Goal: Book appointment/travel/reservation

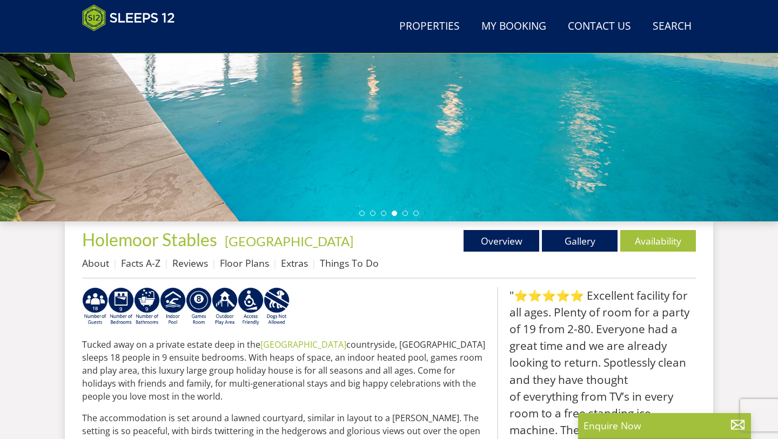
scroll to position [246, 0]
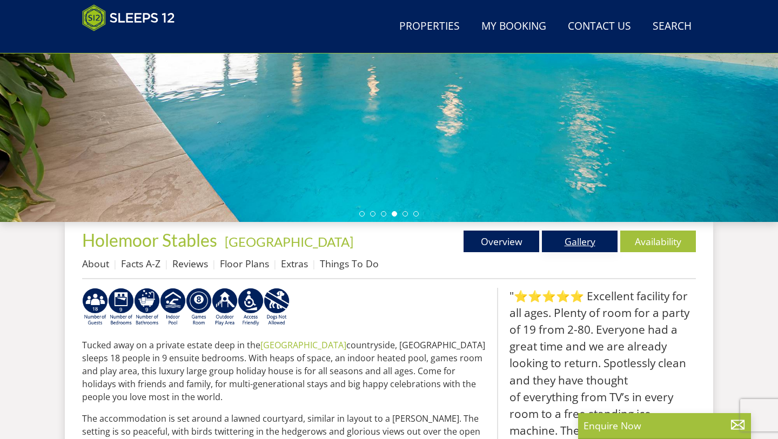
click at [585, 251] on link "Gallery" at bounding box center [580, 242] width 76 height 22
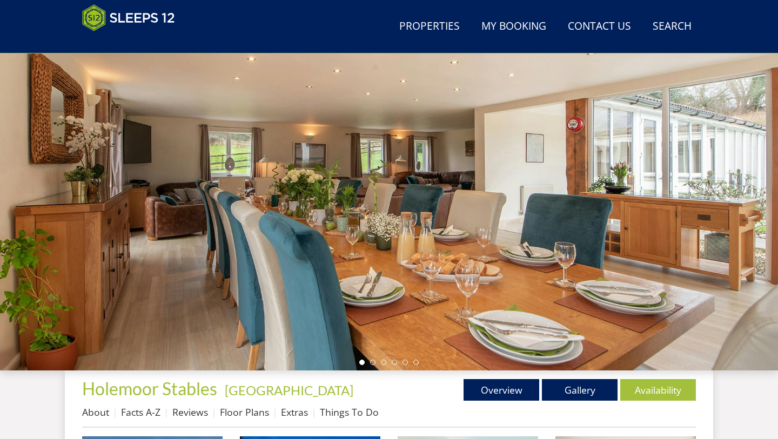
scroll to position [104, 0]
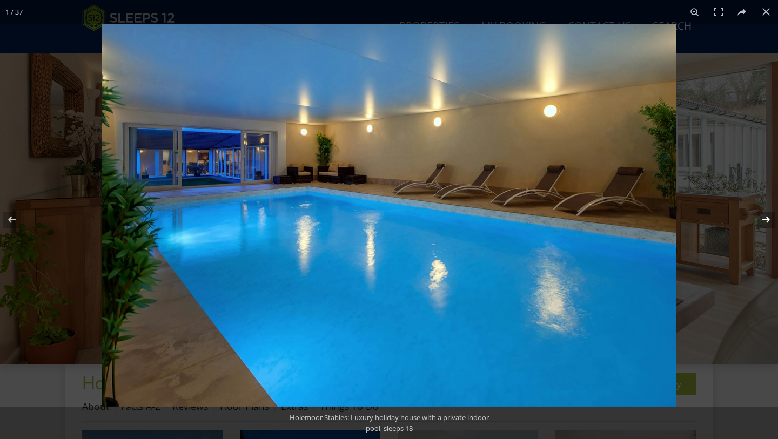
click at [766, 218] on button at bounding box center [759, 220] width 38 height 54
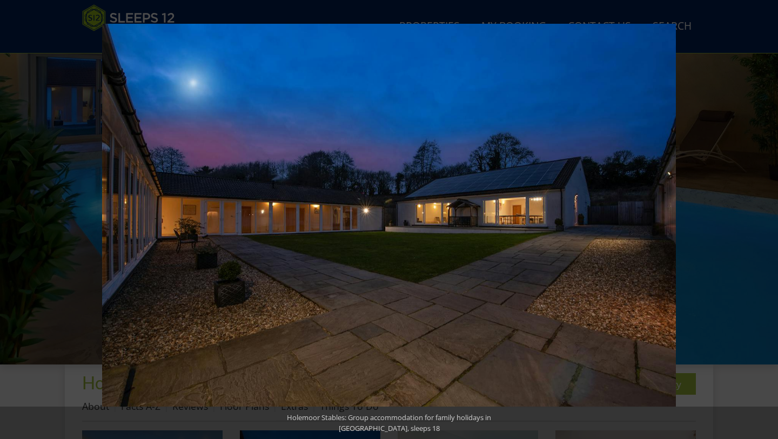
click at [766, 218] on button at bounding box center [759, 220] width 38 height 54
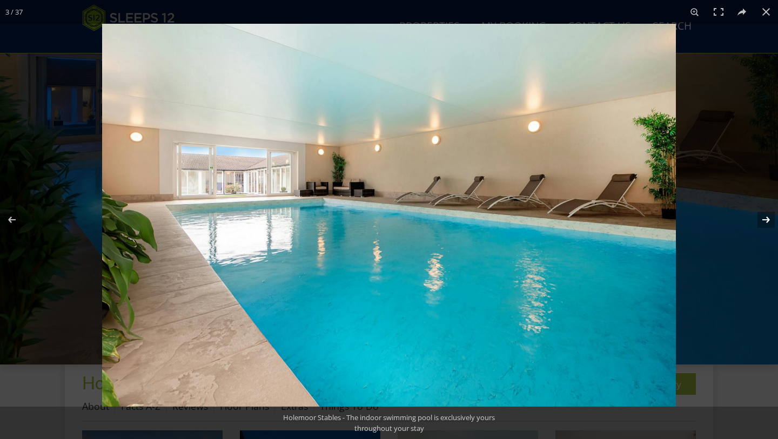
click at [766, 219] on button at bounding box center [759, 220] width 38 height 54
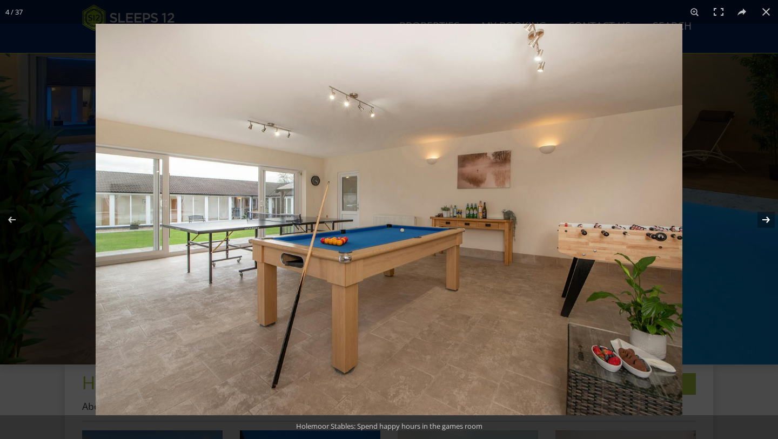
click at [766, 219] on button at bounding box center [759, 220] width 38 height 54
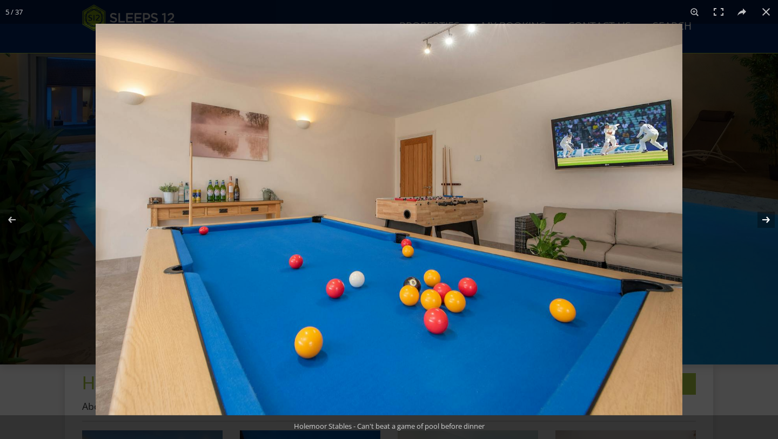
click at [766, 219] on button at bounding box center [759, 220] width 38 height 54
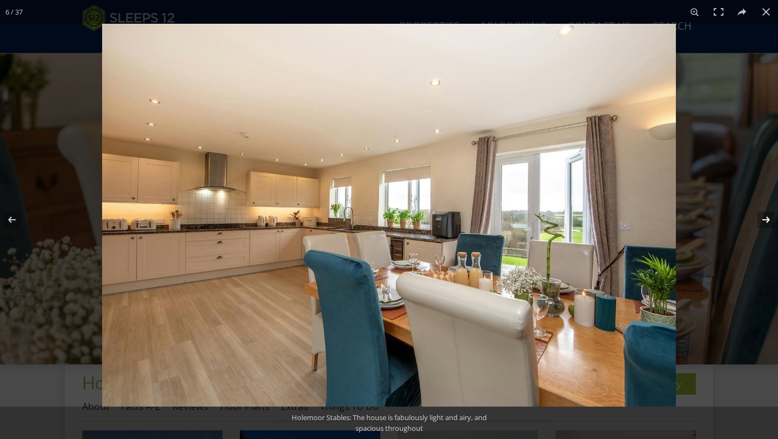
click at [766, 219] on button at bounding box center [759, 220] width 38 height 54
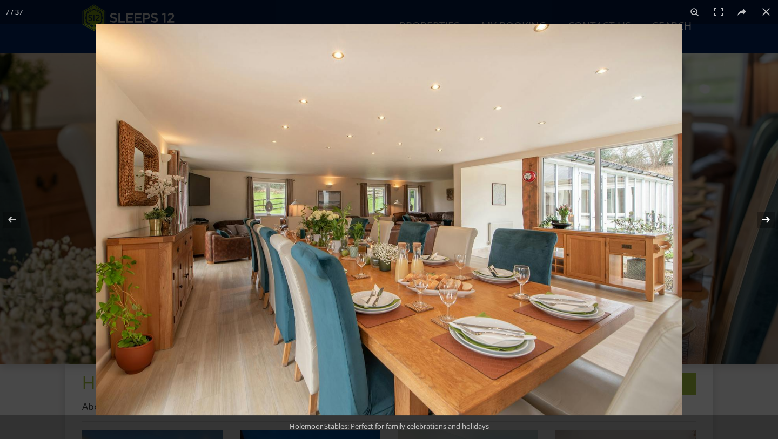
click at [766, 219] on button at bounding box center [759, 220] width 38 height 54
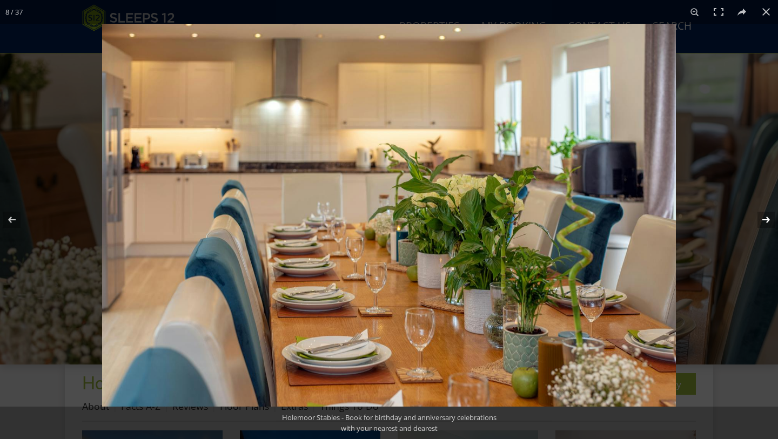
click at [766, 219] on button at bounding box center [759, 220] width 38 height 54
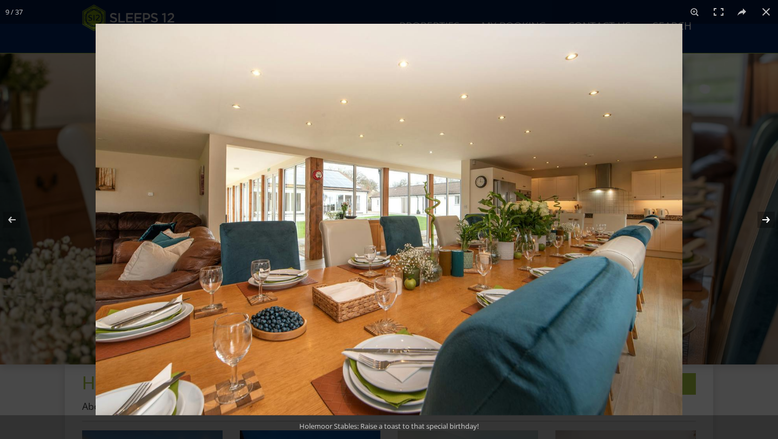
click at [766, 219] on button at bounding box center [759, 220] width 38 height 54
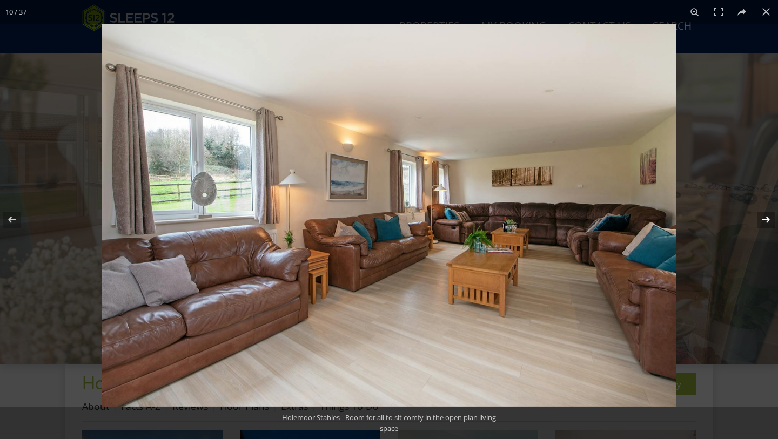
click at [767, 220] on button at bounding box center [759, 220] width 38 height 54
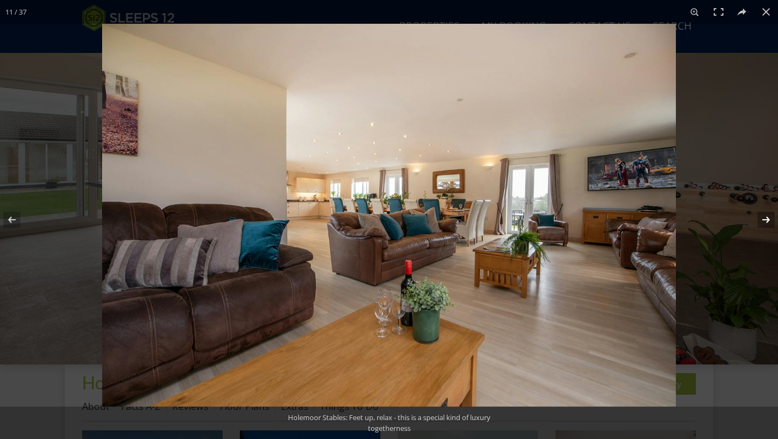
click at [767, 220] on button at bounding box center [759, 220] width 38 height 54
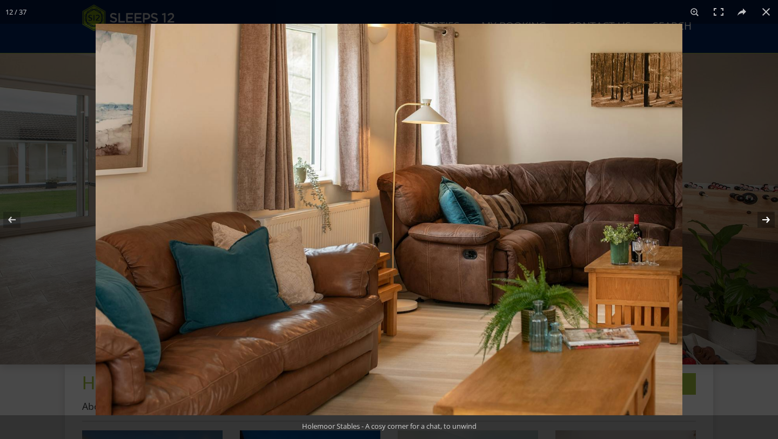
click at [767, 221] on button at bounding box center [759, 220] width 38 height 54
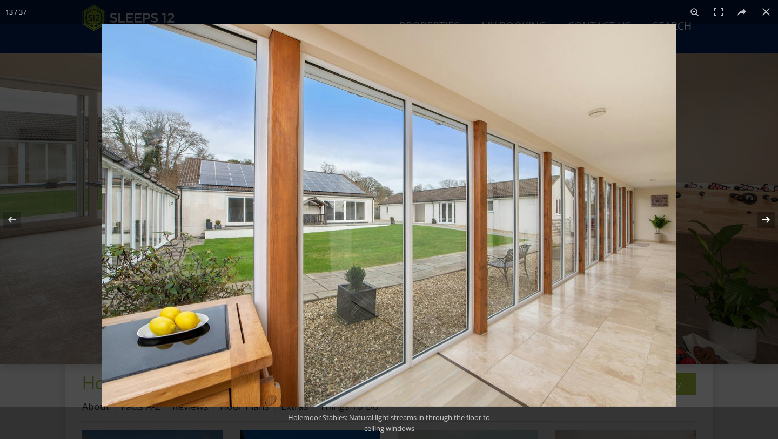
click at [767, 221] on button at bounding box center [759, 220] width 38 height 54
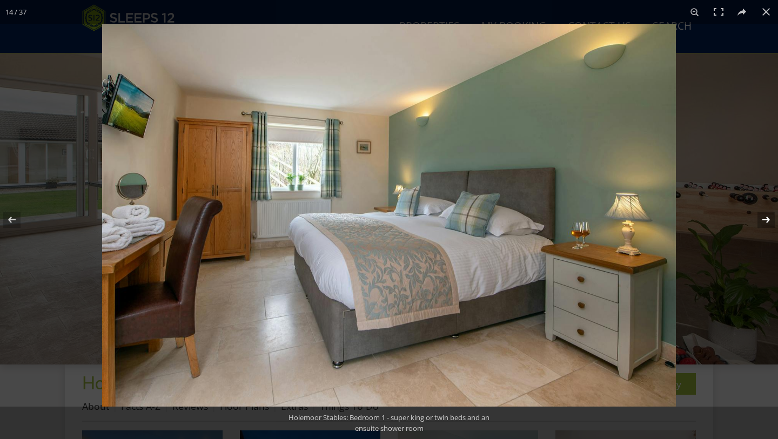
click at [767, 221] on button at bounding box center [759, 220] width 38 height 54
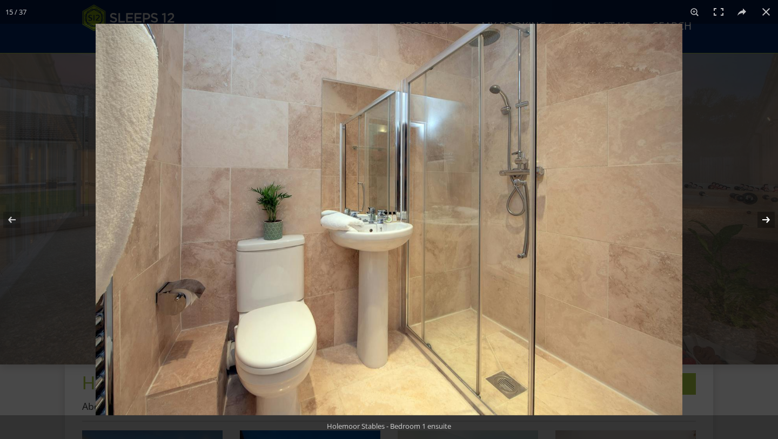
click at [767, 221] on button at bounding box center [759, 220] width 38 height 54
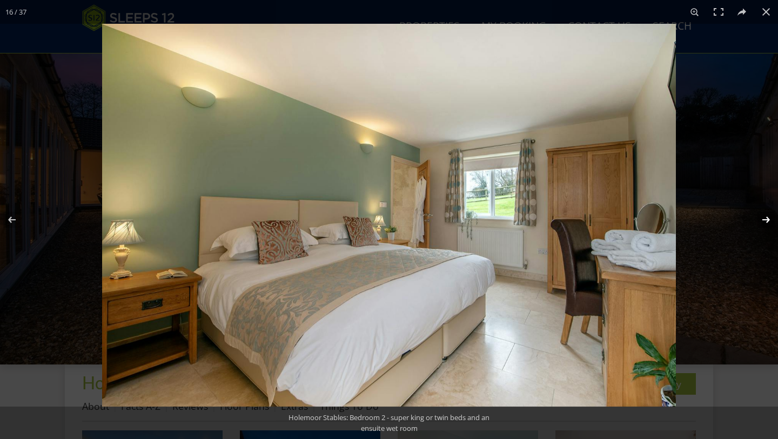
click at [767, 222] on button at bounding box center [759, 220] width 38 height 54
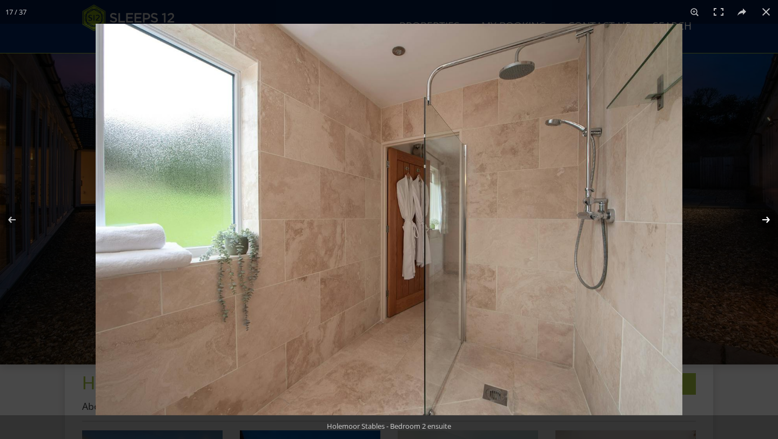
click at [767, 222] on button at bounding box center [759, 220] width 38 height 54
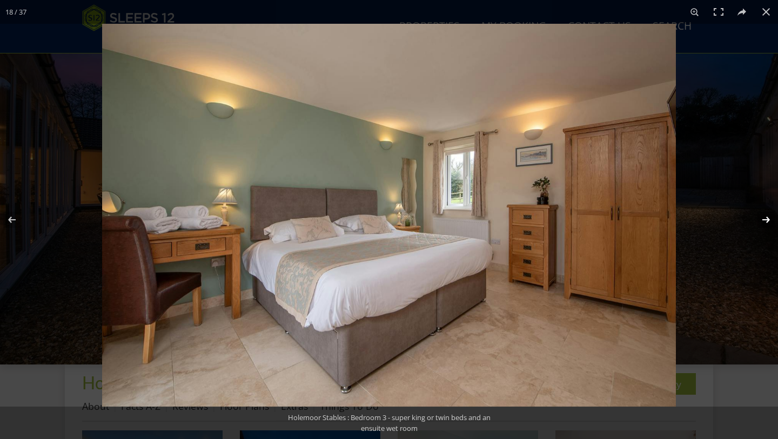
click at [767, 222] on button at bounding box center [759, 220] width 38 height 54
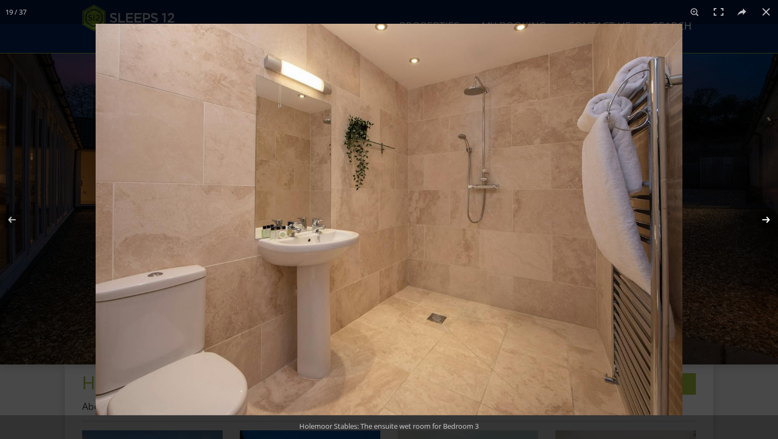
click at [767, 222] on button at bounding box center [759, 220] width 38 height 54
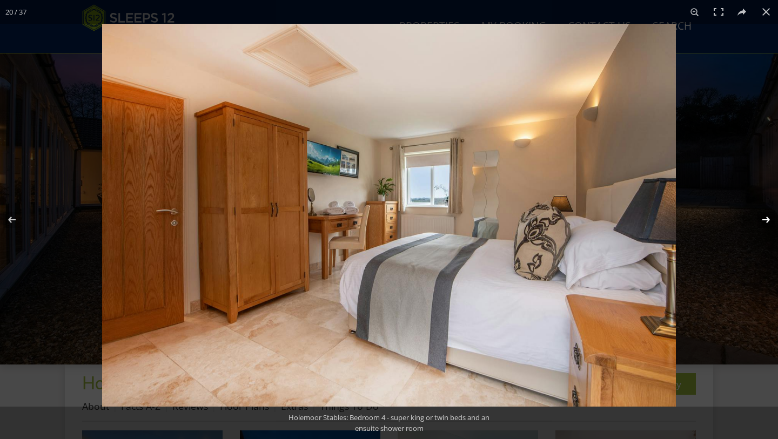
click at [767, 222] on button at bounding box center [759, 220] width 38 height 54
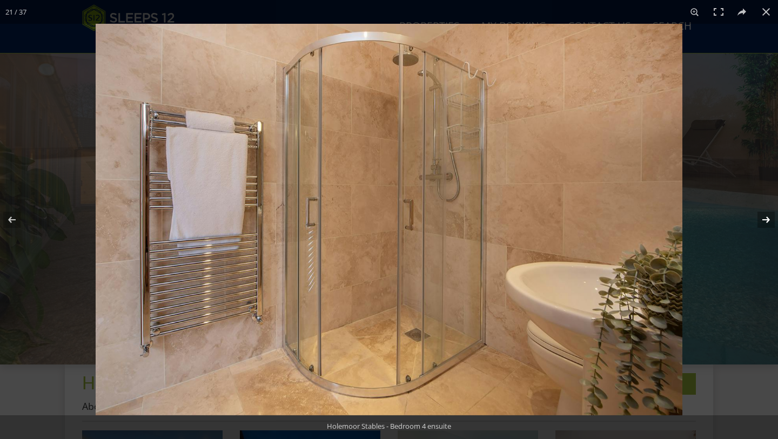
click at [767, 222] on button at bounding box center [759, 220] width 38 height 54
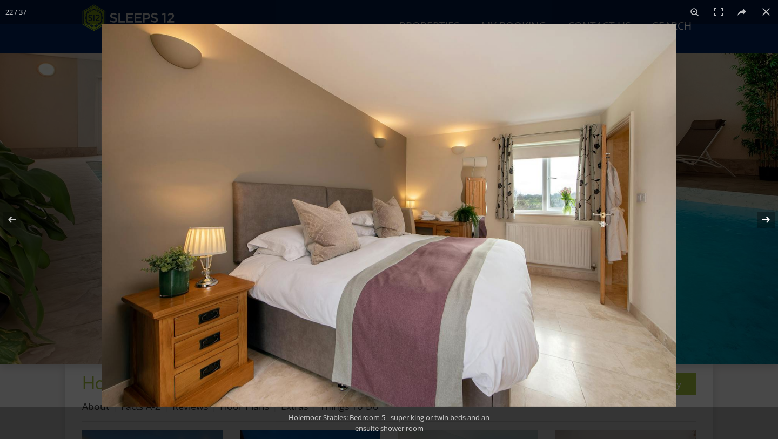
click at [767, 222] on button at bounding box center [759, 220] width 38 height 54
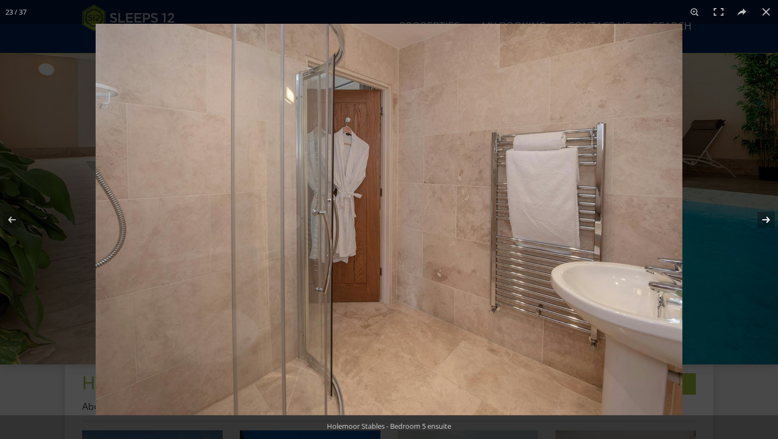
click at [767, 222] on button at bounding box center [759, 220] width 38 height 54
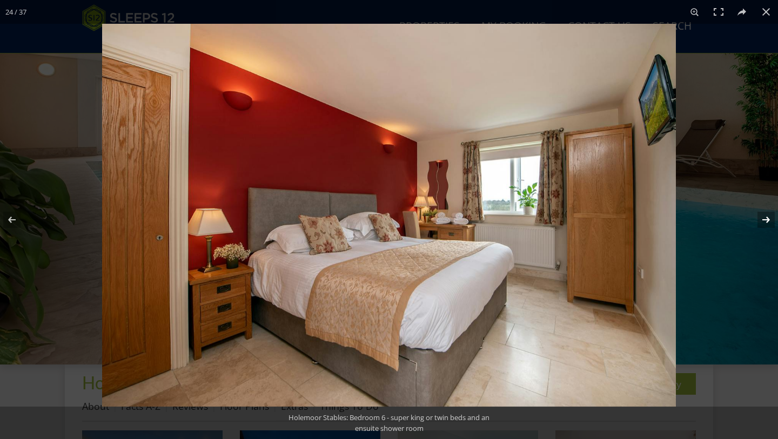
click at [767, 222] on button at bounding box center [759, 220] width 38 height 54
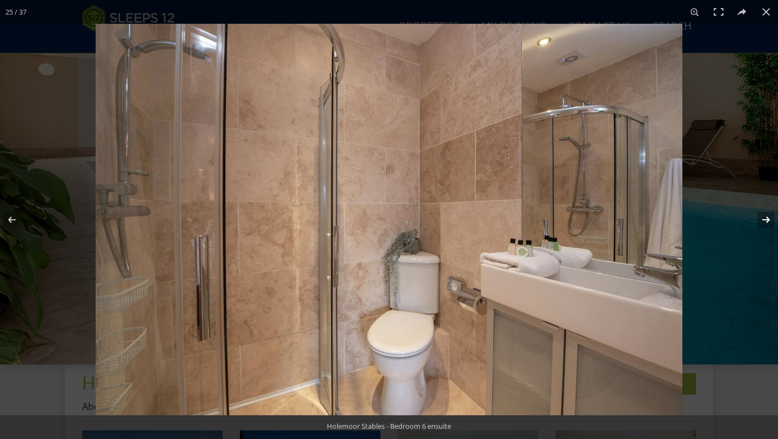
click at [767, 222] on button at bounding box center [759, 220] width 38 height 54
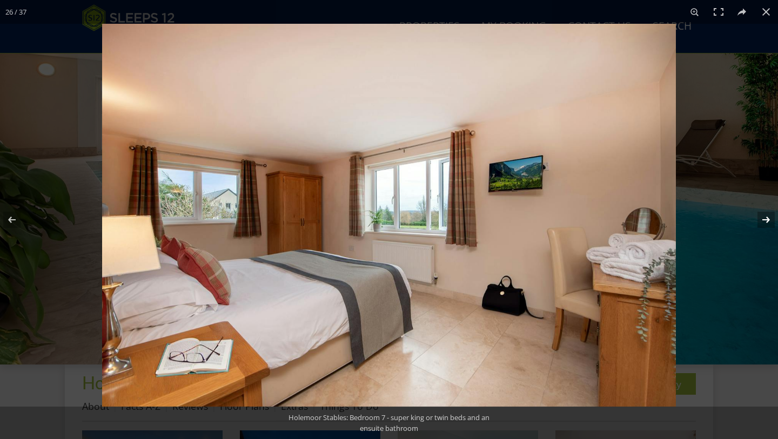
click at [767, 222] on button at bounding box center [759, 220] width 38 height 54
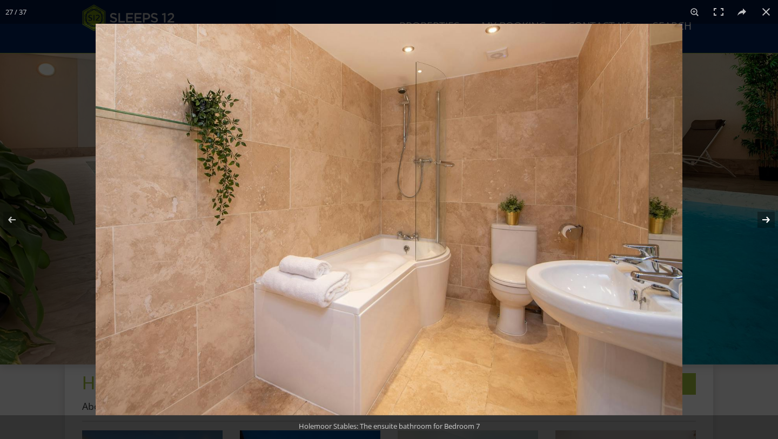
click at [767, 222] on button at bounding box center [759, 220] width 38 height 54
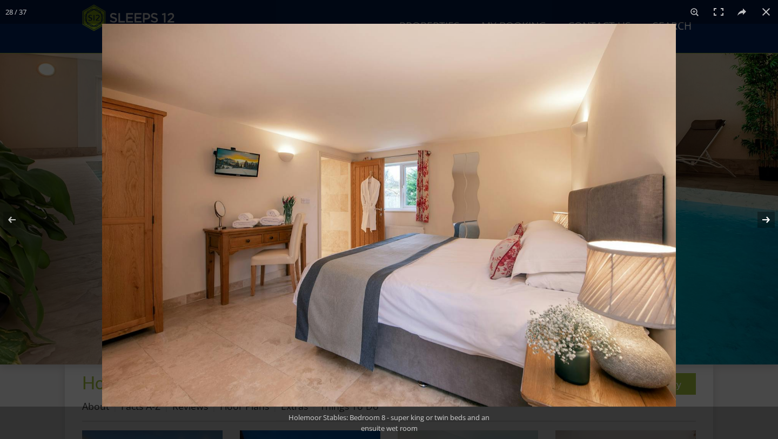
click at [767, 222] on button at bounding box center [759, 220] width 38 height 54
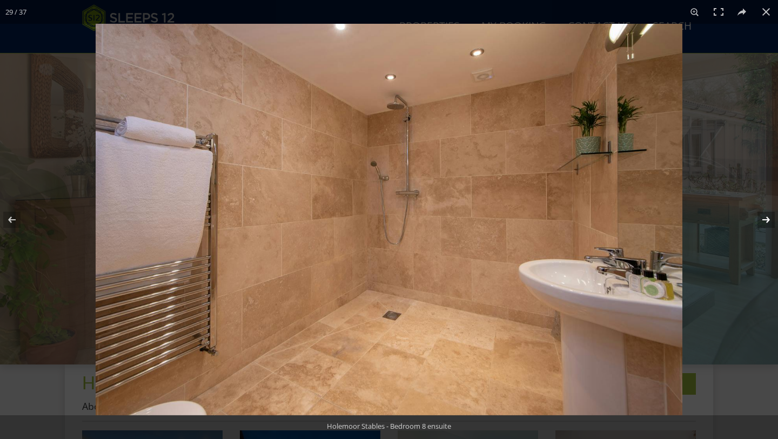
click at [767, 222] on button at bounding box center [759, 220] width 38 height 54
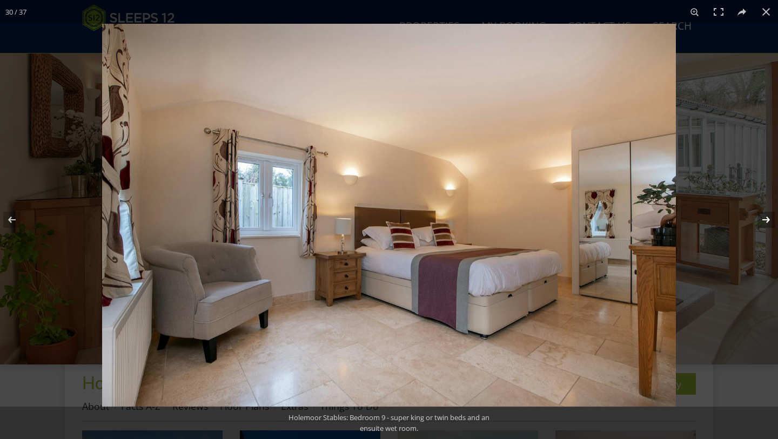
click at [767, 222] on button at bounding box center [759, 220] width 38 height 54
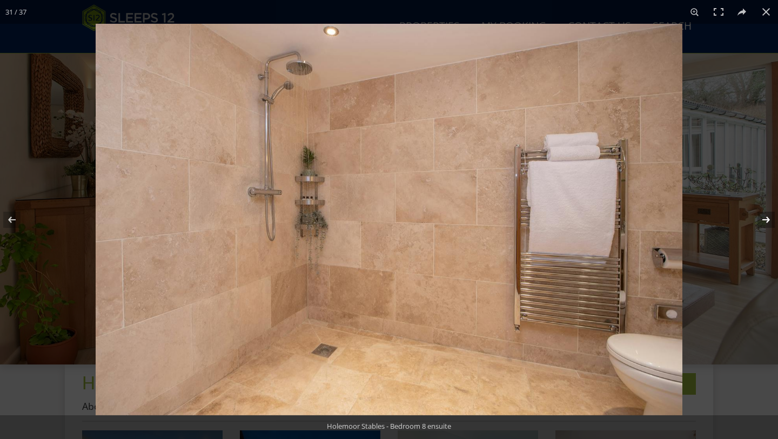
click at [767, 222] on button at bounding box center [759, 220] width 38 height 54
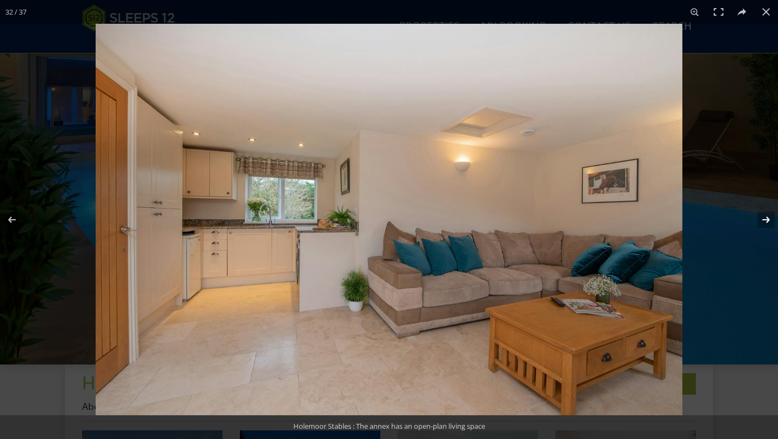
click at [767, 222] on button at bounding box center [759, 220] width 38 height 54
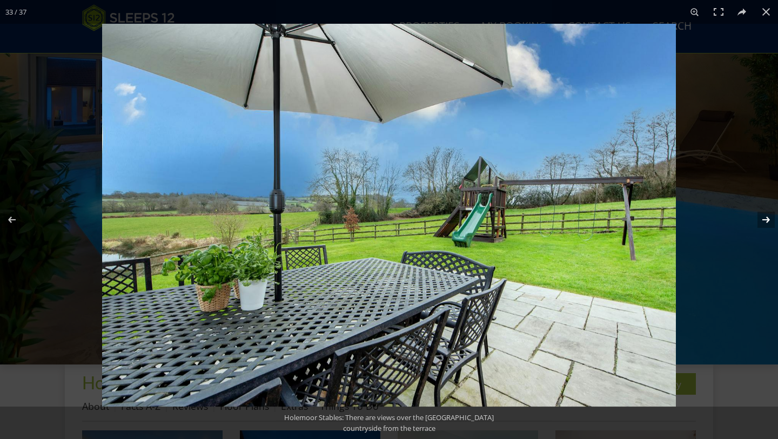
click at [767, 222] on button at bounding box center [759, 220] width 38 height 54
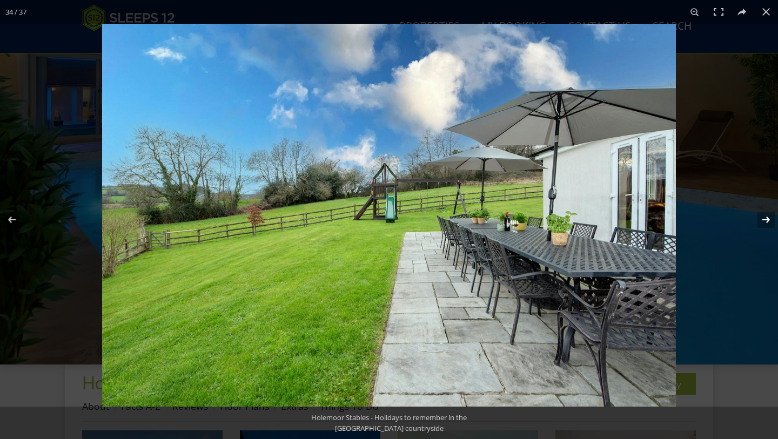
click at [767, 222] on button at bounding box center [759, 220] width 38 height 54
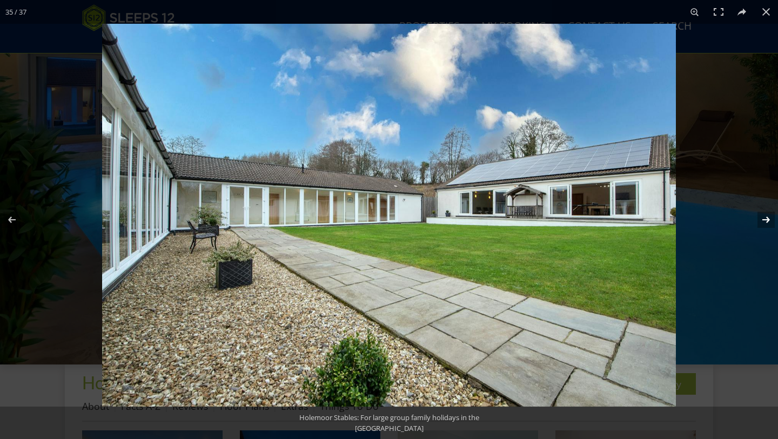
click at [767, 222] on button at bounding box center [759, 220] width 38 height 54
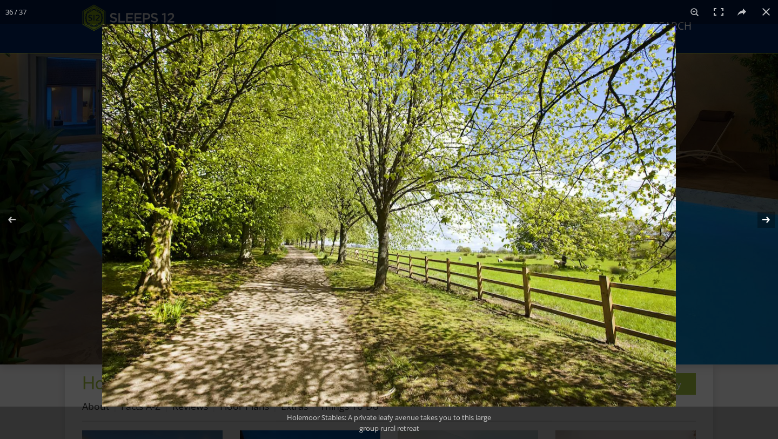
click at [767, 222] on button at bounding box center [759, 220] width 38 height 54
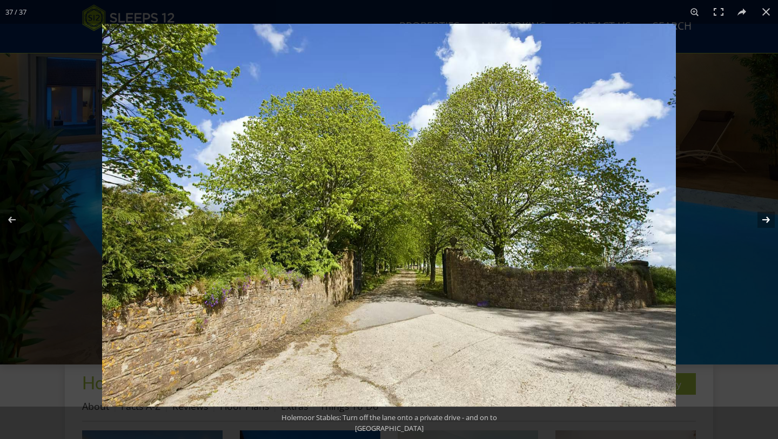
click at [767, 222] on button at bounding box center [759, 220] width 38 height 54
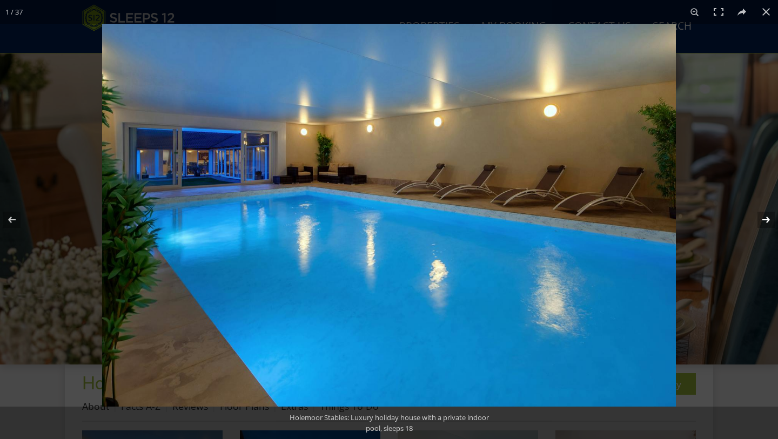
click at [767, 223] on button at bounding box center [759, 220] width 38 height 54
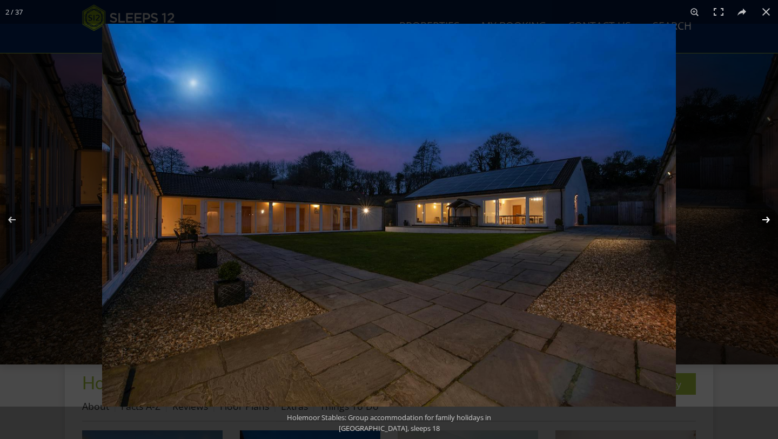
click at [768, 217] on button at bounding box center [759, 220] width 38 height 54
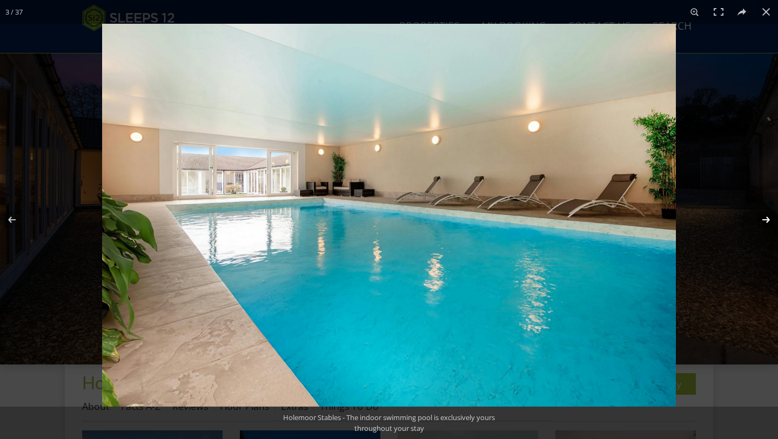
click at [768, 217] on button at bounding box center [759, 220] width 38 height 54
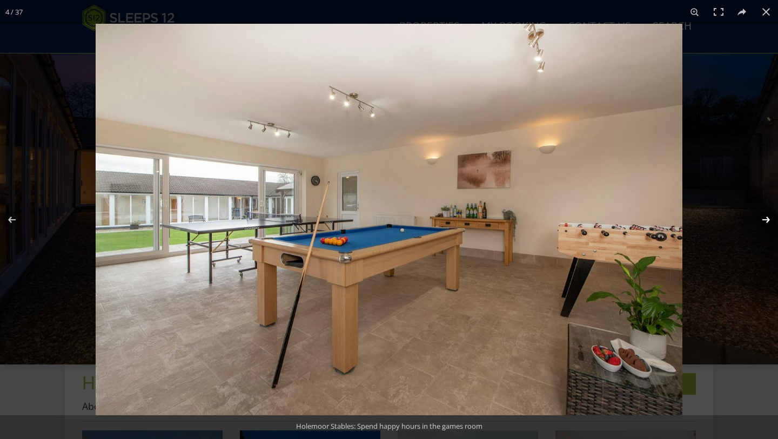
click at [768, 217] on button at bounding box center [759, 220] width 38 height 54
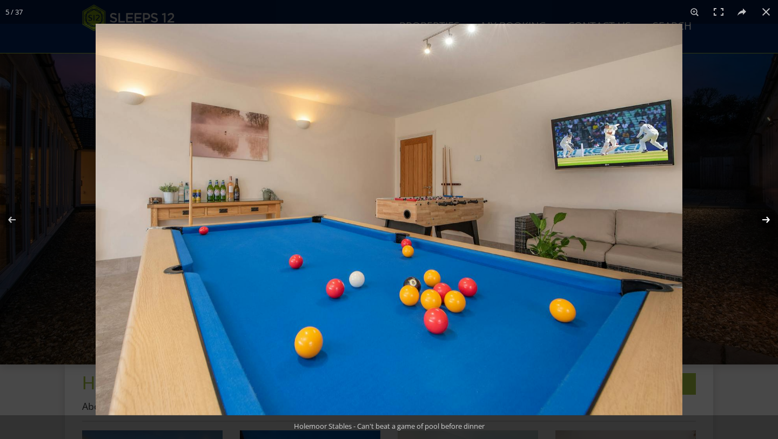
click at [768, 217] on button at bounding box center [759, 220] width 38 height 54
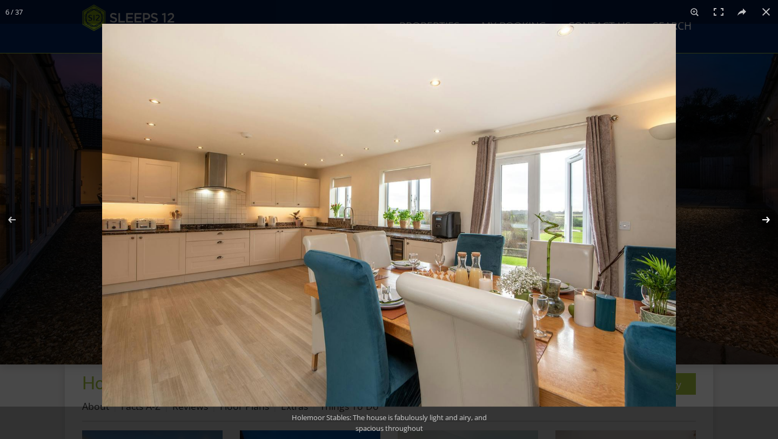
click at [768, 218] on button at bounding box center [759, 220] width 38 height 54
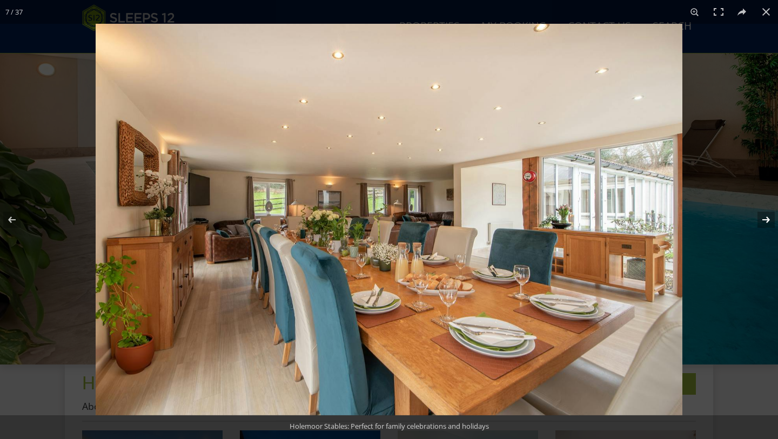
click at [768, 218] on button at bounding box center [759, 220] width 38 height 54
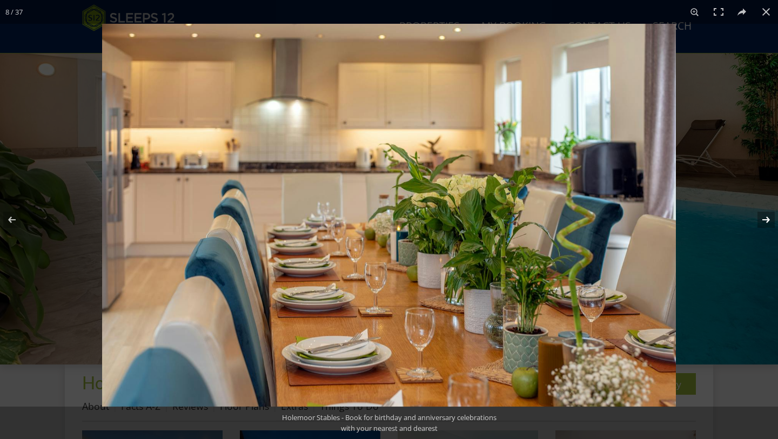
click at [768, 218] on button at bounding box center [759, 220] width 38 height 54
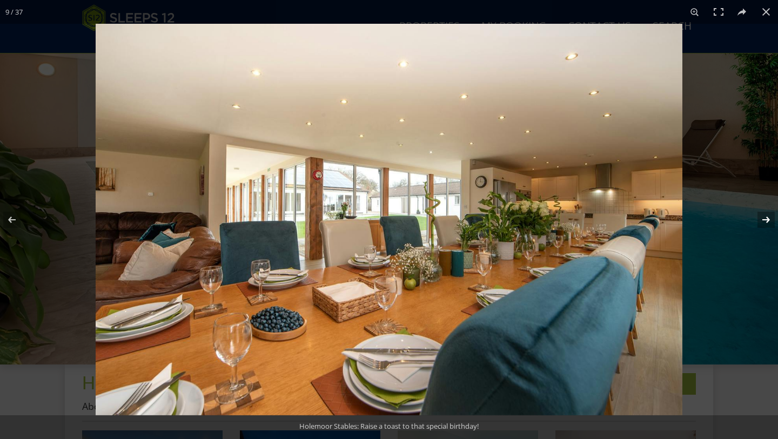
click at [768, 218] on button at bounding box center [759, 220] width 38 height 54
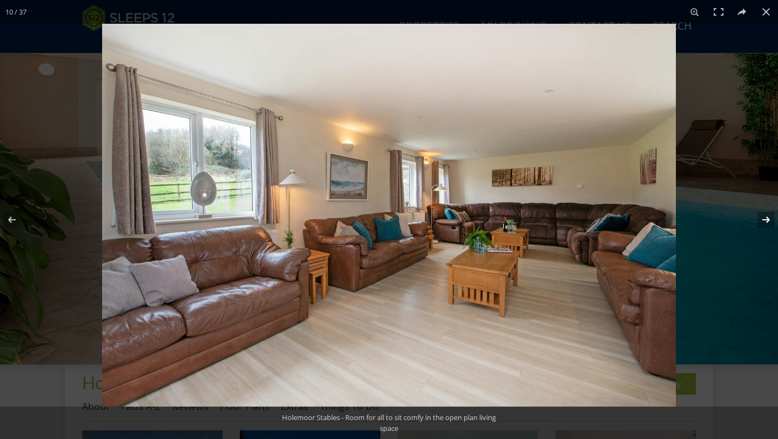
click at [768, 218] on button at bounding box center [759, 220] width 38 height 54
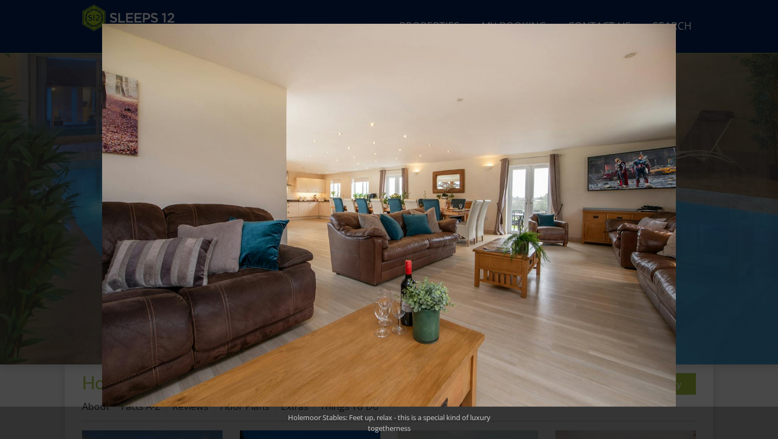
click at [765, 220] on button at bounding box center [759, 220] width 38 height 54
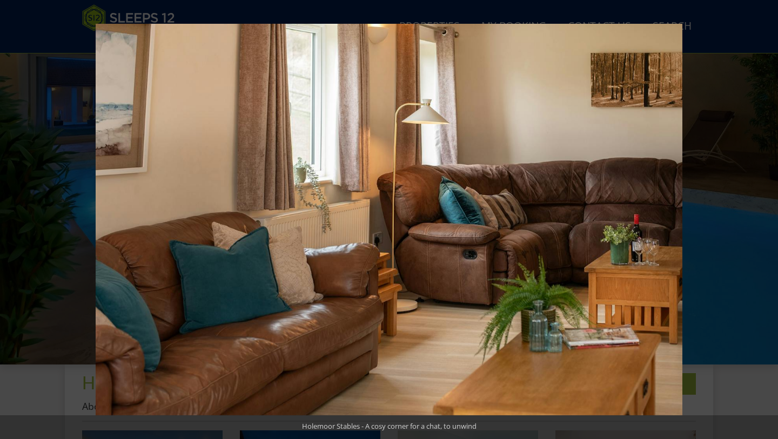
click at [765, 220] on button at bounding box center [759, 220] width 38 height 54
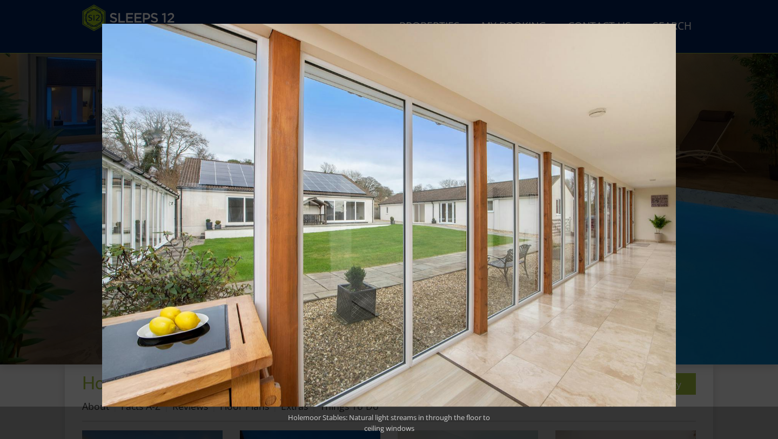
click at [765, 220] on button at bounding box center [759, 220] width 38 height 54
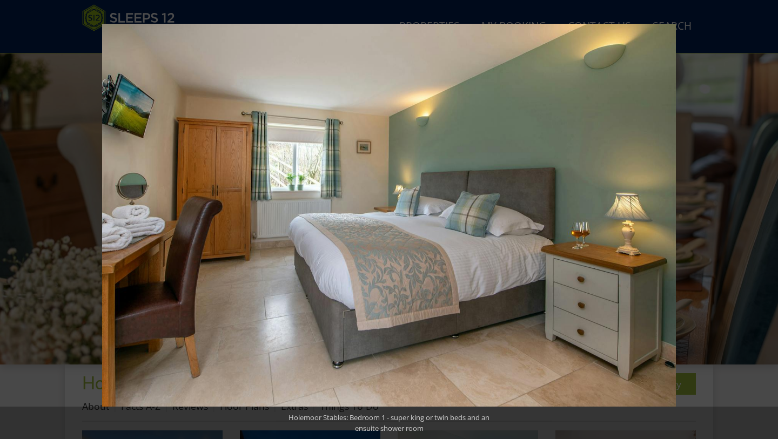
click at [765, 220] on button at bounding box center [759, 220] width 38 height 54
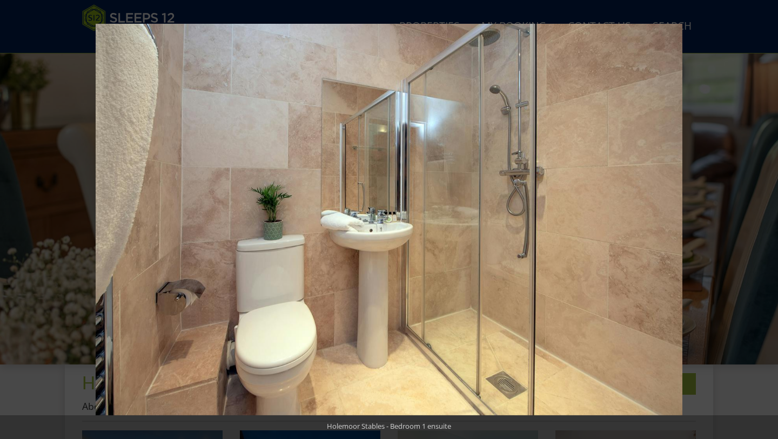
click at [765, 220] on button at bounding box center [759, 220] width 38 height 54
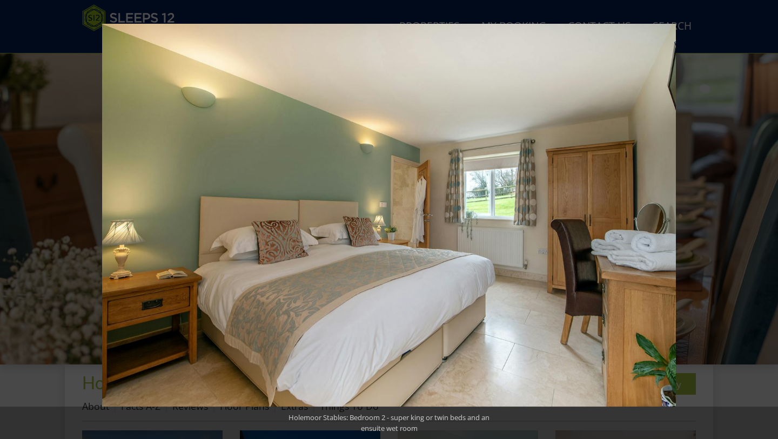
click at [765, 220] on button at bounding box center [759, 220] width 38 height 54
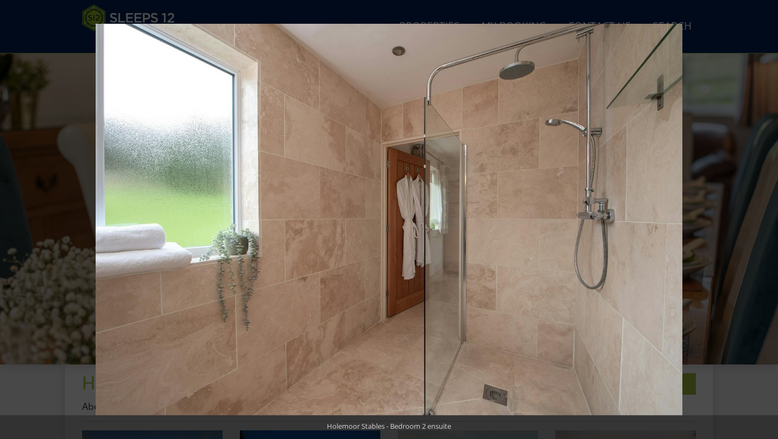
click at [765, 220] on button at bounding box center [759, 220] width 38 height 54
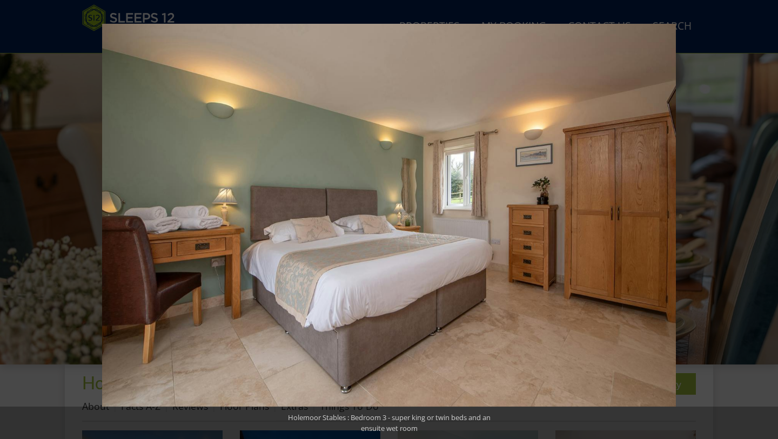
click at [765, 220] on button at bounding box center [759, 220] width 38 height 54
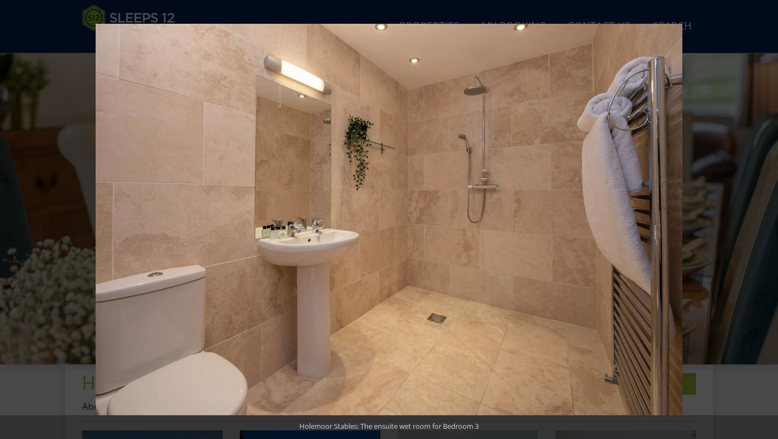
click at [765, 220] on button at bounding box center [759, 220] width 38 height 54
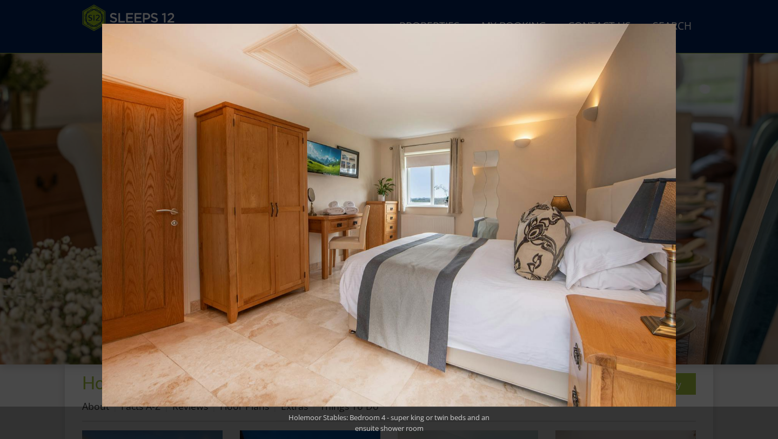
click at [765, 220] on button at bounding box center [759, 220] width 38 height 54
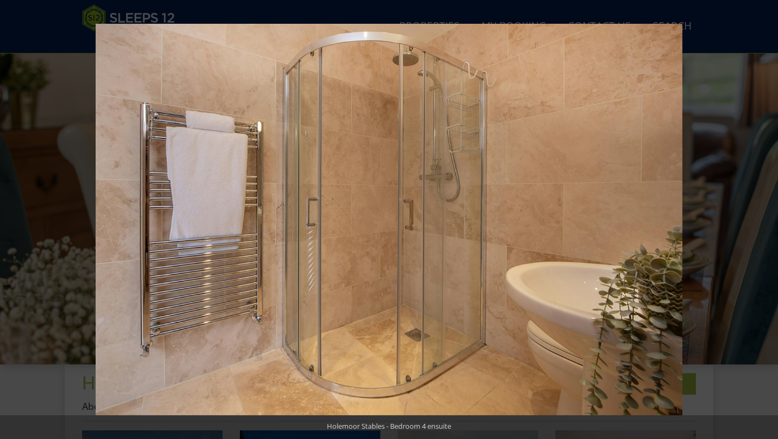
click at [765, 220] on button at bounding box center [759, 220] width 38 height 54
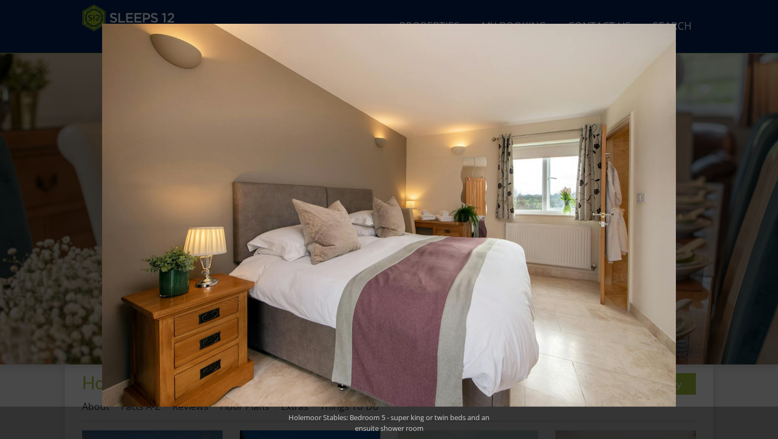
click at [765, 220] on button at bounding box center [759, 220] width 38 height 54
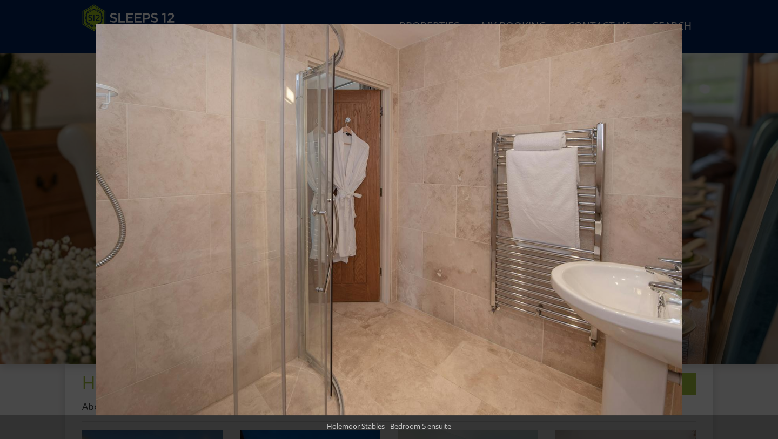
click at [765, 220] on button at bounding box center [759, 220] width 38 height 54
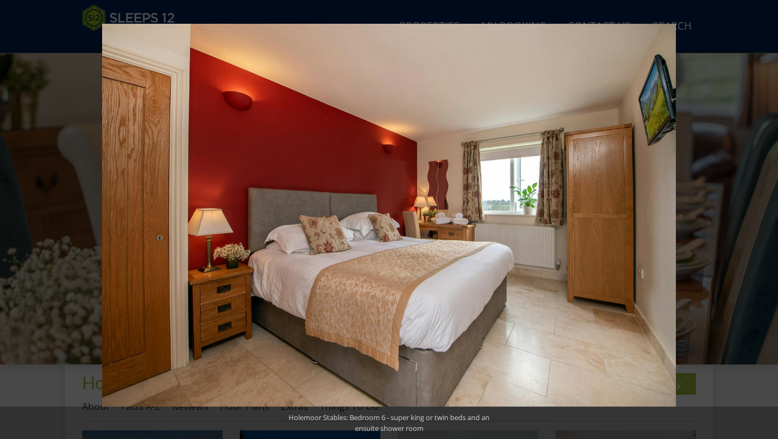
click at [765, 220] on button at bounding box center [759, 220] width 38 height 54
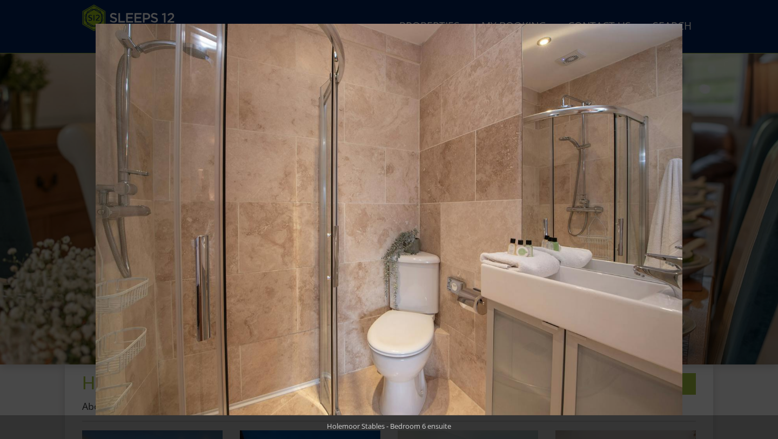
click at [765, 220] on button at bounding box center [759, 220] width 38 height 54
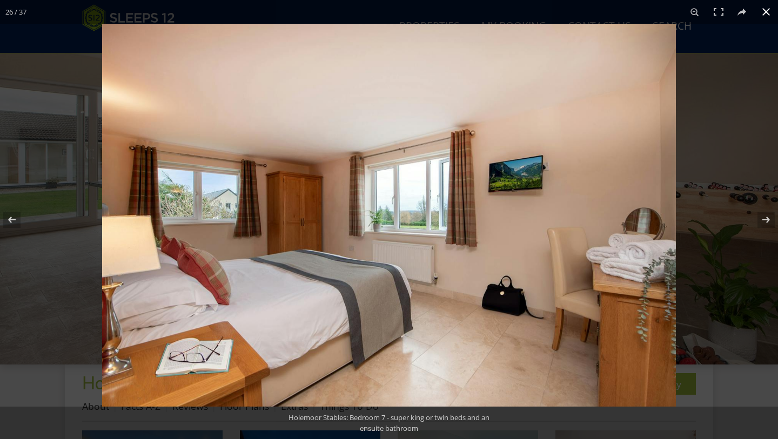
click at [765, 10] on button at bounding box center [766, 12] width 24 height 24
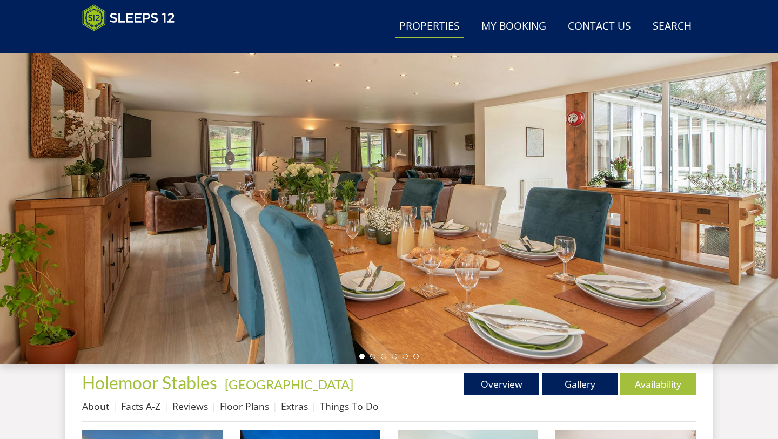
click at [443, 26] on link "Properties" at bounding box center [429, 27] width 69 height 24
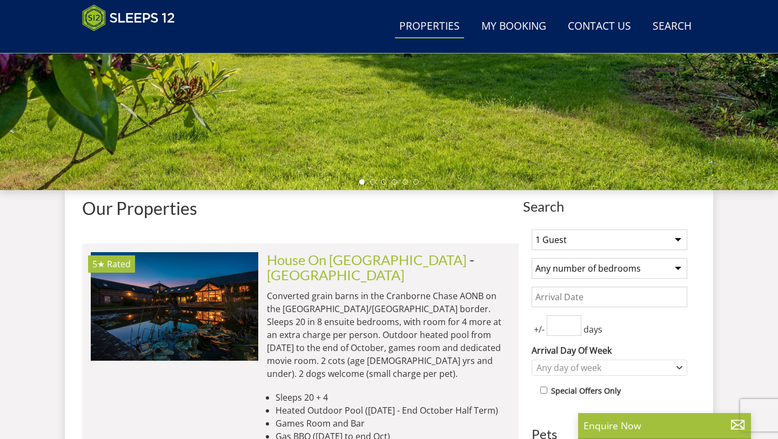
scroll to position [304, 0]
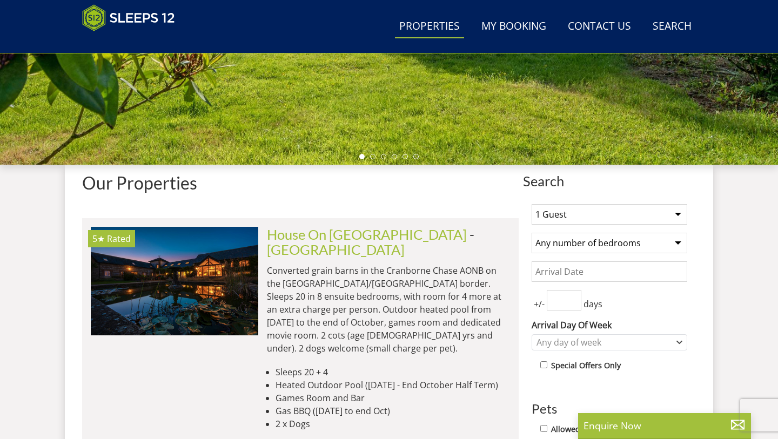
select select "16"
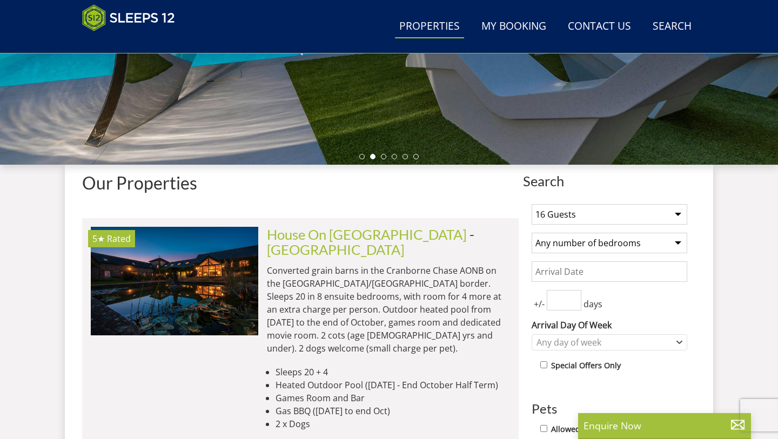
select select "8"
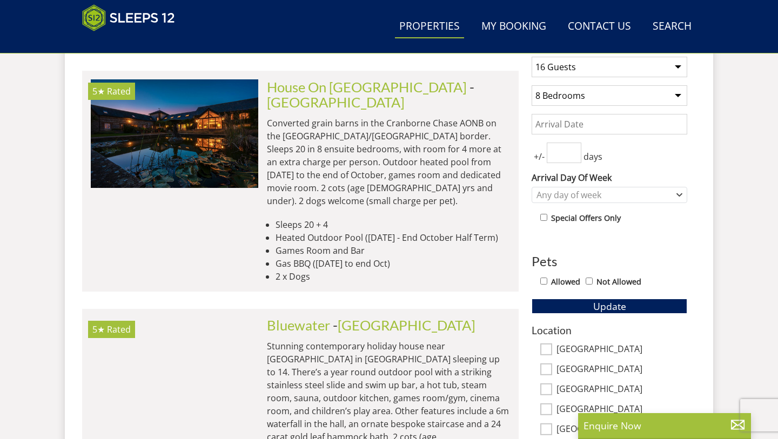
scroll to position [456, 0]
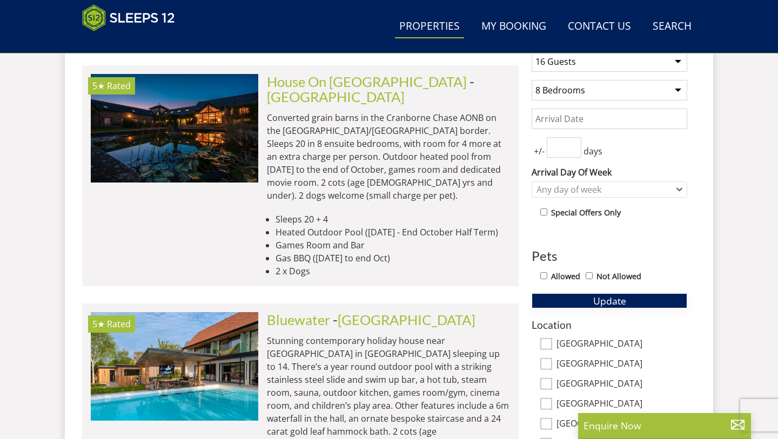
click at [625, 299] on span "Update" at bounding box center [609, 300] width 33 height 13
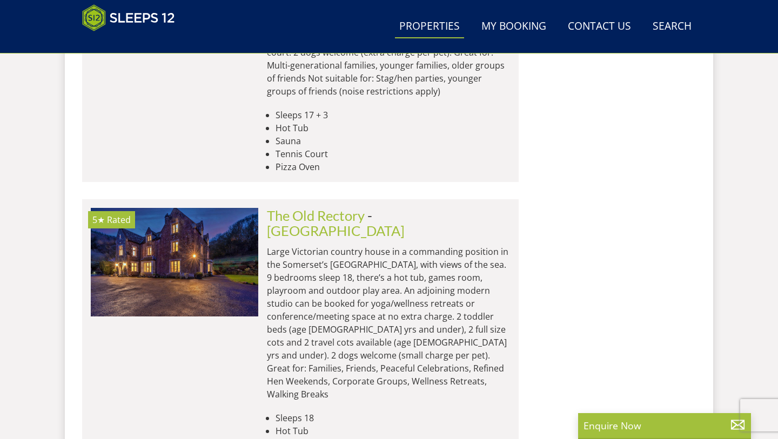
scroll to position [1297, 0]
click at [358, 207] on link "The Old Rectory" at bounding box center [316, 215] width 98 height 16
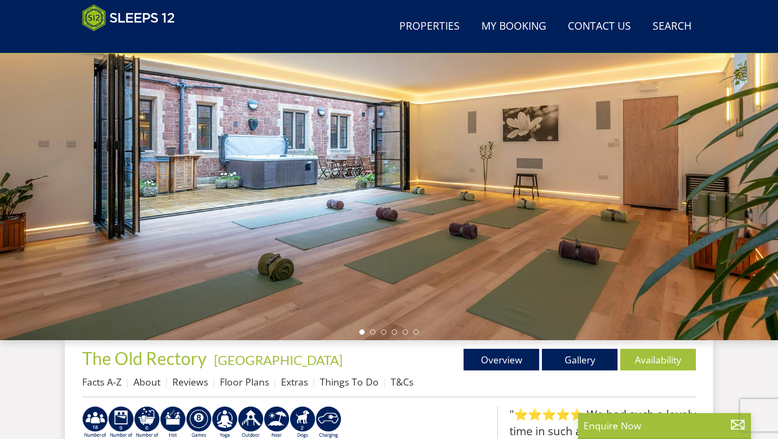
scroll to position [129, 0]
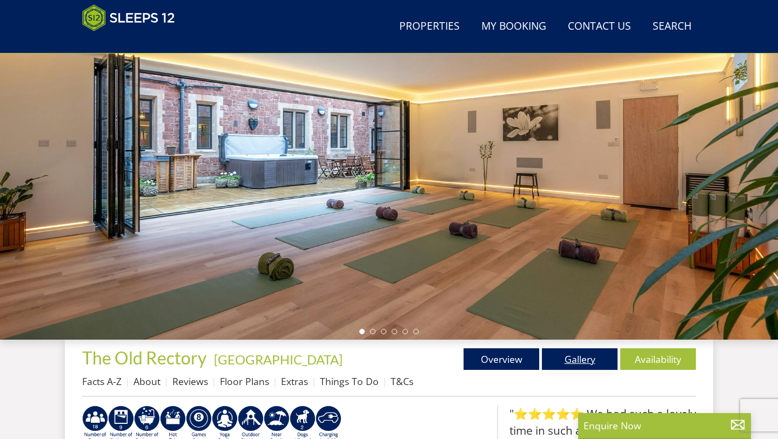
click at [582, 359] on link "Gallery" at bounding box center [580, 359] width 76 height 22
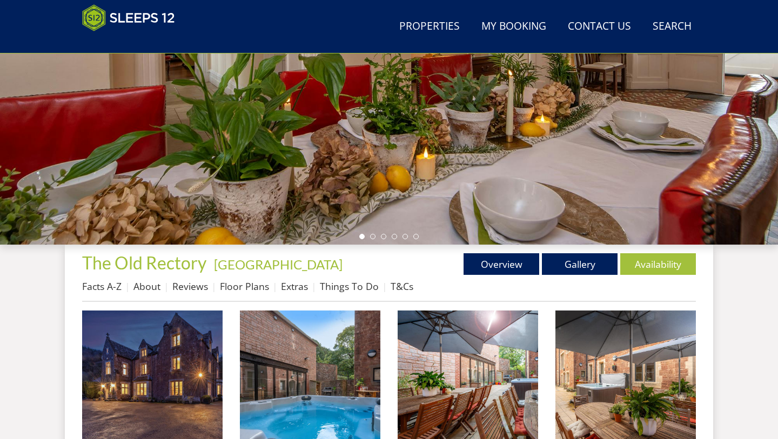
scroll to position [224, 0]
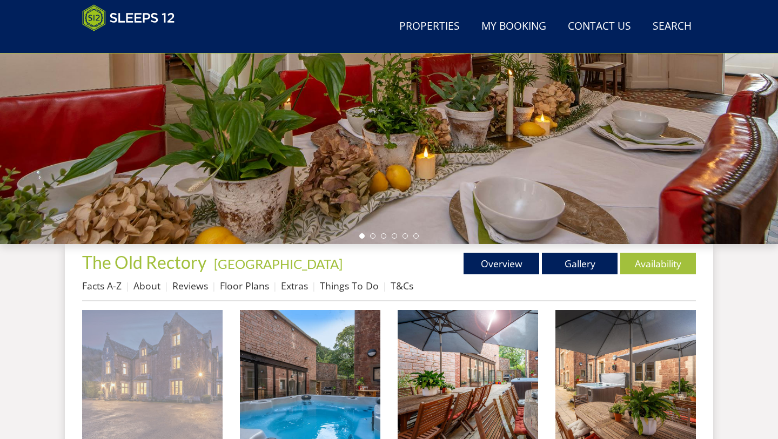
click at [209, 369] on img at bounding box center [152, 380] width 140 height 140
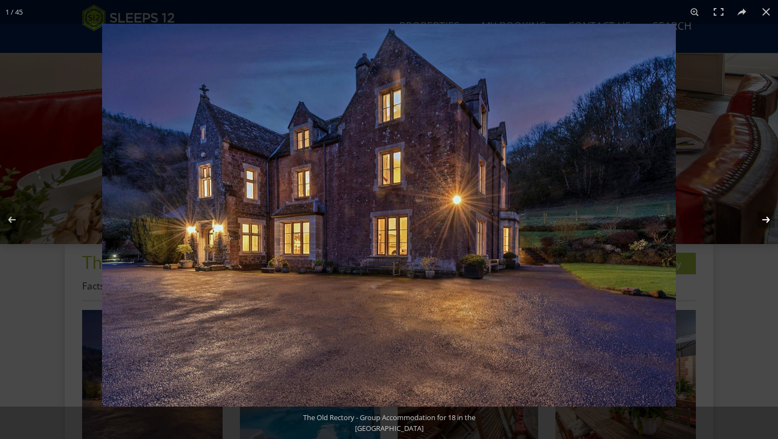
click at [766, 218] on button at bounding box center [759, 220] width 38 height 54
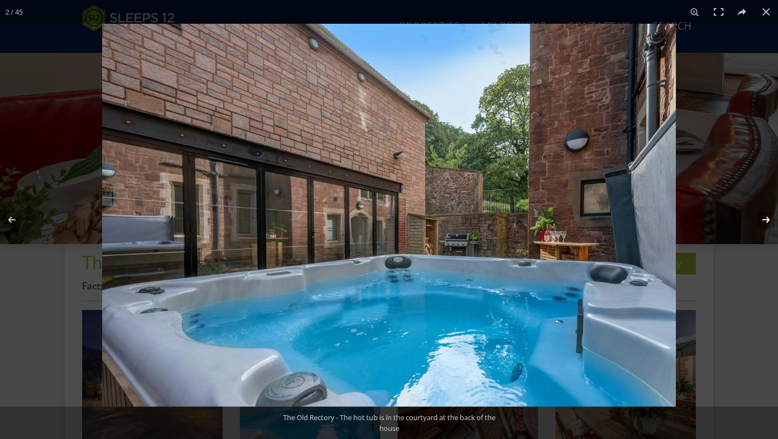
click at [766, 218] on button at bounding box center [759, 220] width 38 height 54
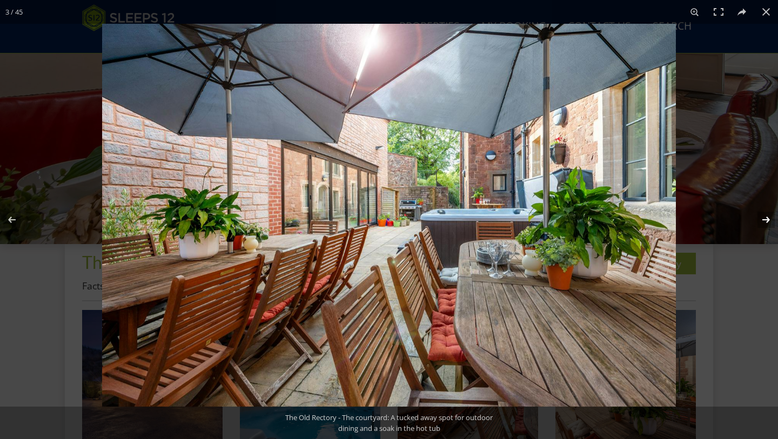
click at [766, 218] on button at bounding box center [759, 220] width 38 height 54
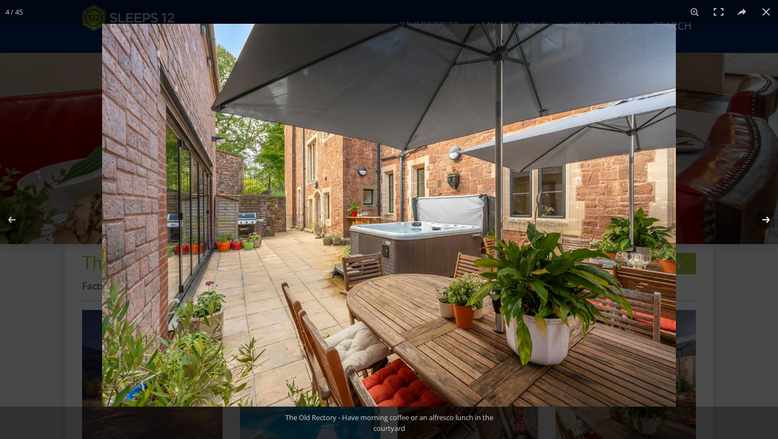
click at [766, 218] on button at bounding box center [759, 220] width 38 height 54
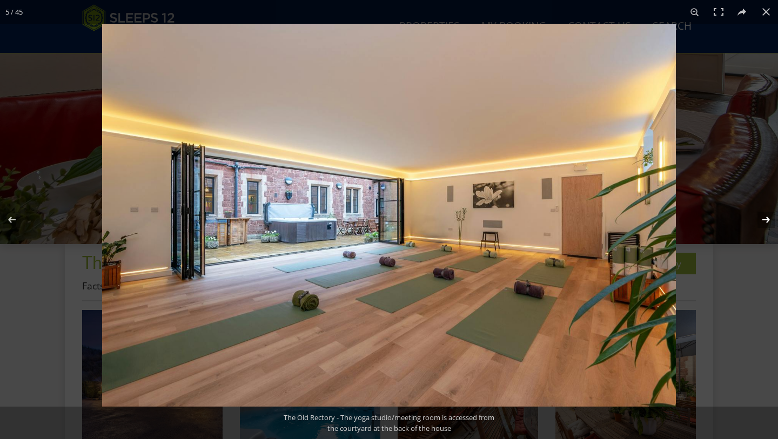
click at [766, 218] on button at bounding box center [759, 220] width 38 height 54
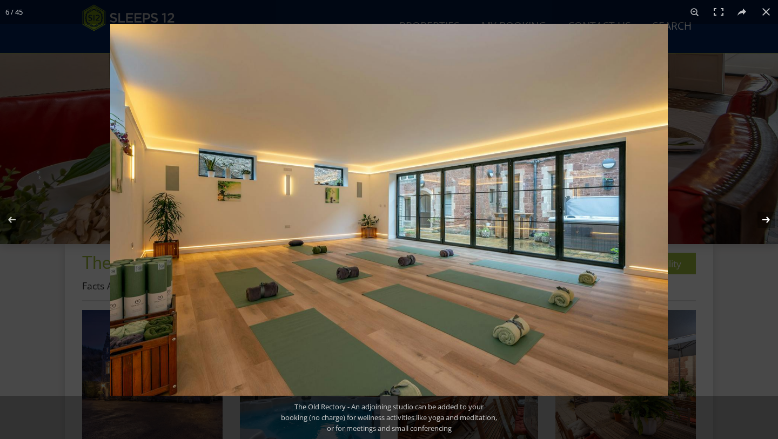
click at [766, 218] on button at bounding box center [759, 220] width 38 height 54
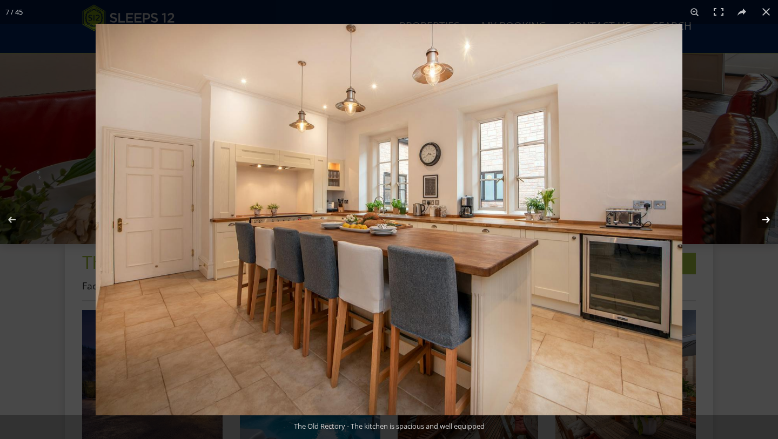
click at [766, 218] on button at bounding box center [759, 220] width 38 height 54
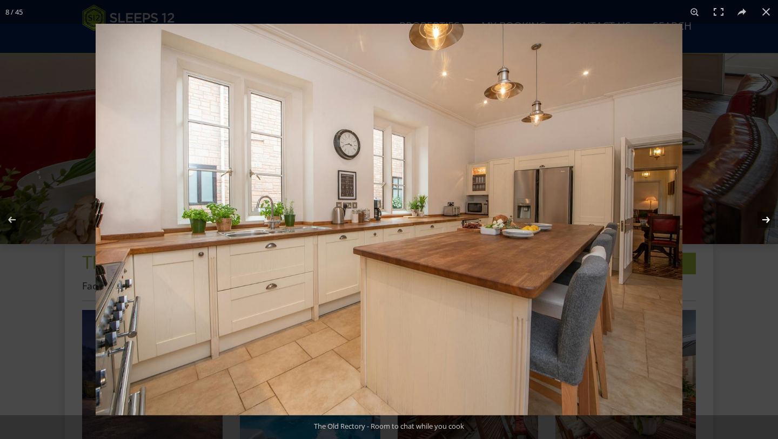
click at [766, 218] on button at bounding box center [759, 220] width 38 height 54
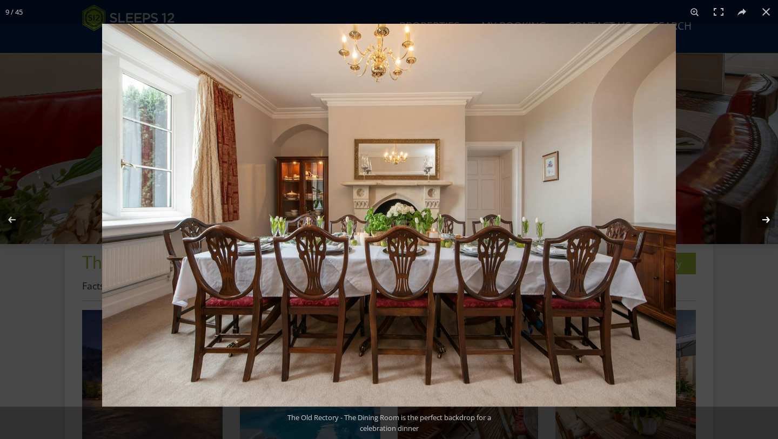
click at [766, 218] on button at bounding box center [759, 220] width 38 height 54
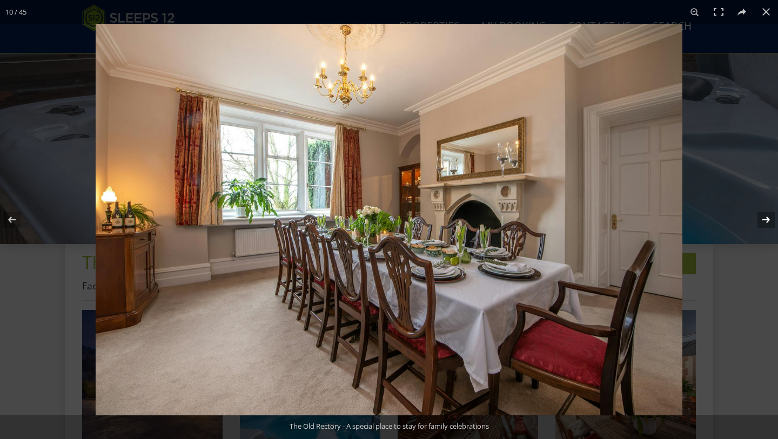
click at [766, 218] on button at bounding box center [759, 220] width 38 height 54
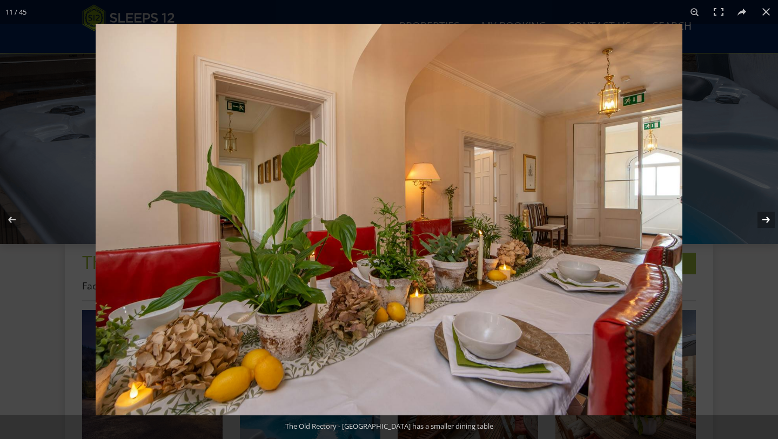
click at [766, 218] on button at bounding box center [759, 220] width 38 height 54
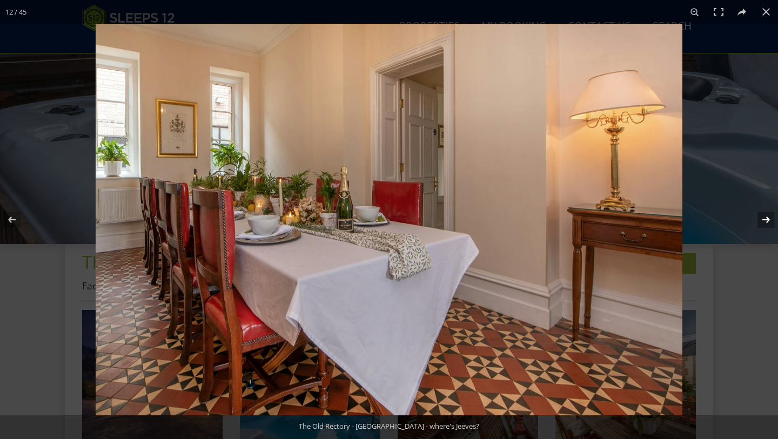
click at [766, 218] on button at bounding box center [759, 220] width 38 height 54
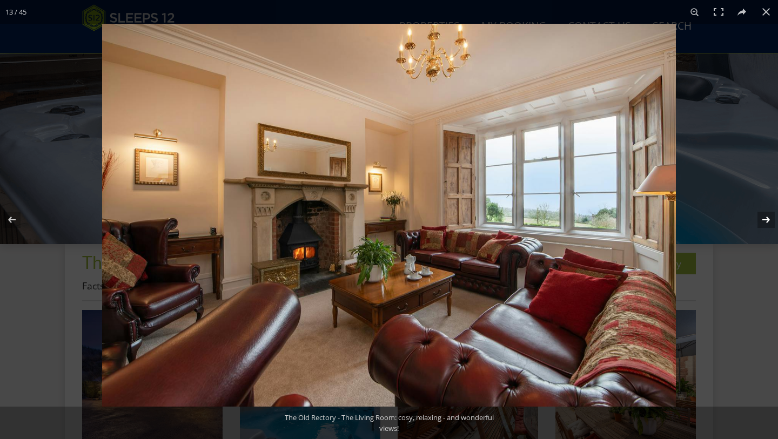
click at [766, 218] on button at bounding box center [759, 220] width 38 height 54
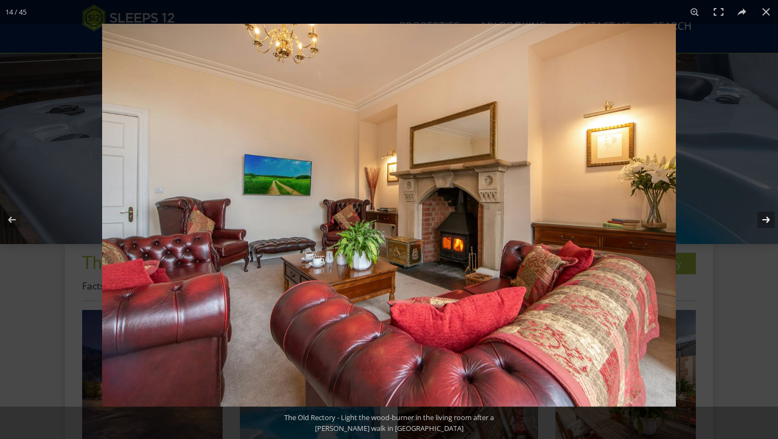
click at [766, 218] on button at bounding box center [759, 220] width 38 height 54
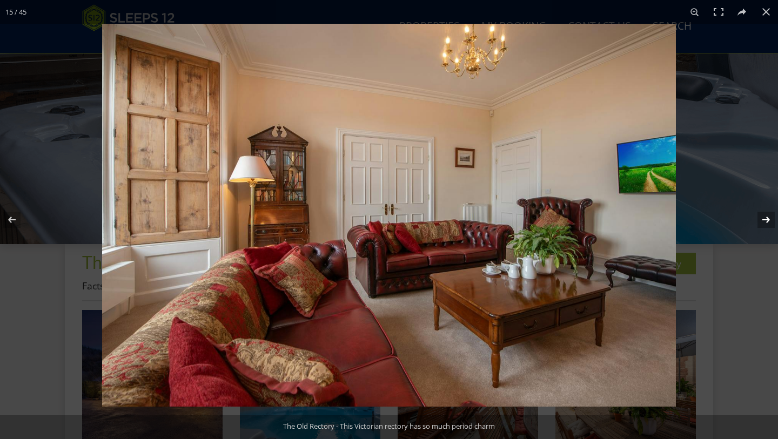
click at [766, 218] on button at bounding box center [759, 220] width 38 height 54
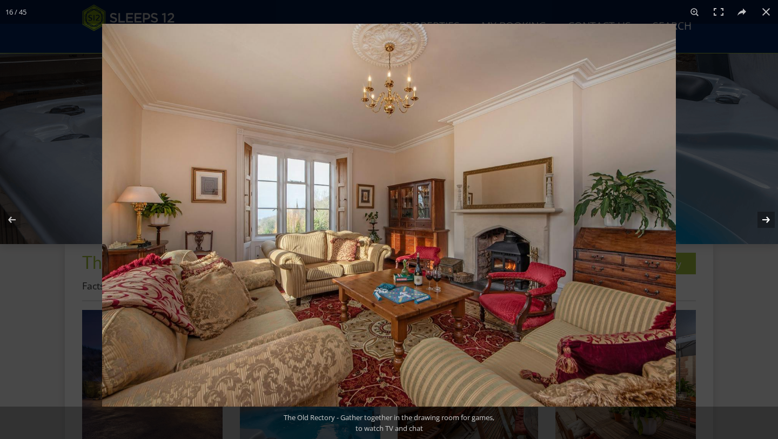
click at [766, 218] on button at bounding box center [759, 220] width 38 height 54
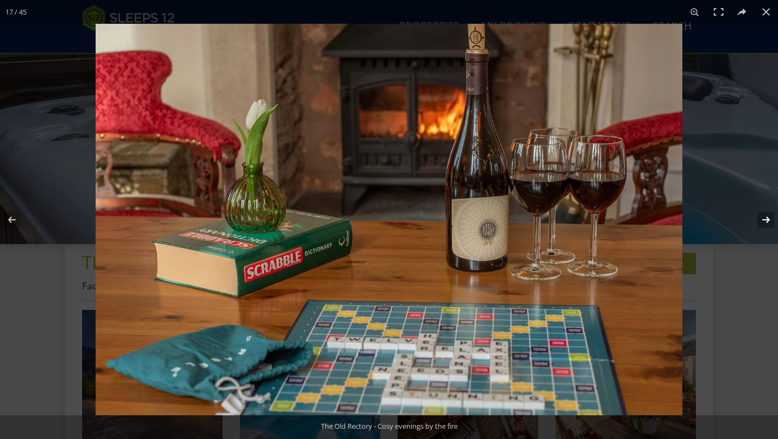
click at [766, 218] on button at bounding box center [759, 220] width 38 height 54
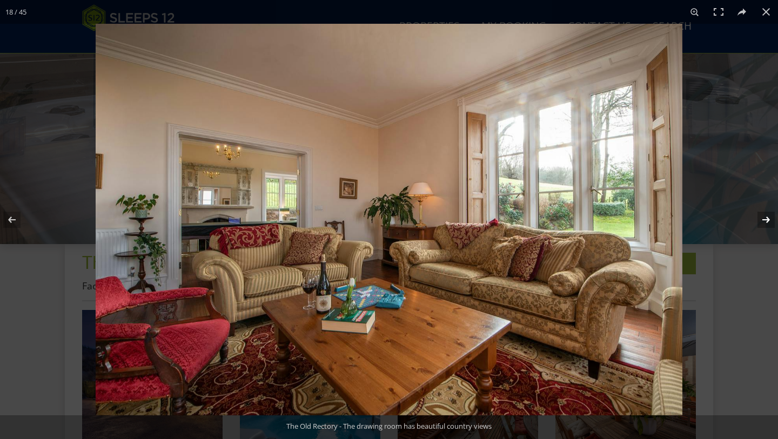
click at [766, 218] on button at bounding box center [759, 220] width 38 height 54
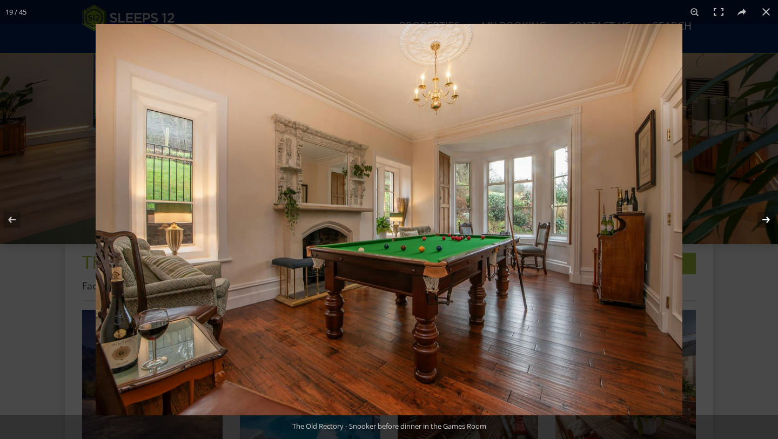
click at [766, 218] on button at bounding box center [759, 220] width 38 height 54
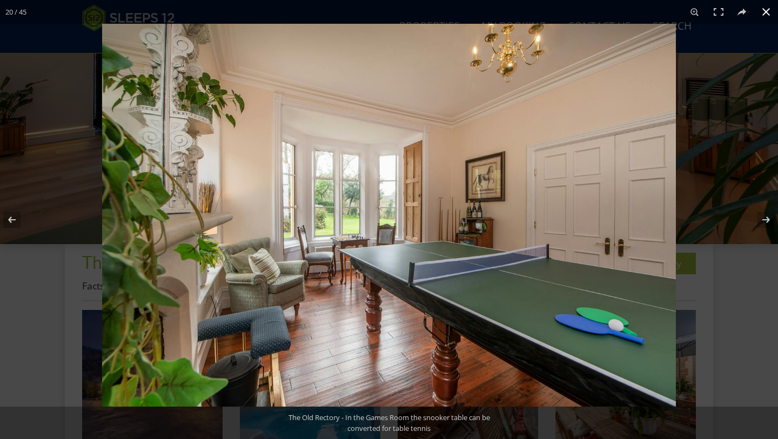
click at [765, 12] on button at bounding box center [766, 12] width 24 height 24
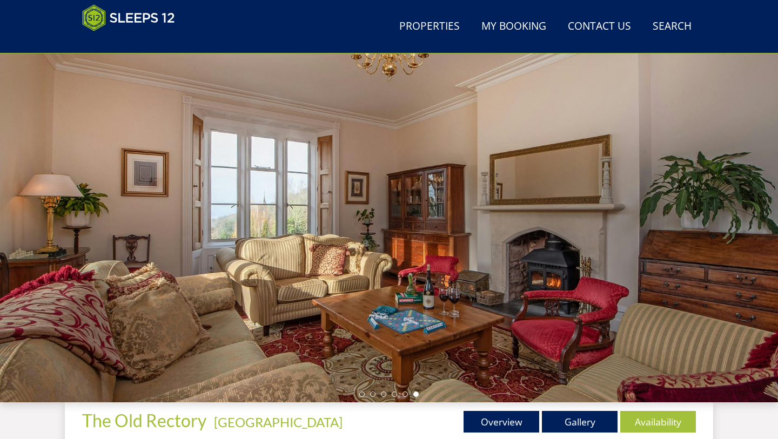
scroll to position [56, 0]
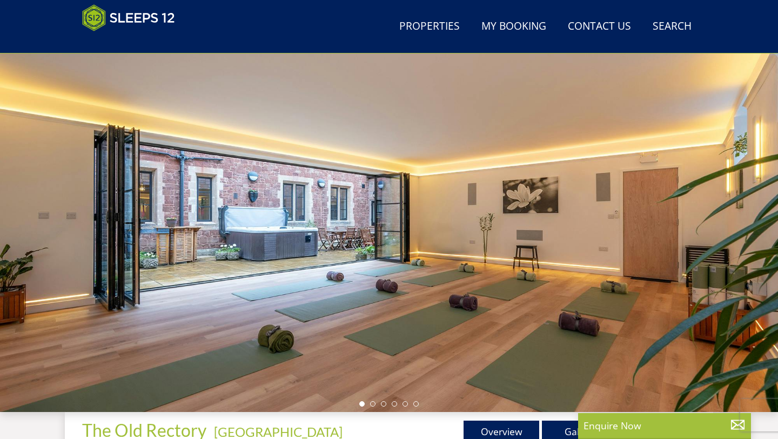
scroll to position [129, 0]
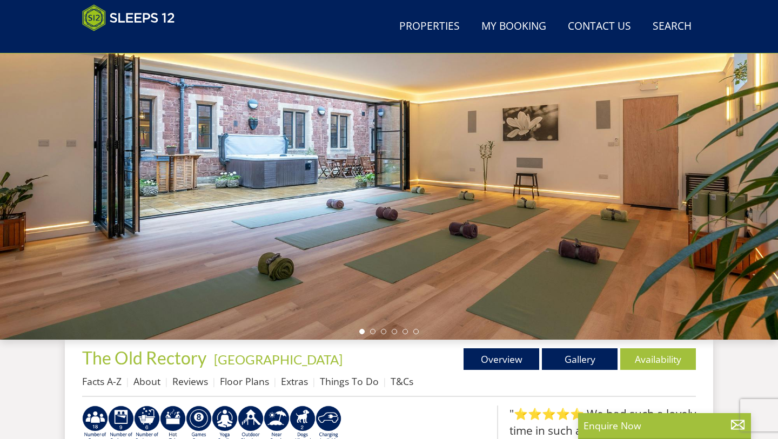
select select "16"
select select "8"
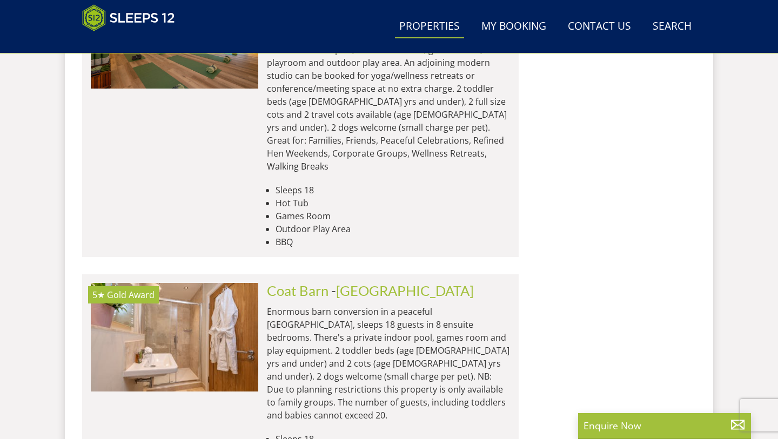
scroll to position [1532, 0]
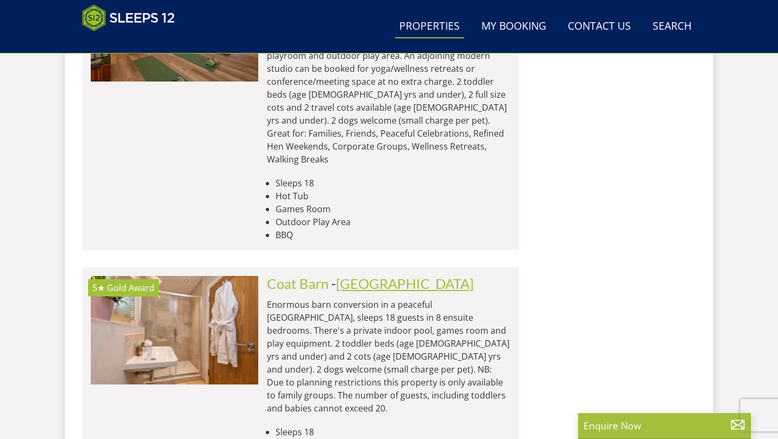
click at [375, 275] on link "[GEOGRAPHIC_DATA]" at bounding box center [405, 283] width 138 height 16
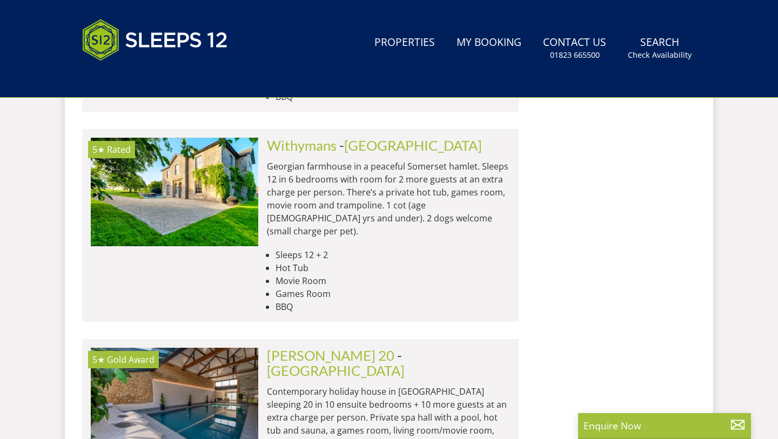
select select "16"
select select "8"
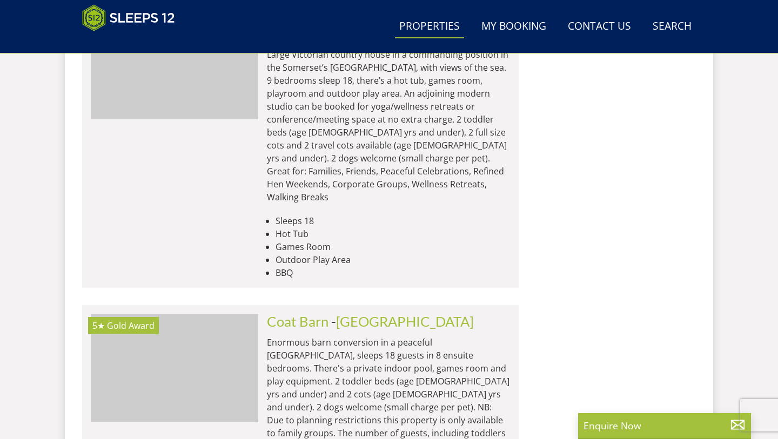
scroll to position [1498, 0]
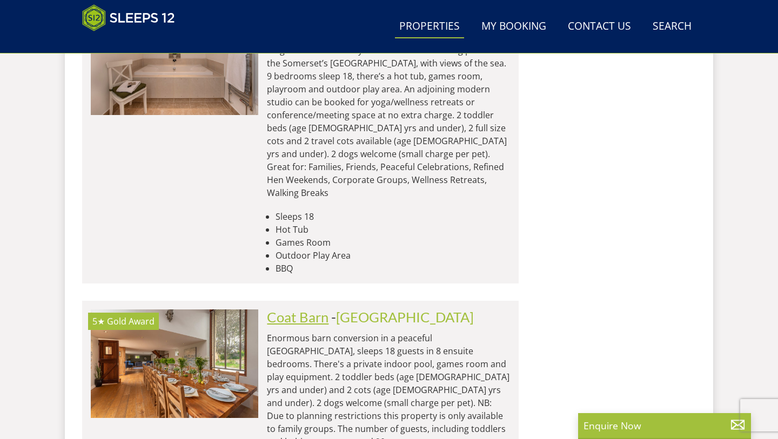
click at [294, 309] on link "Coat Barn" at bounding box center [298, 317] width 62 height 16
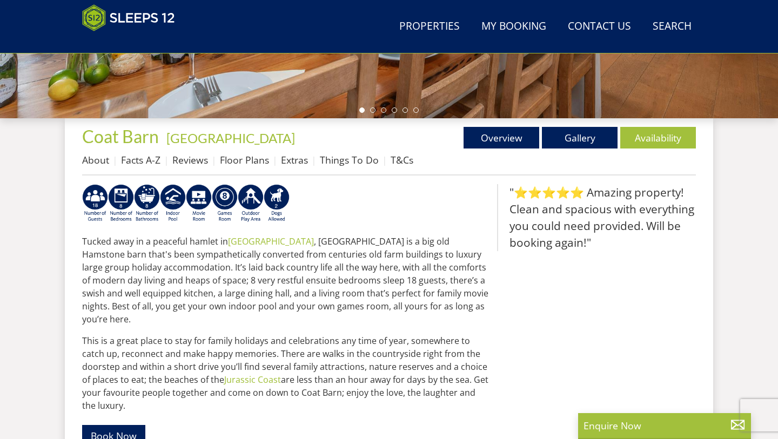
scroll to position [352, 0]
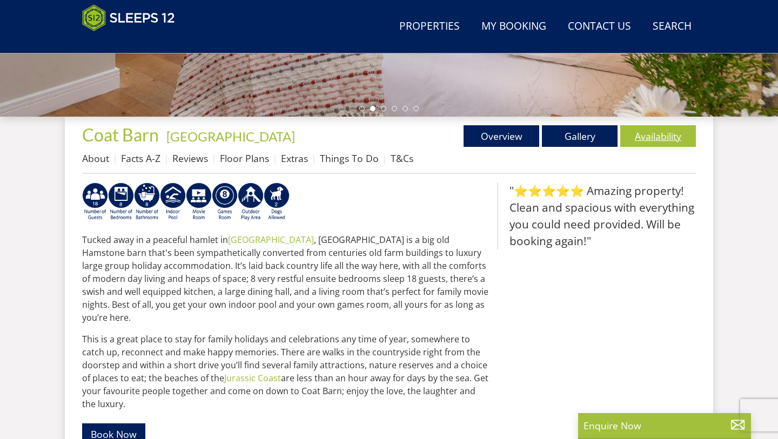
click at [658, 138] on link "Availability" at bounding box center [658, 136] width 76 height 22
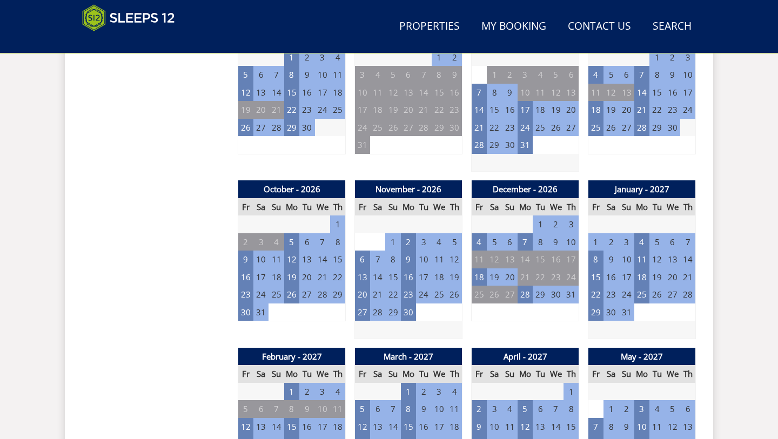
scroll to position [854, 0]
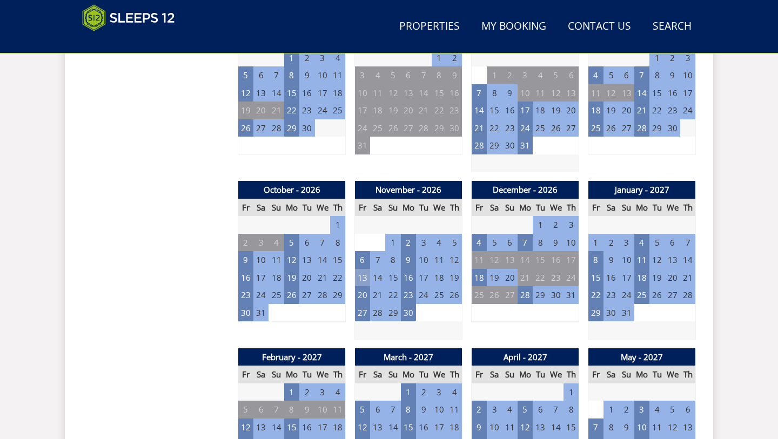
click at [363, 270] on td "13" at bounding box center [362, 278] width 15 height 18
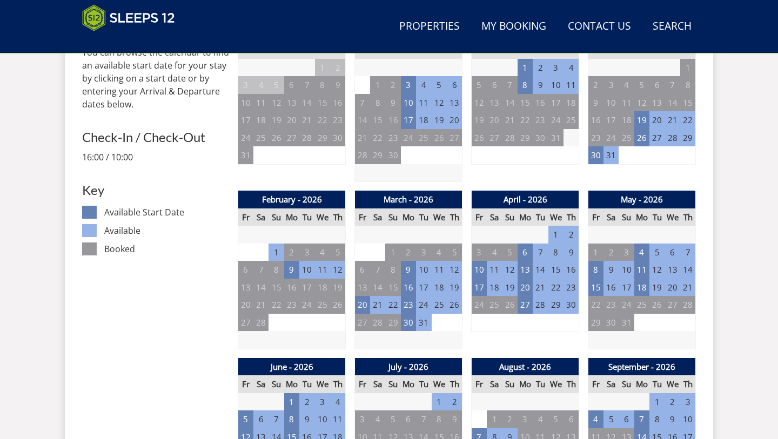
scroll to position [509, 0]
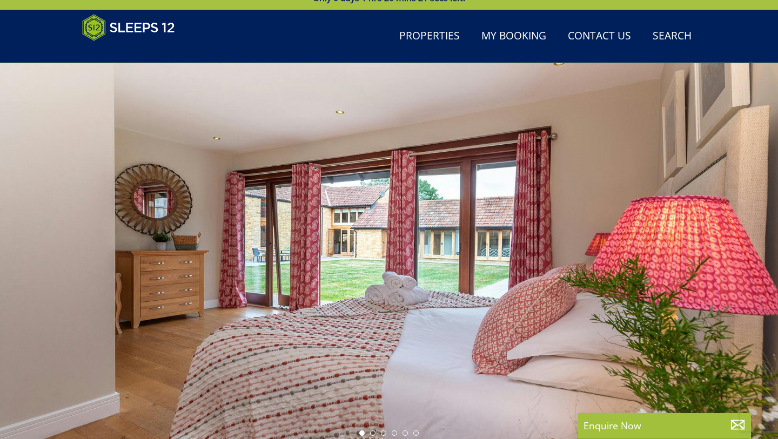
scroll to position [352, 0]
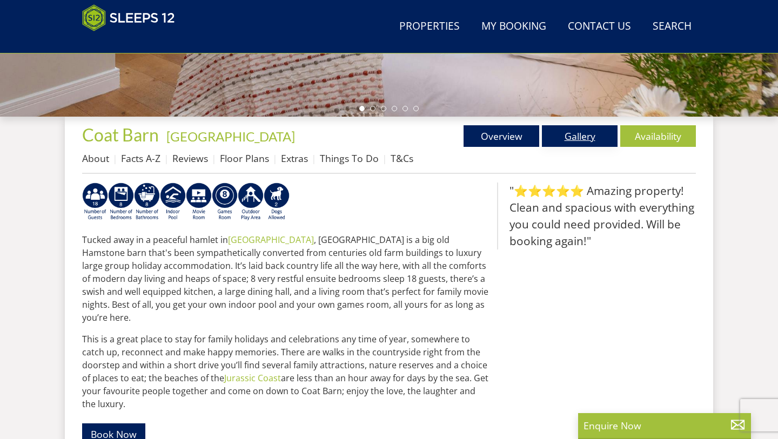
click at [584, 138] on link "Gallery" at bounding box center [580, 136] width 76 height 22
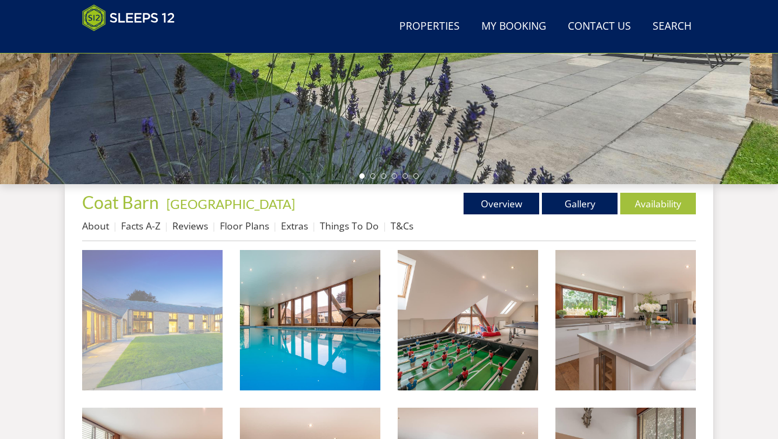
click at [183, 324] on img at bounding box center [152, 320] width 140 height 140
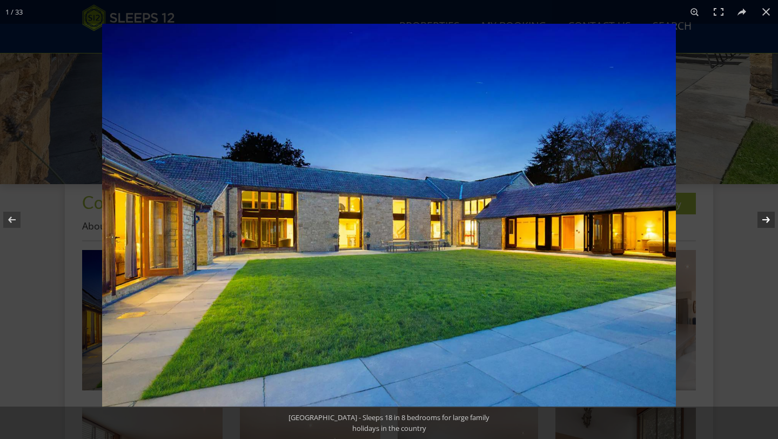
click at [766, 218] on button at bounding box center [759, 220] width 38 height 54
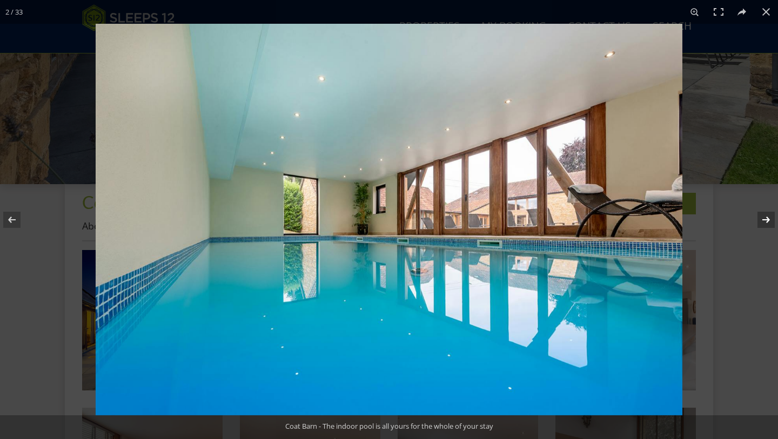
click at [766, 218] on button at bounding box center [759, 220] width 38 height 54
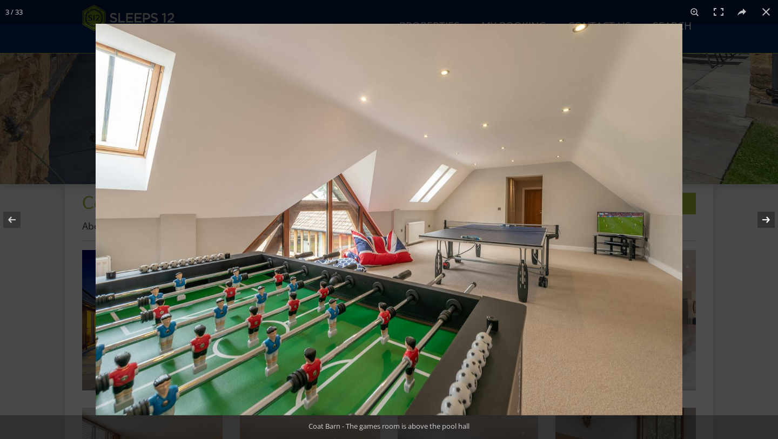
click at [766, 218] on button at bounding box center [759, 220] width 38 height 54
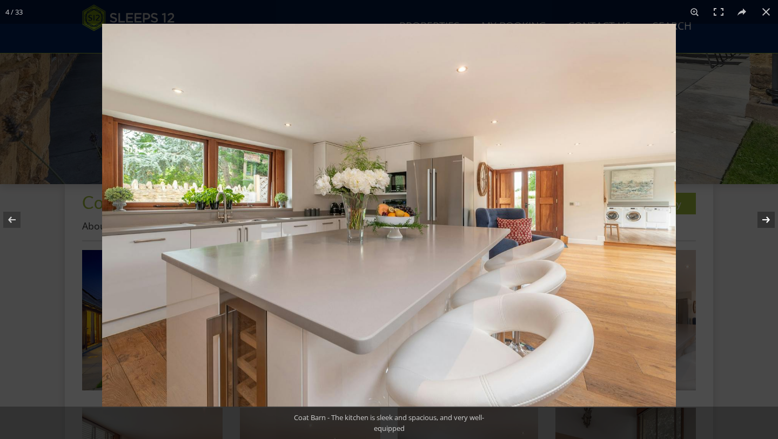
click at [766, 218] on button at bounding box center [759, 220] width 38 height 54
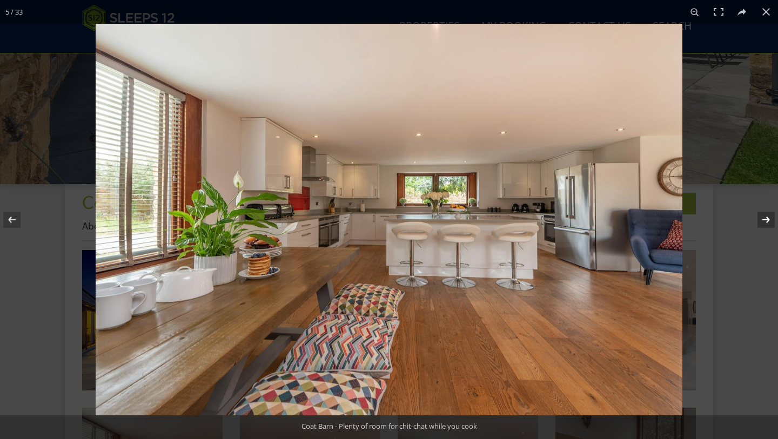
click at [766, 218] on button at bounding box center [759, 220] width 38 height 54
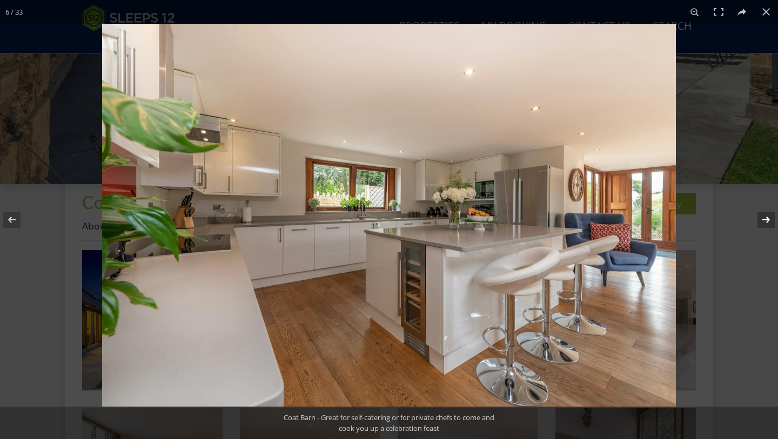
click at [766, 218] on button at bounding box center [759, 220] width 38 height 54
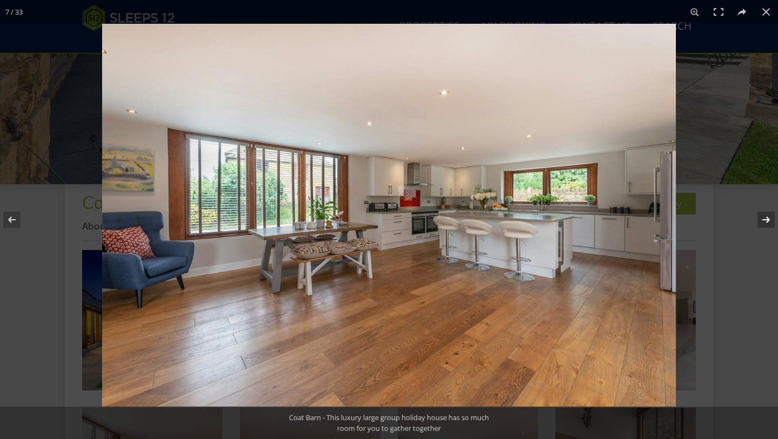
click at [766, 218] on button at bounding box center [759, 220] width 38 height 54
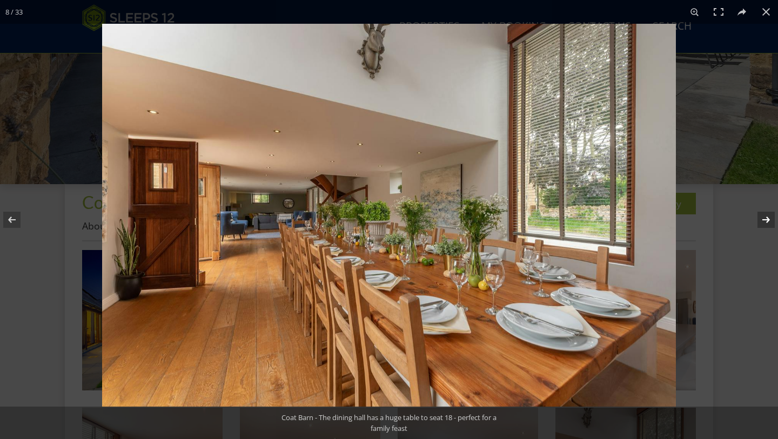
click at [766, 218] on button at bounding box center [759, 220] width 38 height 54
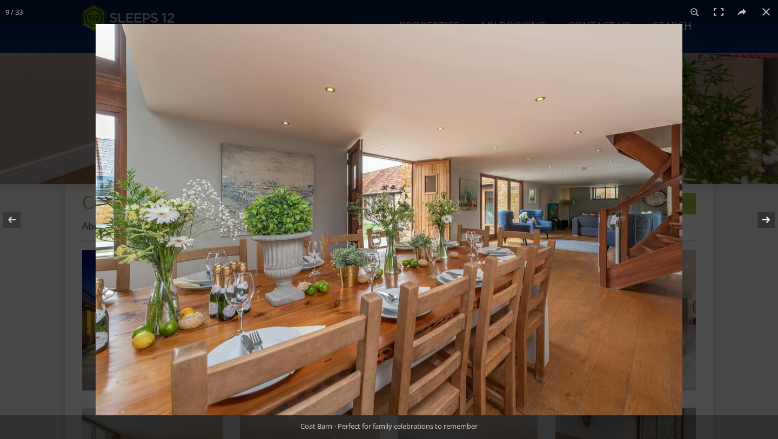
click at [766, 218] on button at bounding box center [759, 220] width 38 height 54
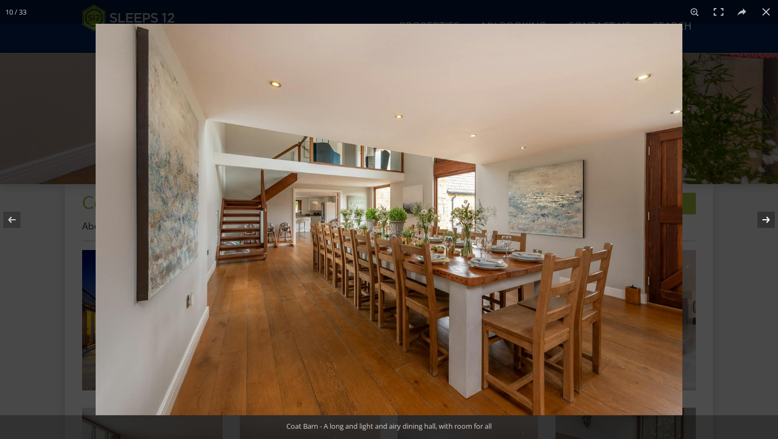
click at [765, 218] on button at bounding box center [759, 220] width 38 height 54
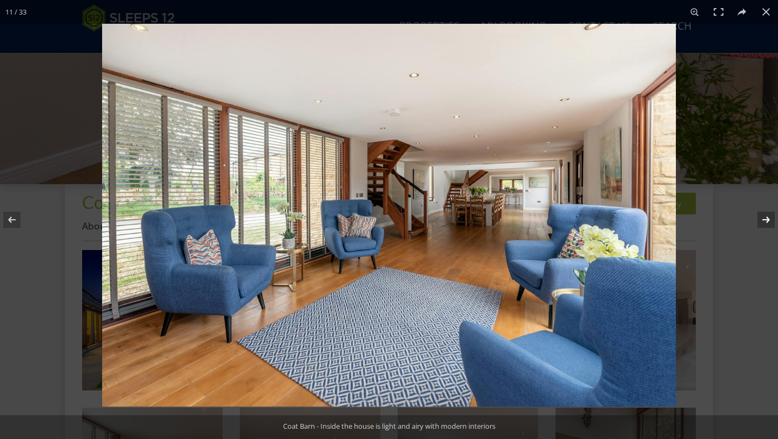
click at [765, 218] on button at bounding box center [759, 220] width 38 height 54
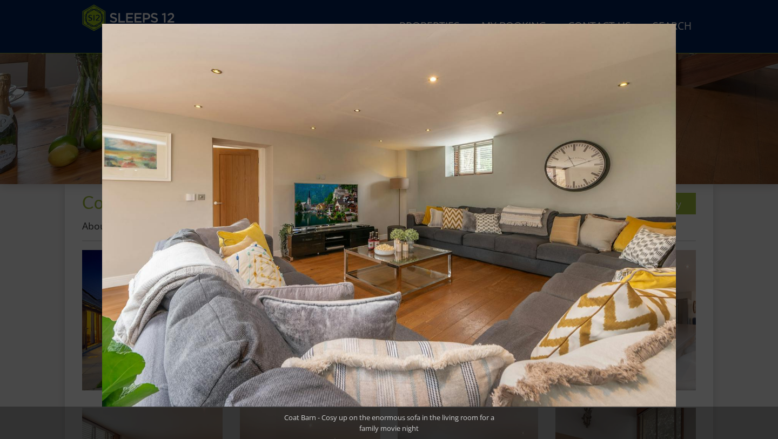
click at [765, 218] on button at bounding box center [759, 220] width 38 height 54
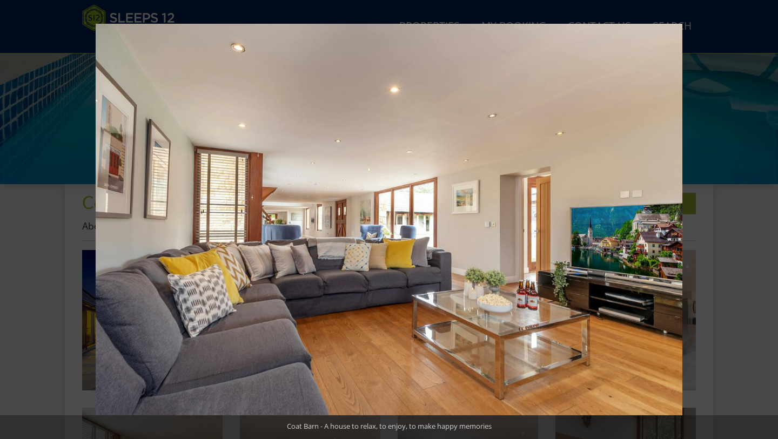
click at [765, 218] on button at bounding box center [759, 220] width 38 height 54
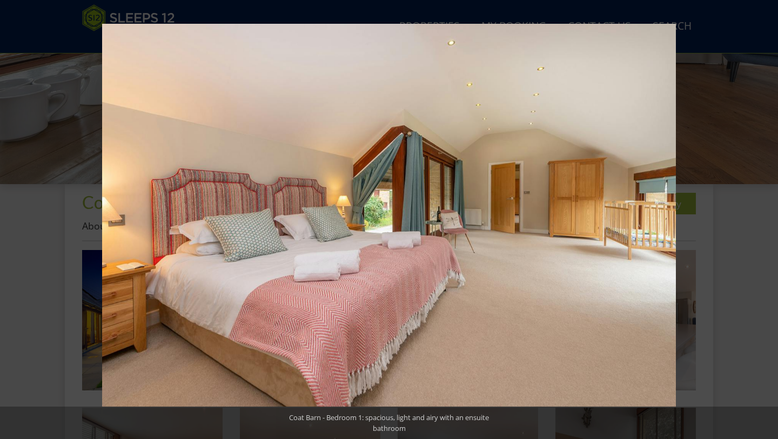
click at [765, 218] on button at bounding box center [759, 220] width 38 height 54
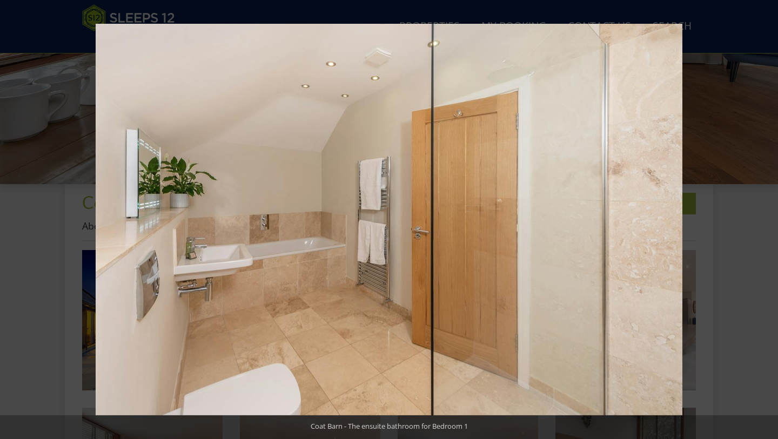
click at [765, 218] on button at bounding box center [759, 220] width 38 height 54
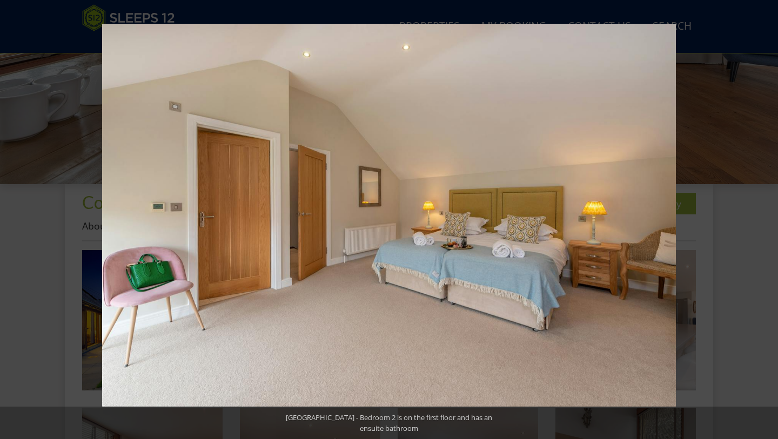
click at [765, 218] on button at bounding box center [759, 220] width 38 height 54
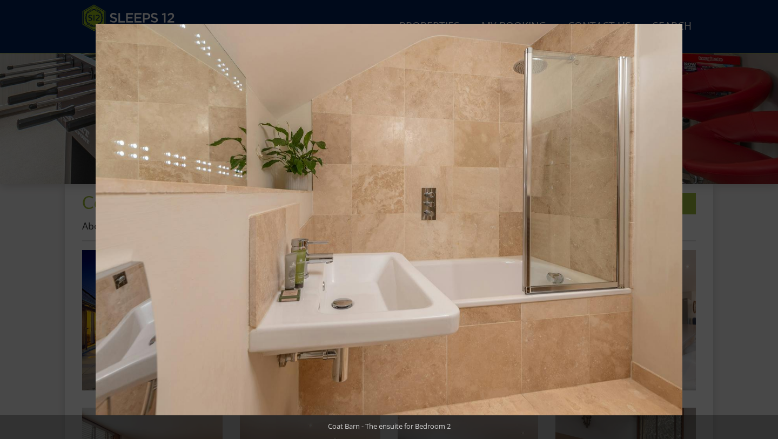
click at [765, 218] on button at bounding box center [759, 220] width 38 height 54
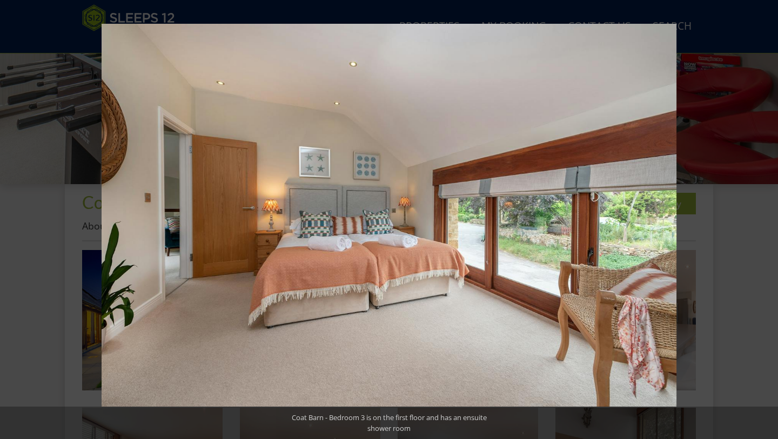
click at [765, 218] on button at bounding box center [759, 220] width 38 height 54
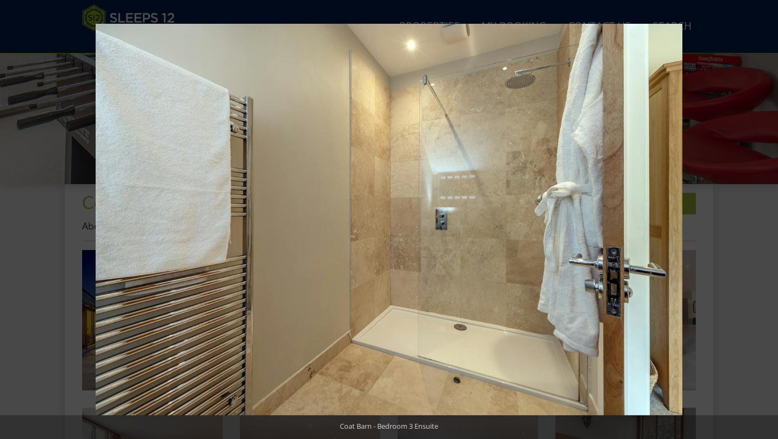
click at [765, 218] on button at bounding box center [759, 220] width 38 height 54
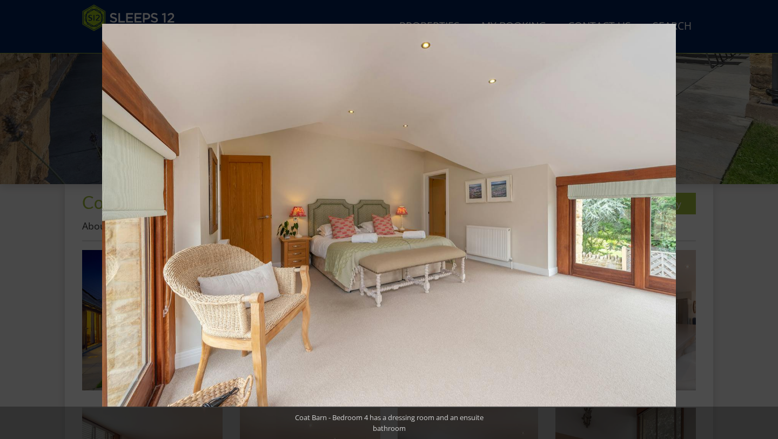
click at [765, 218] on button at bounding box center [759, 220] width 38 height 54
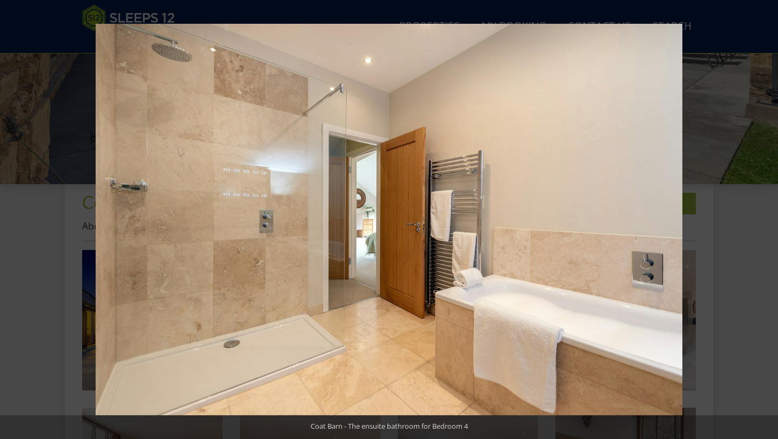
click at [765, 218] on button at bounding box center [759, 220] width 38 height 54
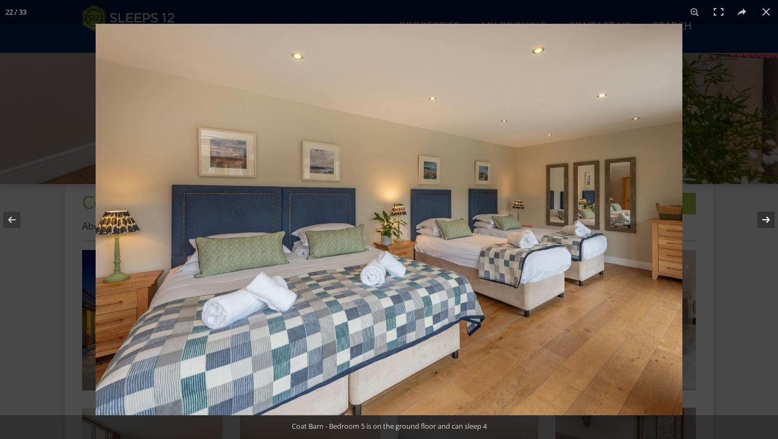
click at [766, 218] on button at bounding box center [759, 220] width 38 height 54
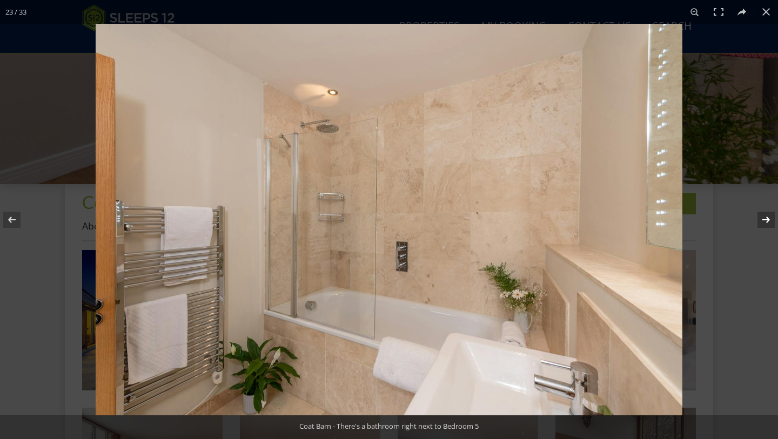
click at [766, 218] on button at bounding box center [759, 220] width 38 height 54
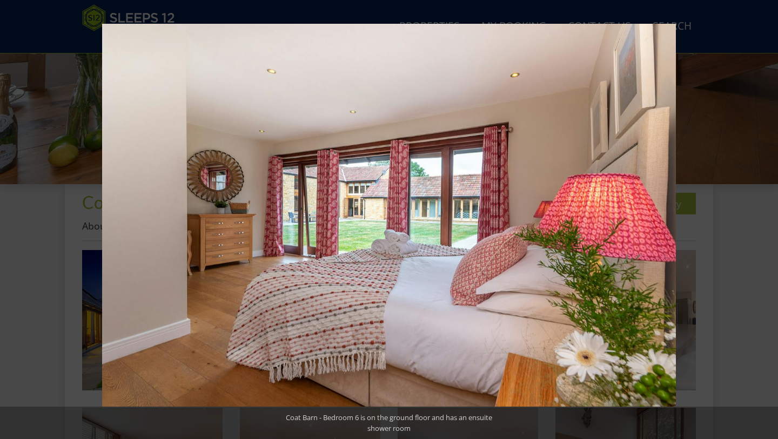
click at [766, 218] on button at bounding box center [759, 220] width 38 height 54
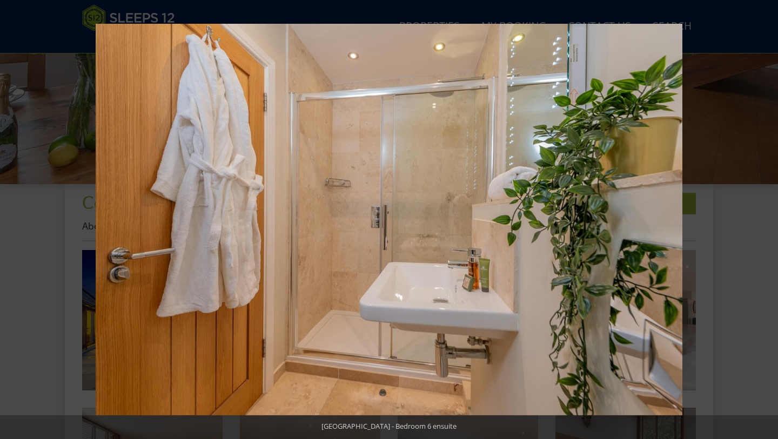
click at [766, 218] on button at bounding box center [759, 220] width 38 height 54
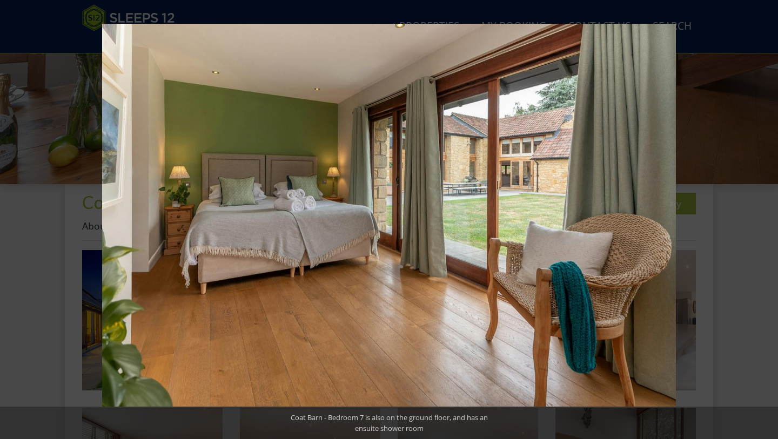
click at [766, 218] on button at bounding box center [759, 220] width 38 height 54
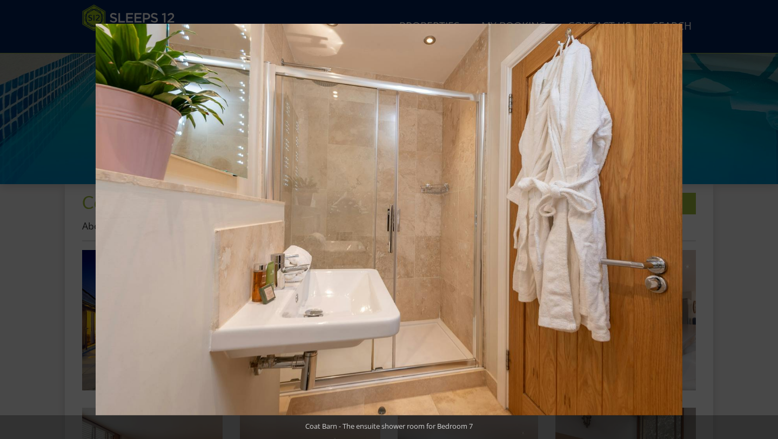
click at [766, 218] on button at bounding box center [759, 220] width 38 height 54
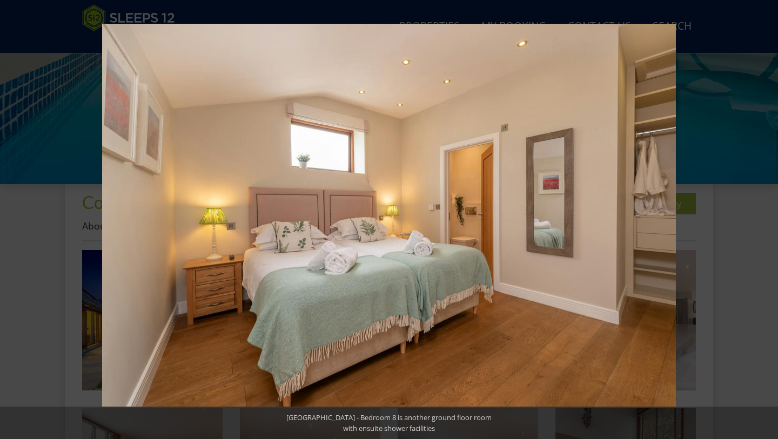
click at [766, 218] on button at bounding box center [759, 220] width 38 height 54
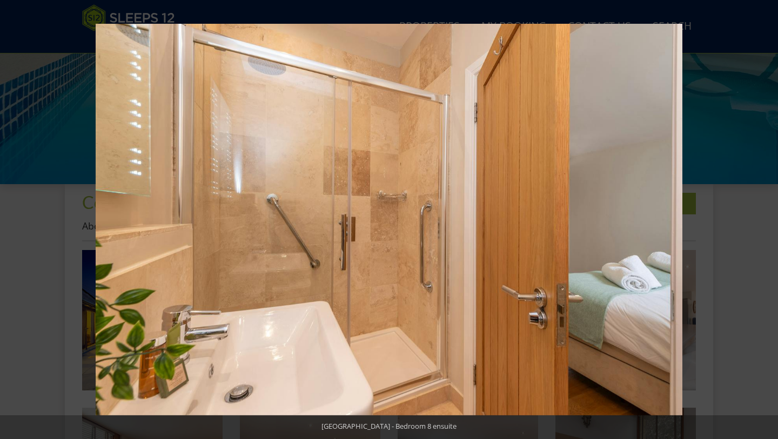
click at [766, 218] on button at bounding box center [759, 220] width 38 height 54
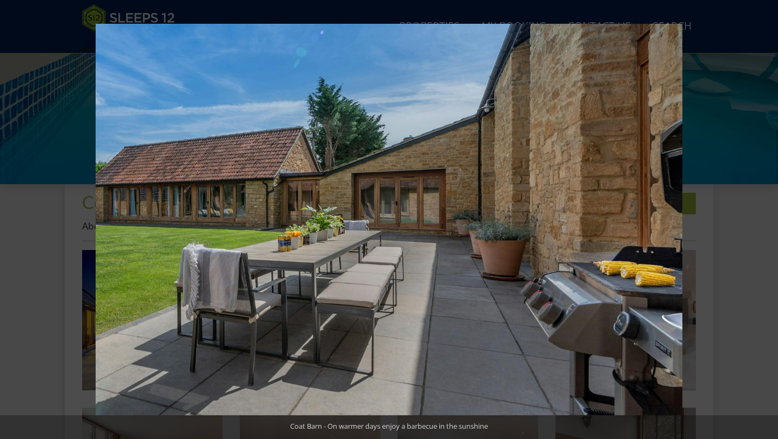
click at [766, 218] on button at bounding box center [759, 220] width 38 height 54
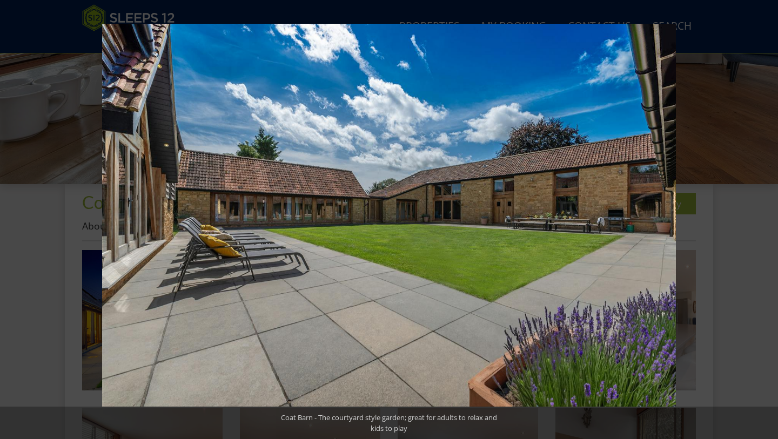
click at [766, 218] on button at bounding box center [759, 220] width 38 height 54
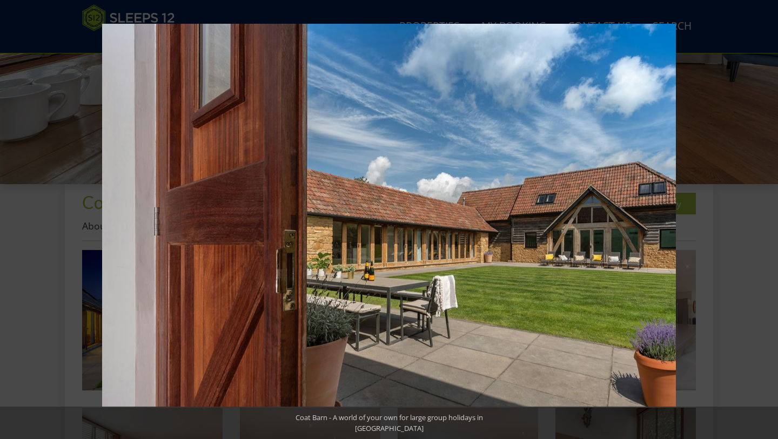
click at [766, 218] on button at bounding box center [759, 220] width 38 height 54
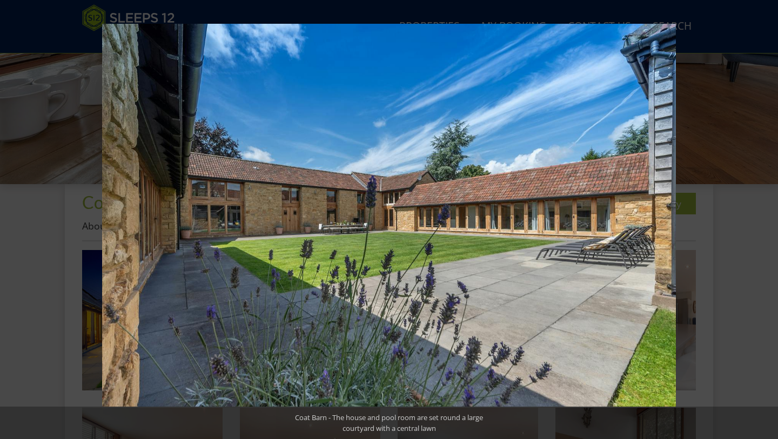
click at [766, 218] on button at bounding box center [759, 220] width 38 height 54
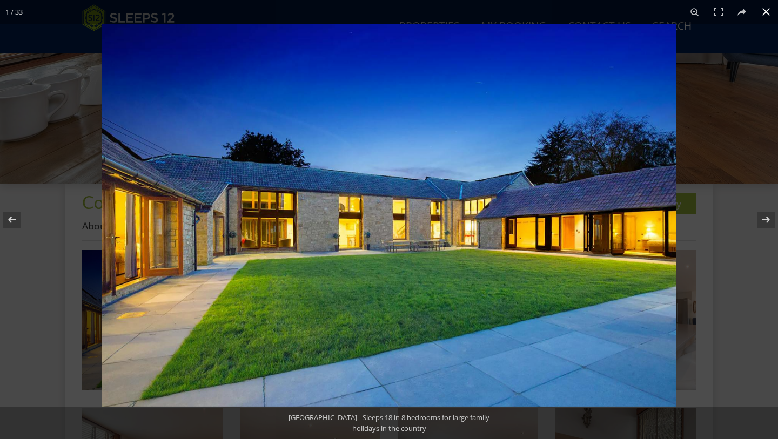
click at [766, 11] on button at bounding box center [766, 12] width 24 height 24
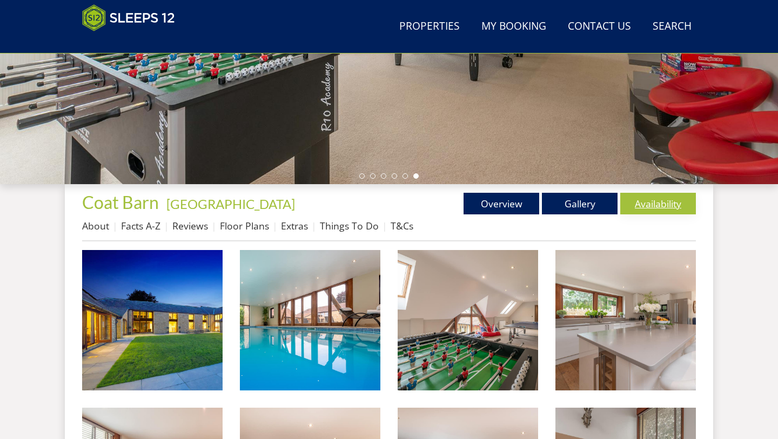
click at [675, 205] on link "Availability" at bounding box center [658, 204] width 76 height 22
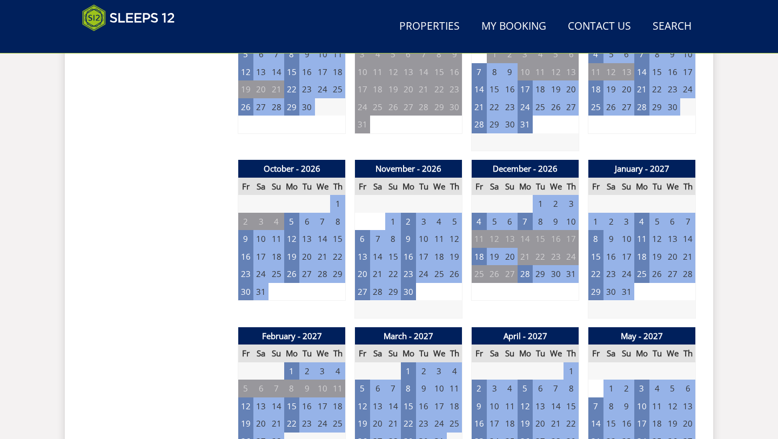
scroll to position [892, 0]
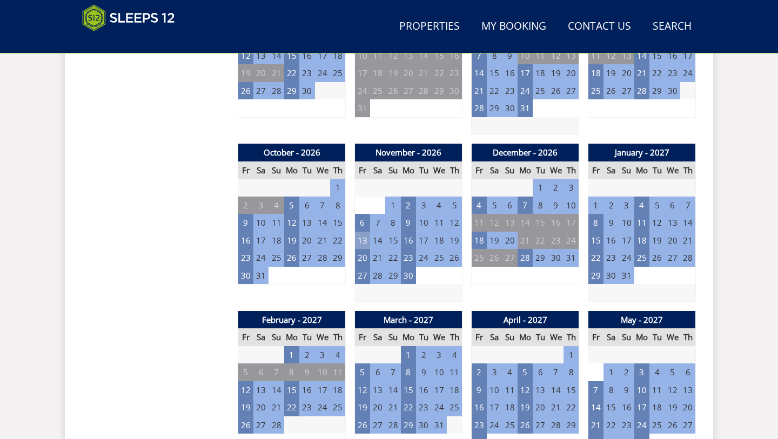
click at [365, 232] on td "13" at bounding box center [362, 241] width 15 height 18
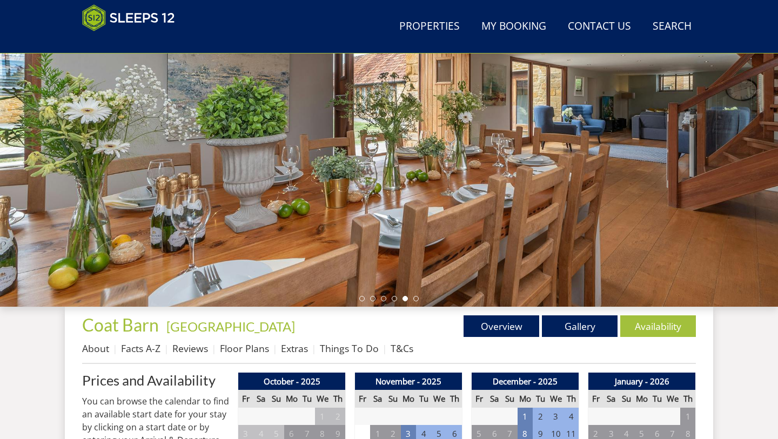
scroll to position [208, 0]
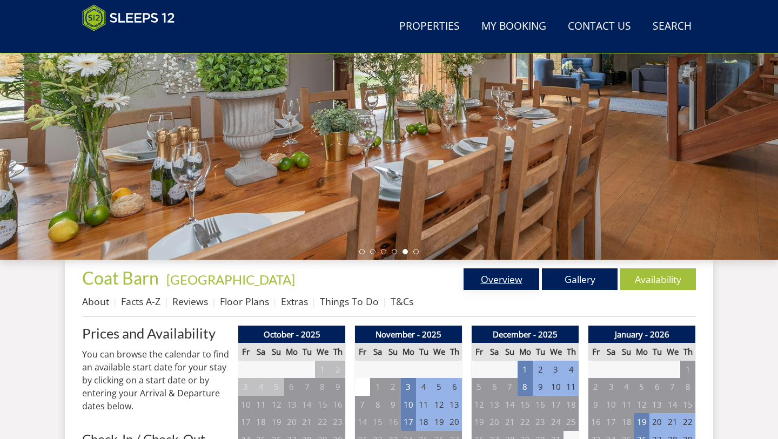
click at [506, 282] on link "Overview" at bounding box center [501, 279] width 76 height 22
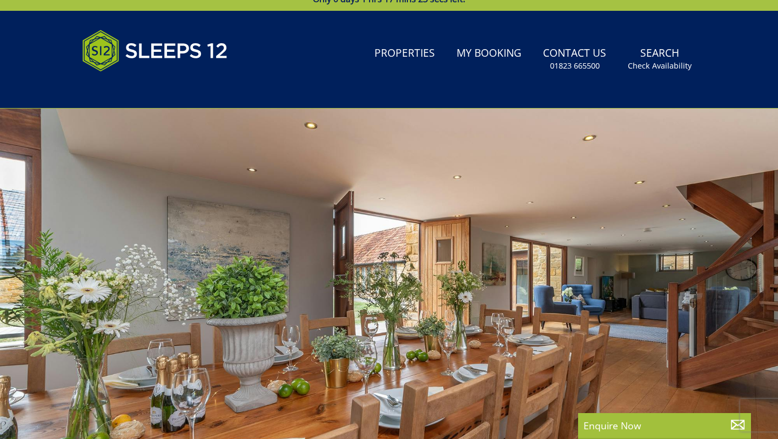
scroll to position [24, 0]
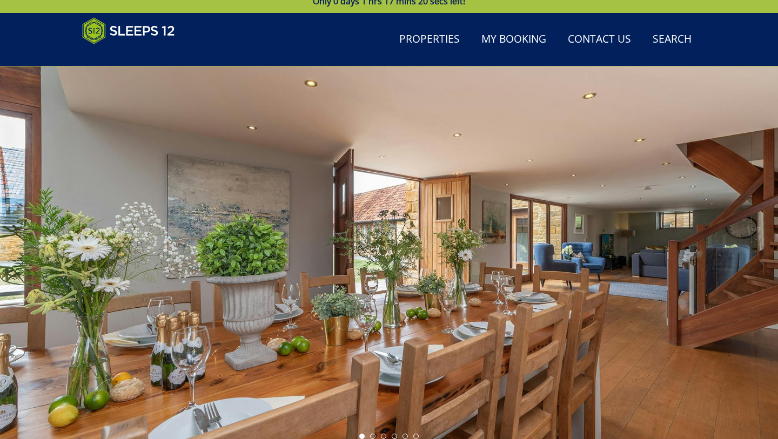
scroll to position [208, 0]
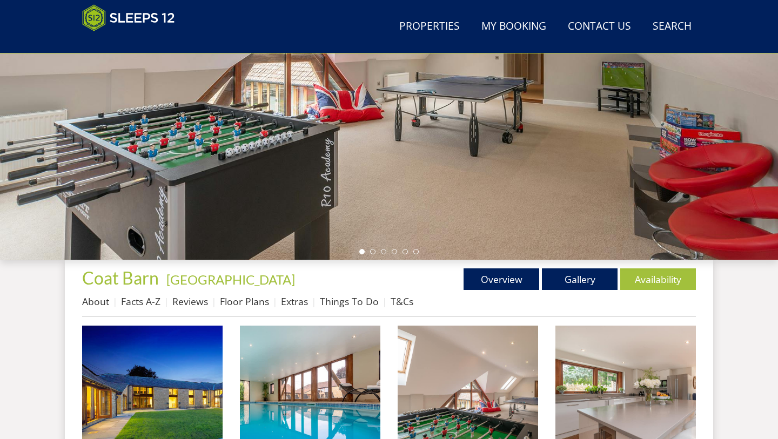
scroll to position [284, 0]
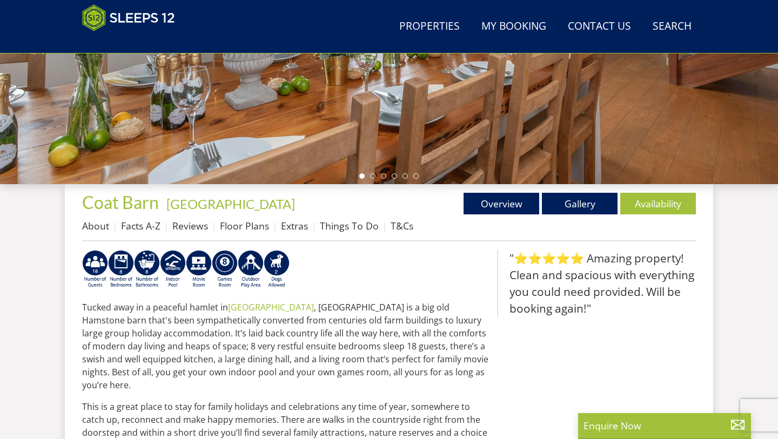
scroll to position [352, 0]
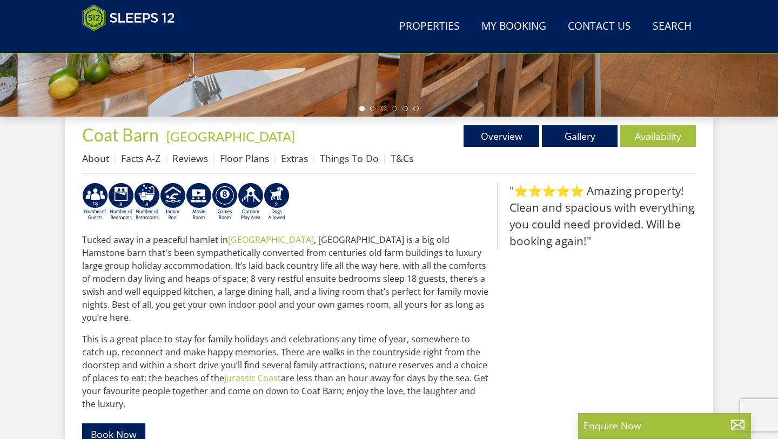
select select "16"
select select "8"
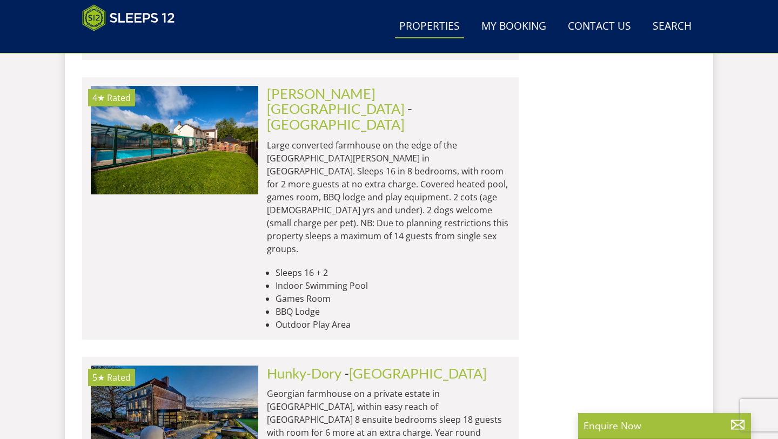
scroll to position [2249, 0]
click at [309, 365] on link "Hunky-Dory" at bounding box center [304, 373] width 75 height 16
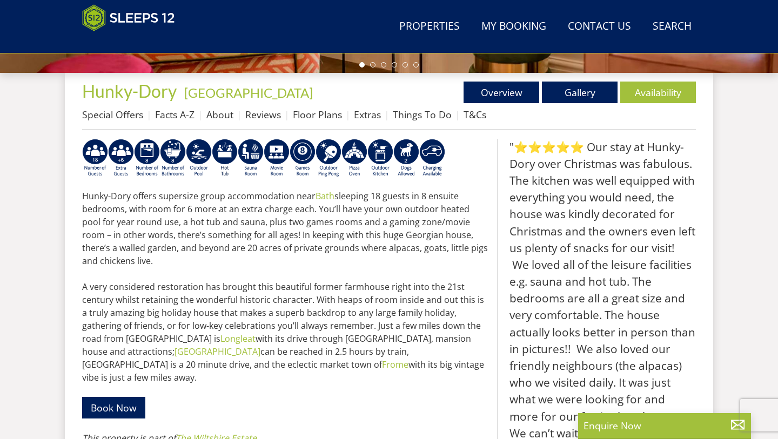
scroll to position [397, 0]
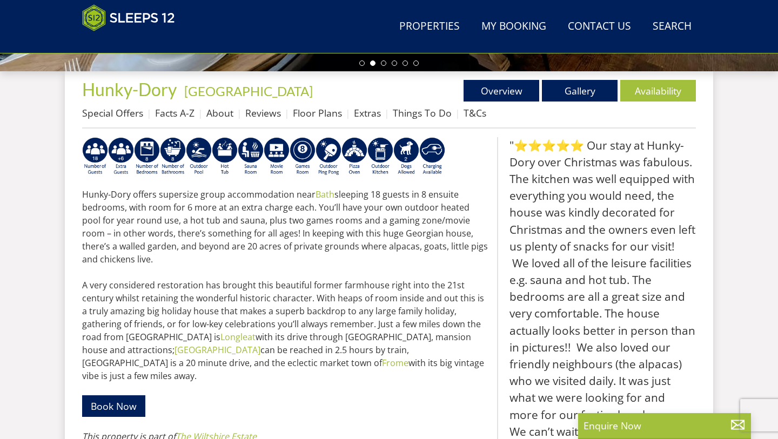
select select "16"
select select "8"
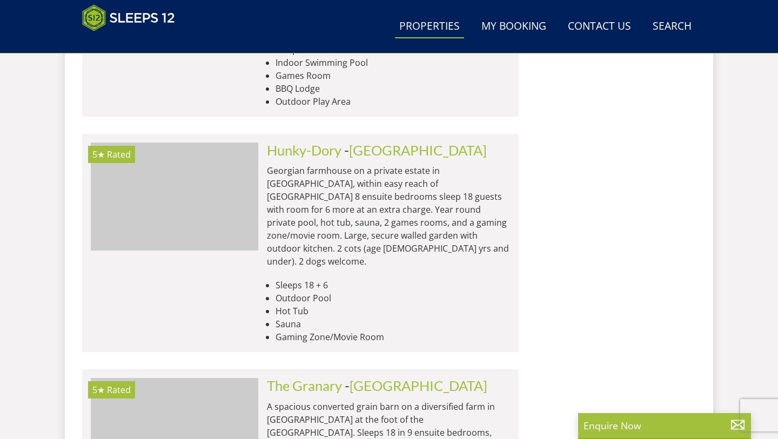
scroll to position [2472, 0]
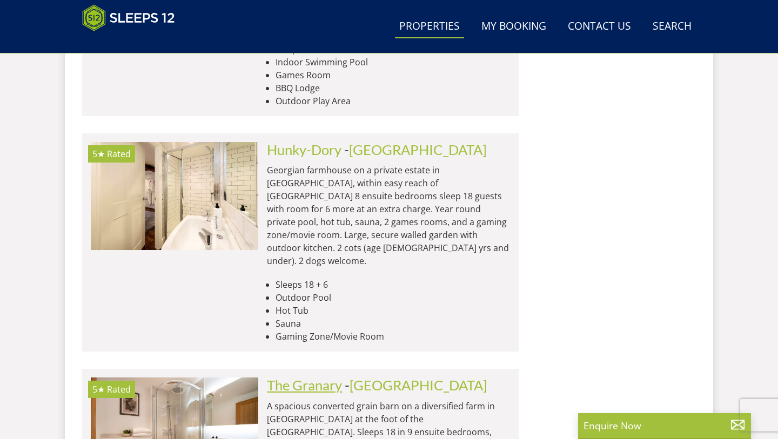
click at [323, 377] on link "The Granary" at bounding box center [304, 385] width 75 height 16
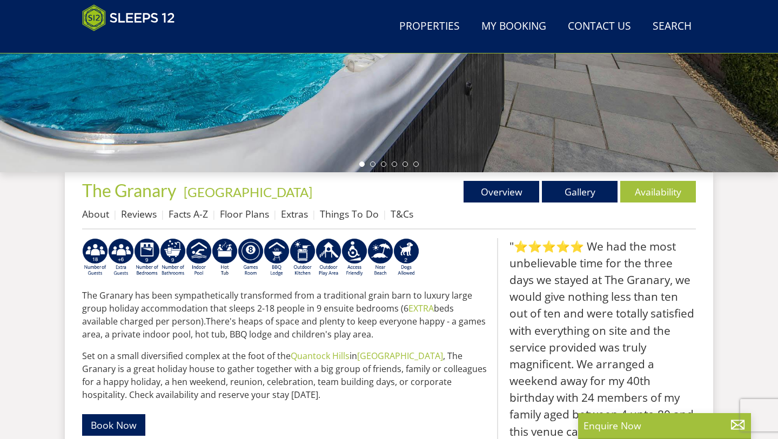
scroll to position [297, 0]
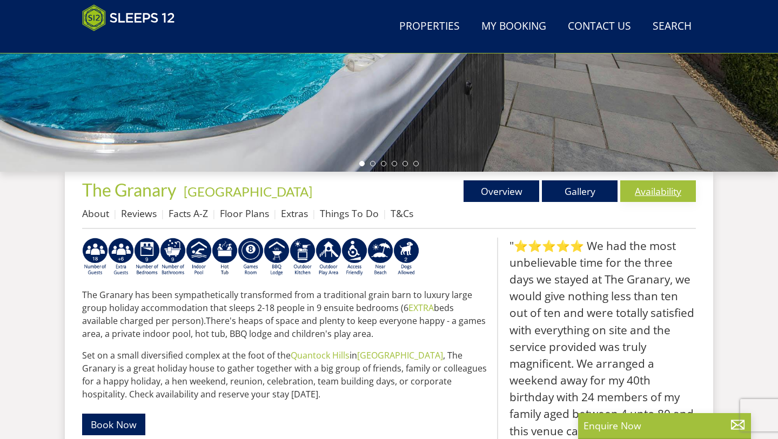
click at [659, 196] on link "Availability" at bounding box center [658, 191] width 76 height 22
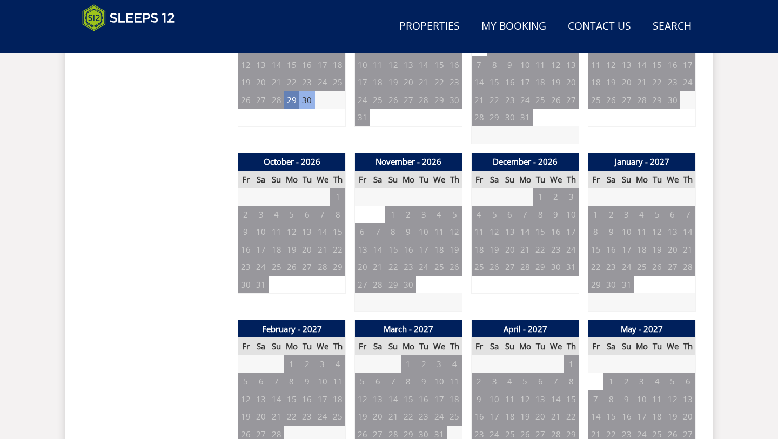
scroll to position [883, 0]
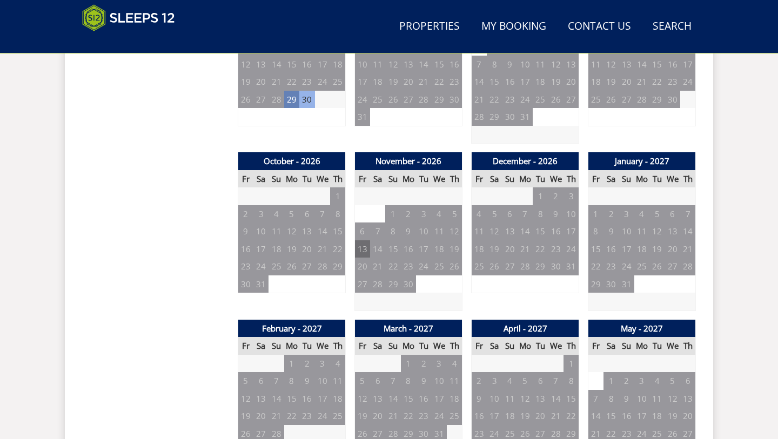
click at [362, 240] on td "13" at bounding box center [362, 249] width 15 height 18
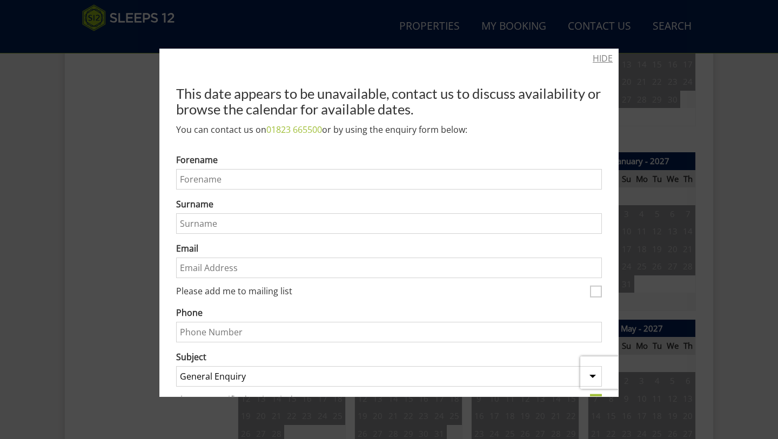
click at [605, 59] on link "HIDE" at bounding box center [603, 58] width 20 height 13
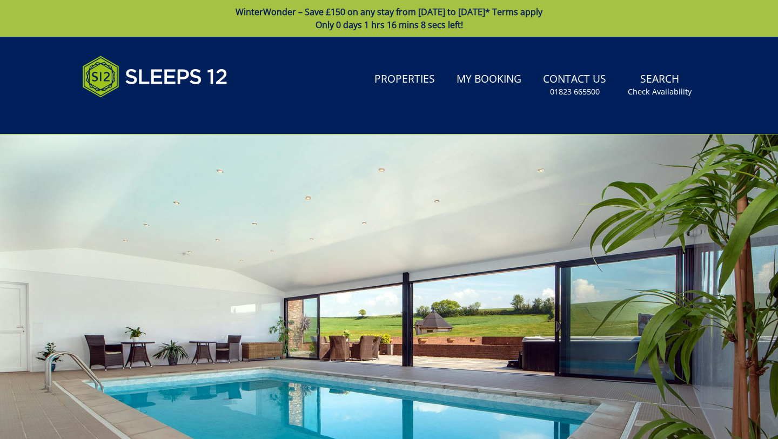
scroll to position [0, 0]
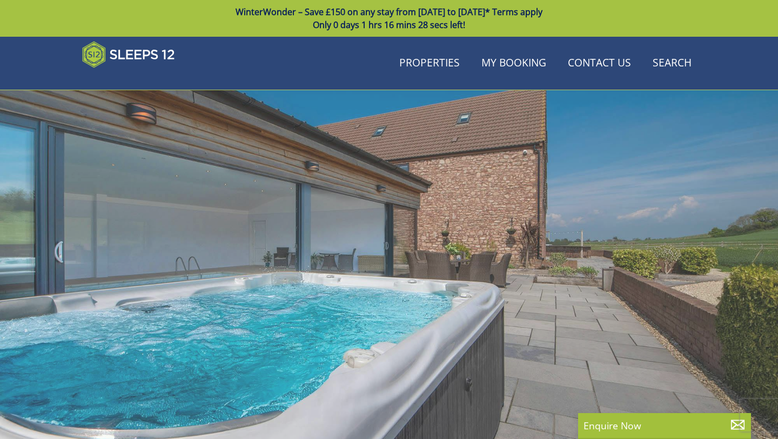
scroll to position [297, 0]
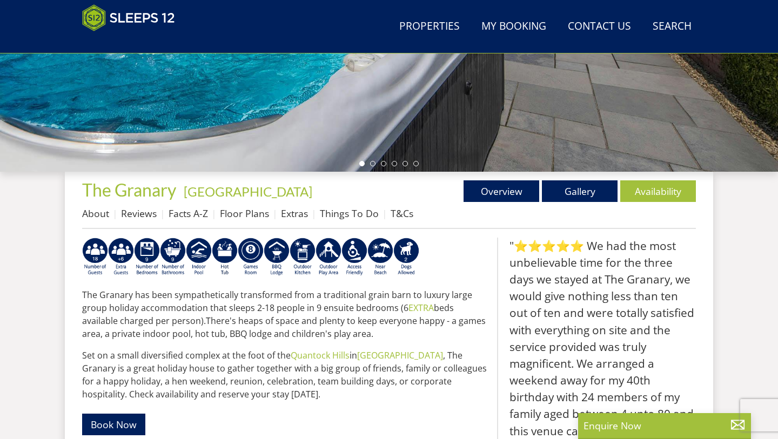
select select "16"
select select "8"
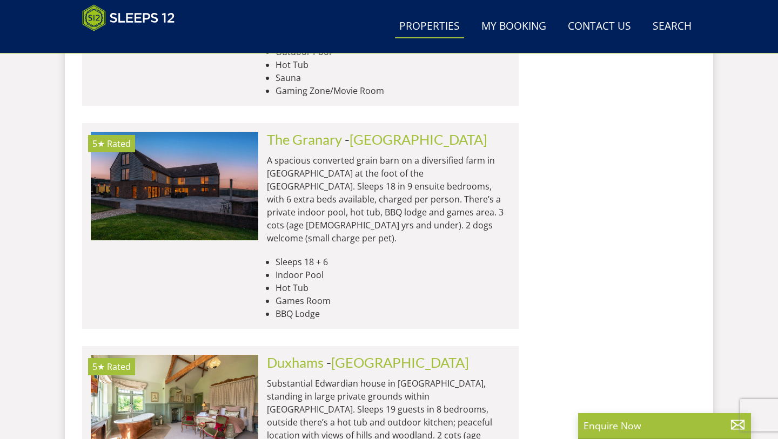
scroll to position [2721, 0]
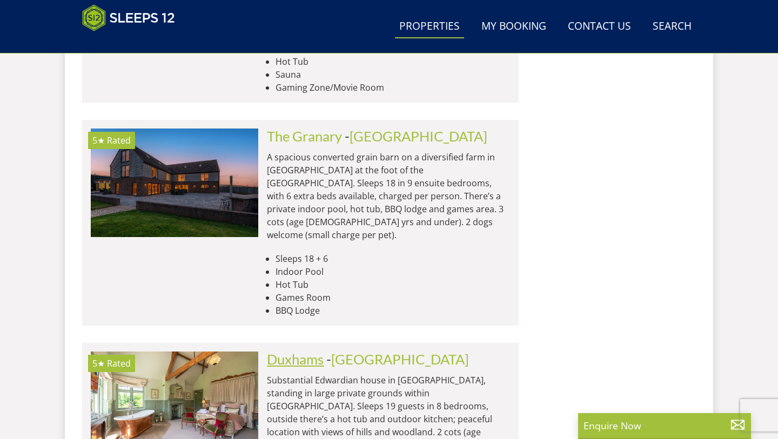
click at [311, 351] on link "Duxhams" at bounding box center [295, 359] width 57 height 16
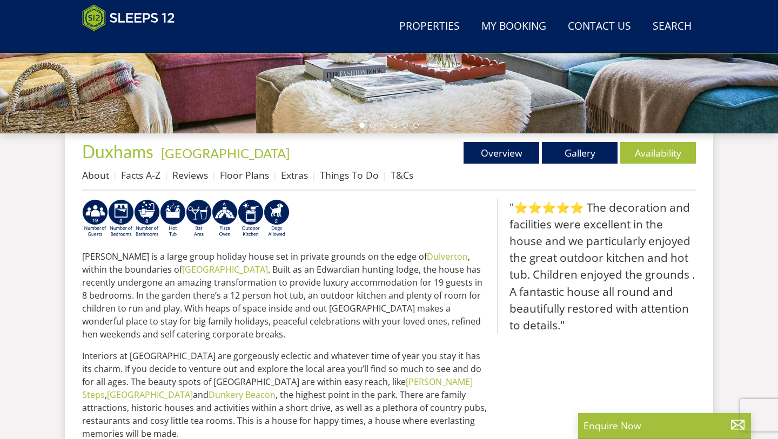
scroll to position [335, 0]
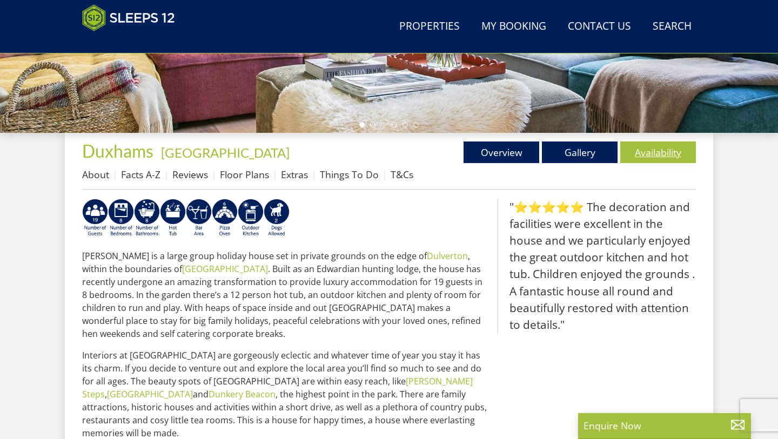
click at [666, 155] on link "Availability" at bounding box center [658, 153] width 76 height 22
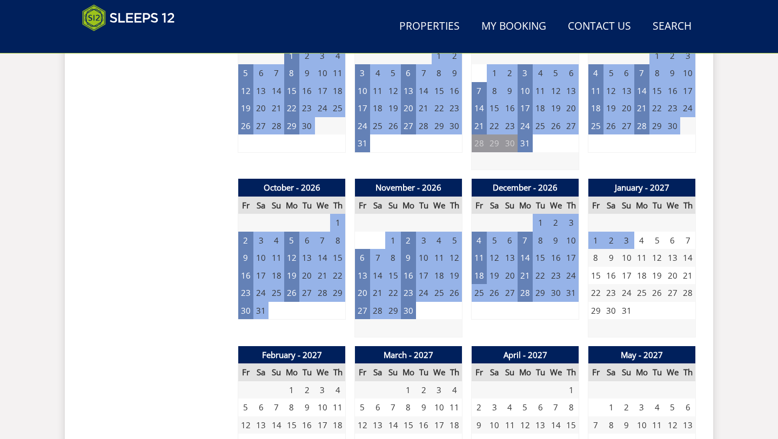
scroll to position [869, 0]
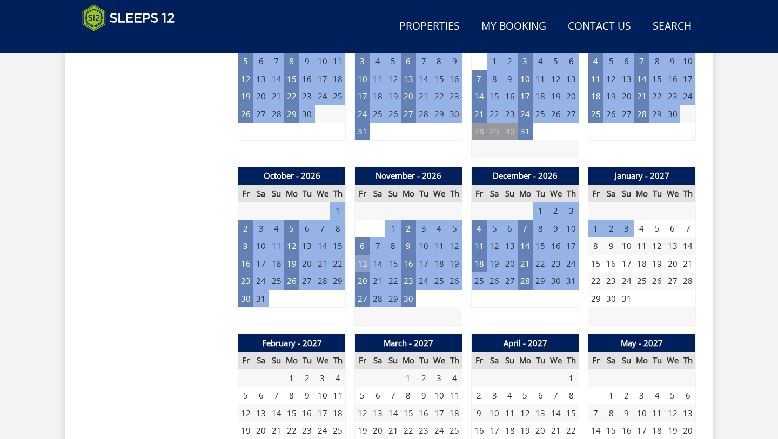
click at [364, 255] on td "13" at bounding box center [362, 264] width 15 height 18
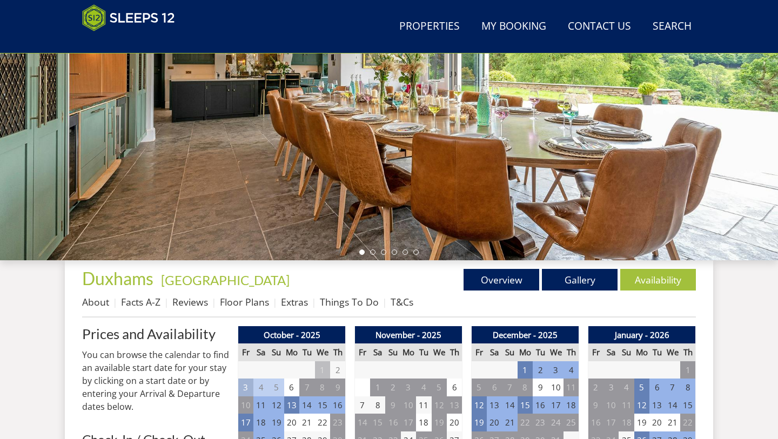
scroll to position [203, 0]
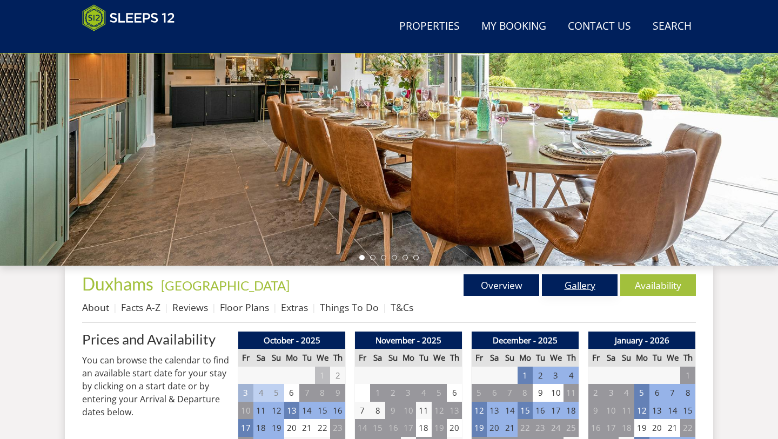
click at [581, 282] on link "Gallery" at bounding box center [580, 285] width 76 height 22
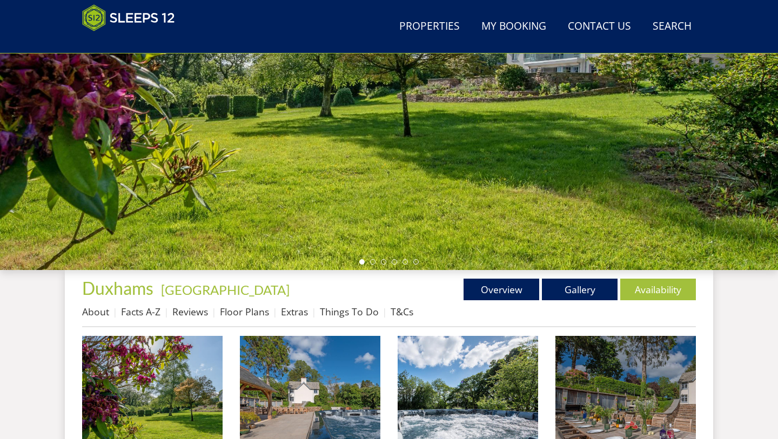
scroll to position [200, 0]
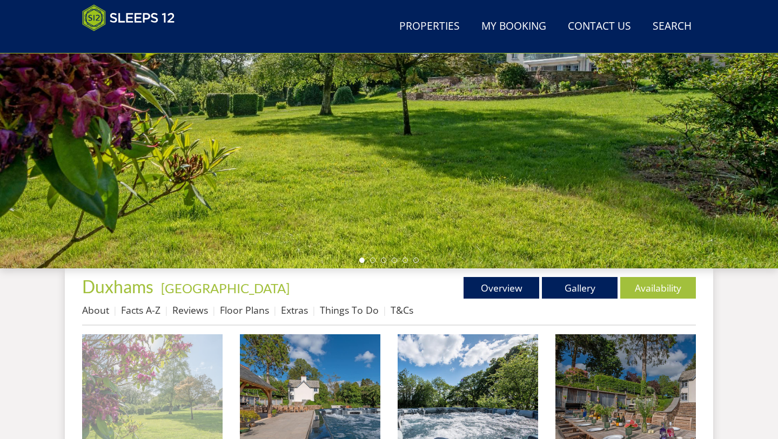
click at [200, 387] on img at bounding box center [152, 404] width 140 height 140
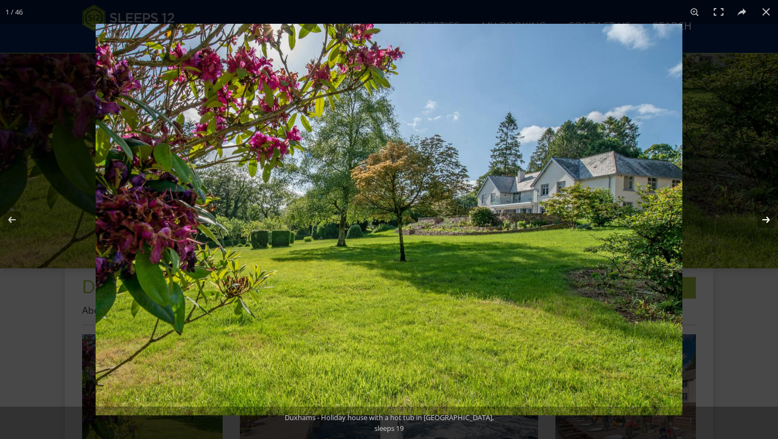
click at [766, 220] on button at bounding box center [759, 220] width 38 height 54
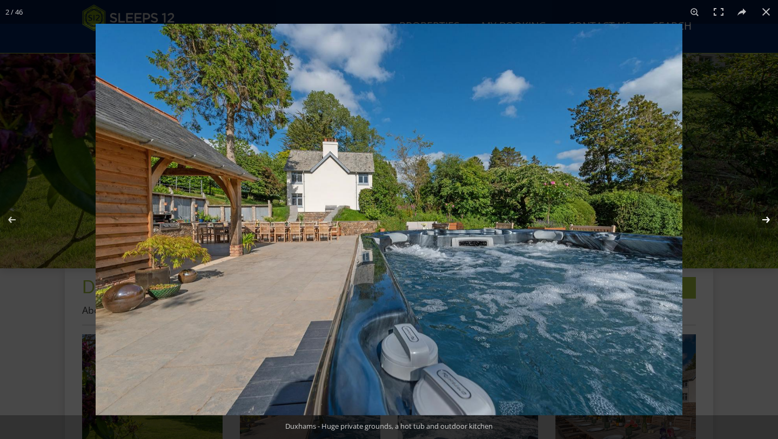
click at [766, 220] on button at bounding box center [759, 220] width 38 height 54
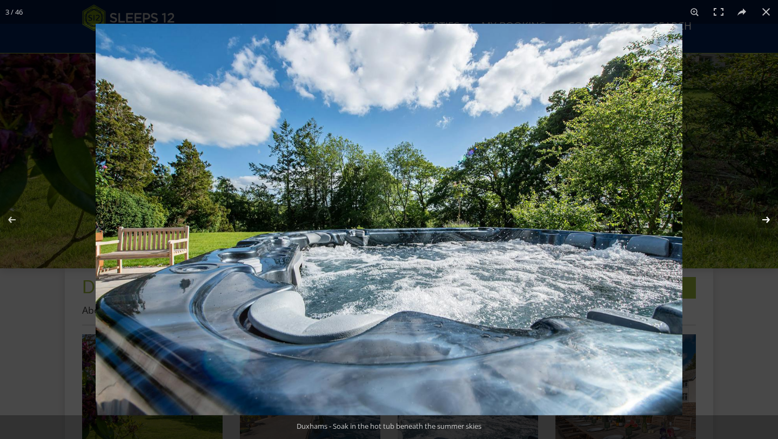
click at [766, 220] on button at bounding box center [759, 220] width 38 height 54
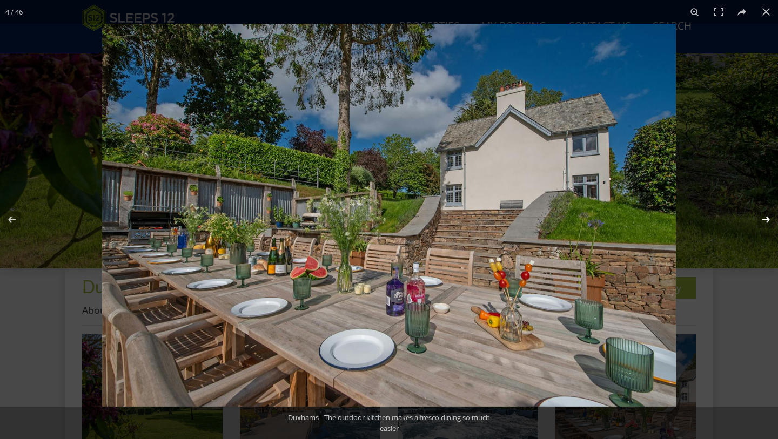
click at [766, 219] on button at bounding box center [759, 220] width 38 height 54
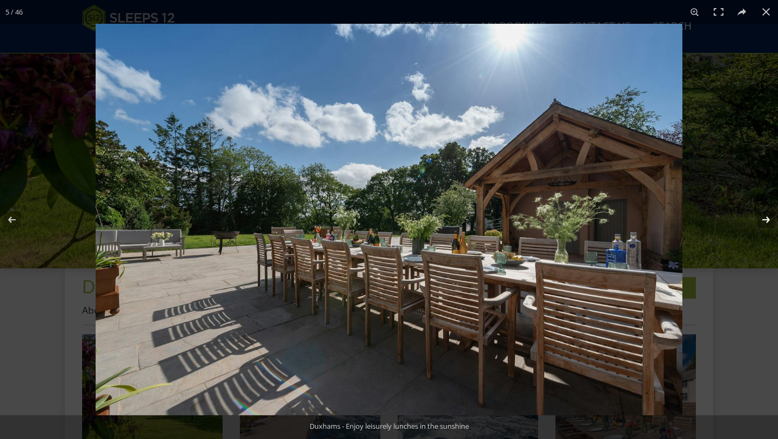
click at [766, 219] on button at bounding box center [759, 220] width 38 height 54
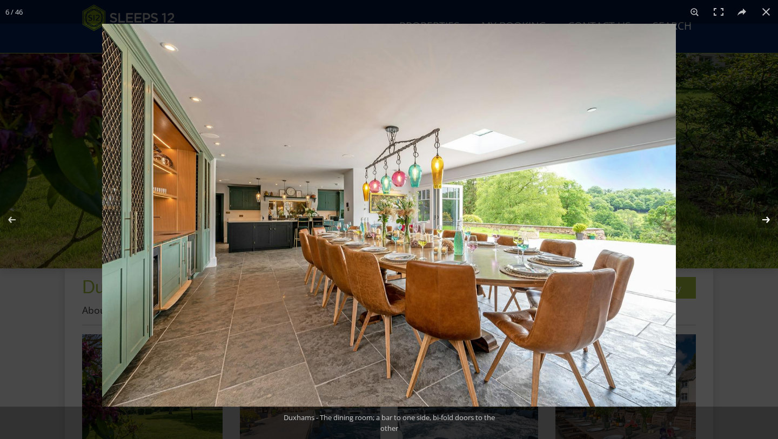
click at [766, 219] on button at bounding box center [759, 220] width 38 height 54
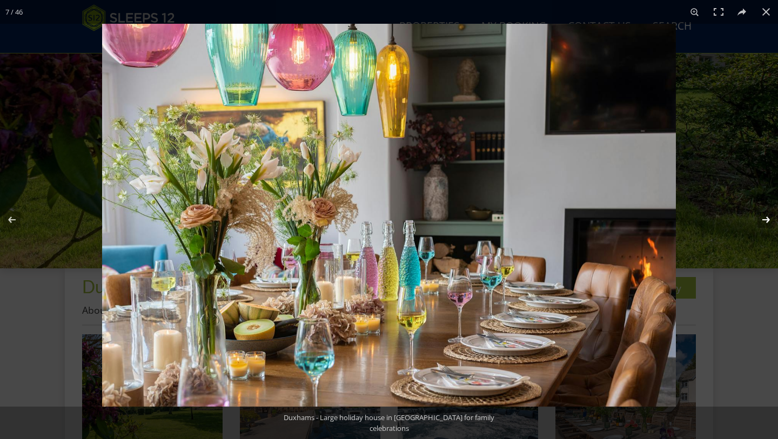
click at [766, 219] on button at bounding box center [759, 220] width 38 height 54
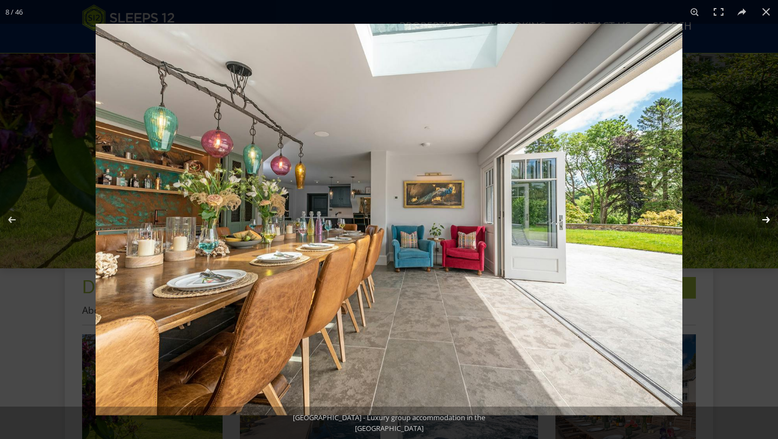
click at [766, 219] on button at bounding box center [759, 220] width 38 height 54
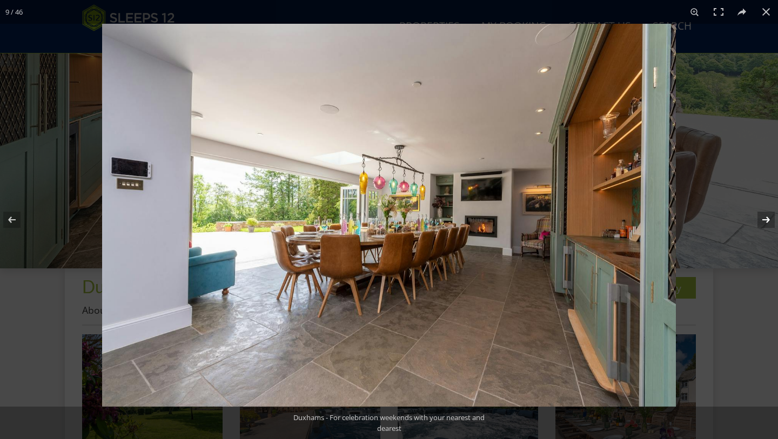
click at [766, 219] on button at bounding box center [759, 220] width 38 height 54
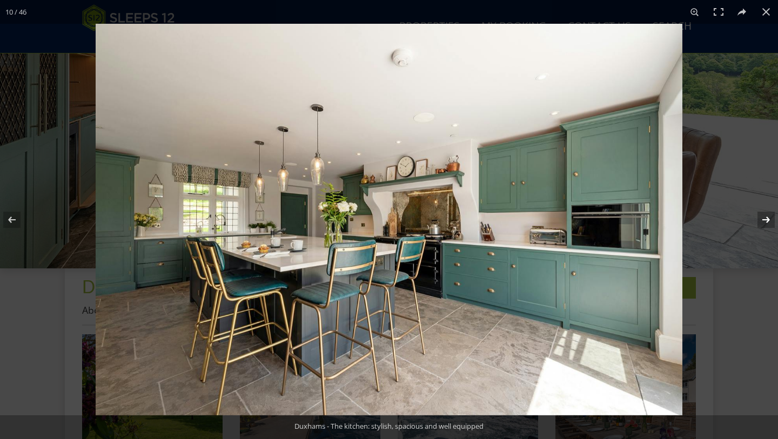
click at [766, 220] on button at bounding box center [759, 220] width 38 height 54
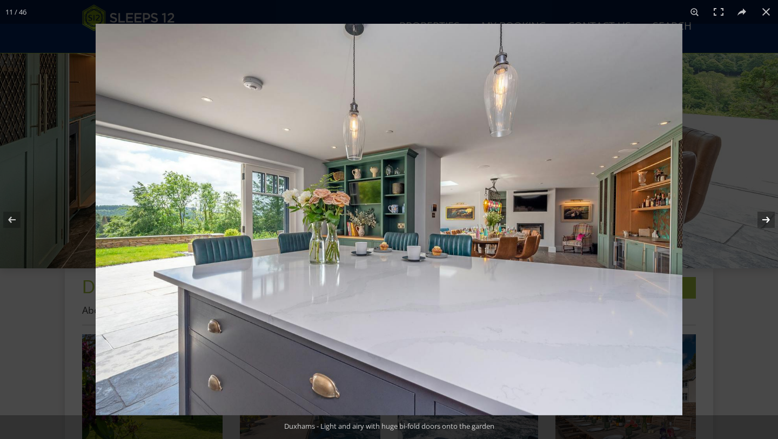
click at [766, 220] on button at bounding box center [759, 220] width 38 height 54
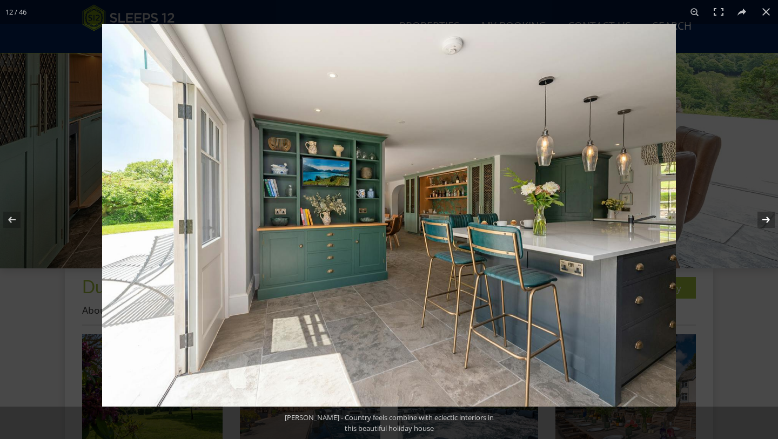
click at [766, 220] on button at bounding box center [759, 220] width 38 height 54
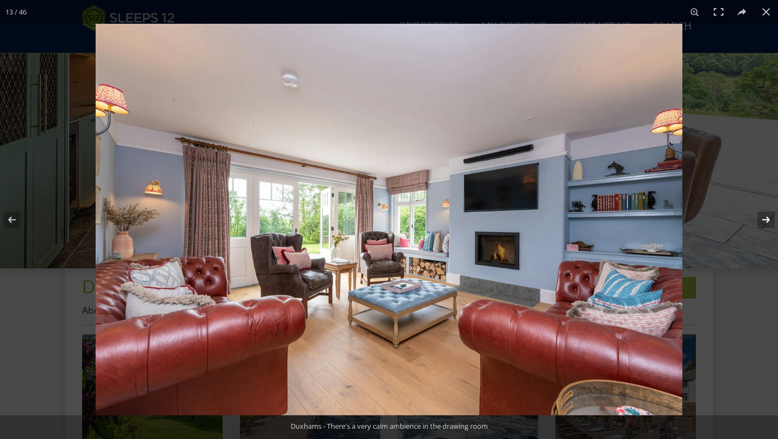
click at [766, 220] on button at bounding box center [759, 220] width 38 height 54
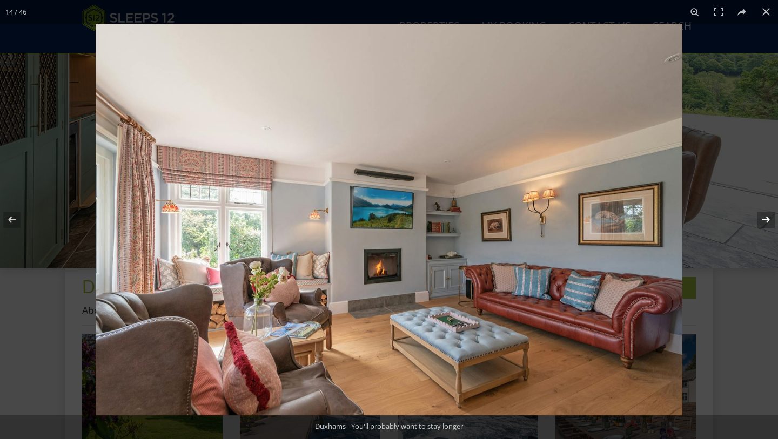
click at [766, 220] on button at bounding box center [759, 220] width 38 height 54
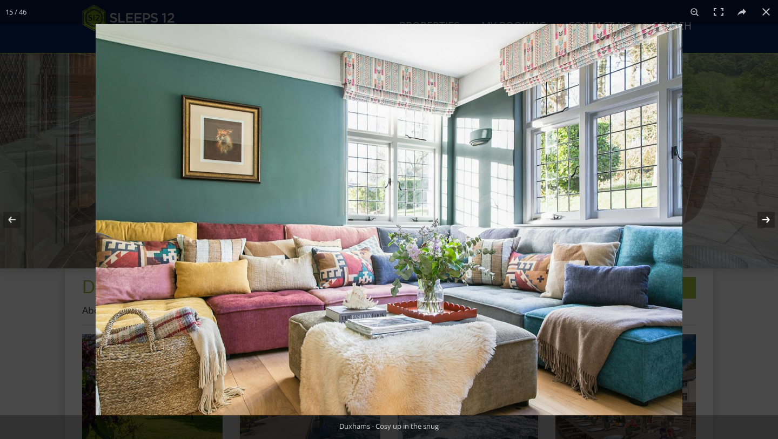
click at [766, 220] on button at bounding box center [759, 220] width 38 height 54
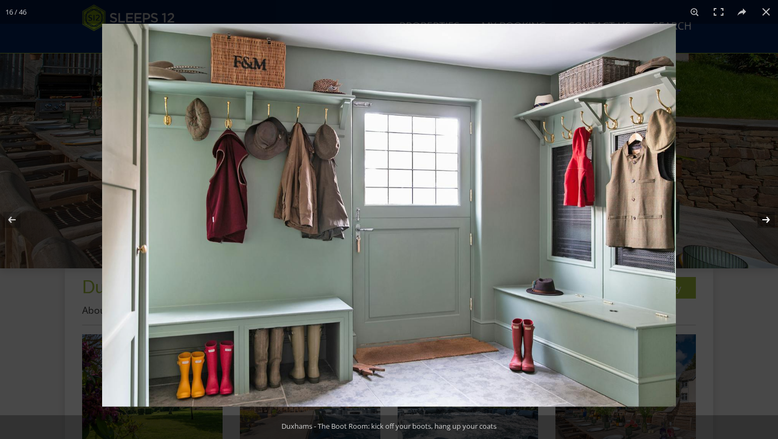
click at [766, 220] on button at bounding box center [759, 220] width 38 height 54
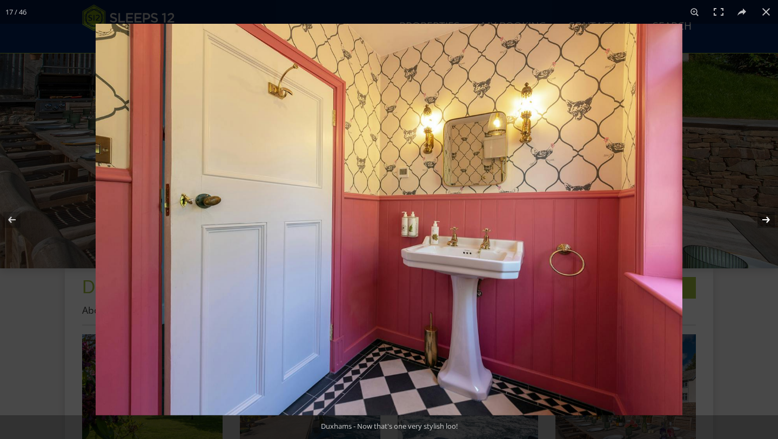
click at [766, 220] on button at bounding box center [759, 220] width 38 height 54
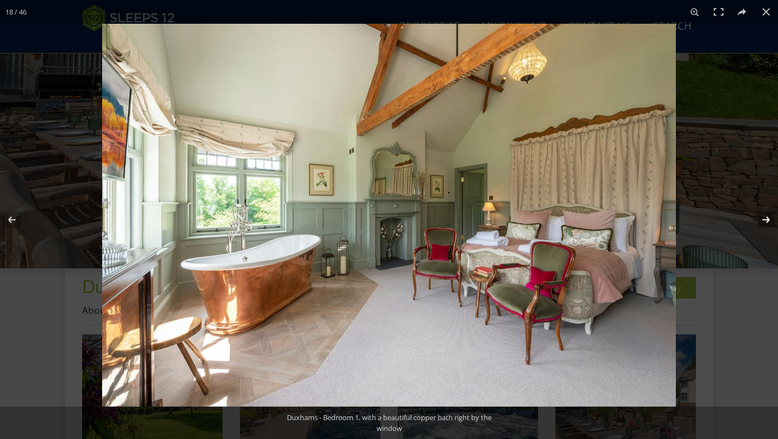
click at [766, 220] on button at bounding box center [759, 220] width 38 height 54
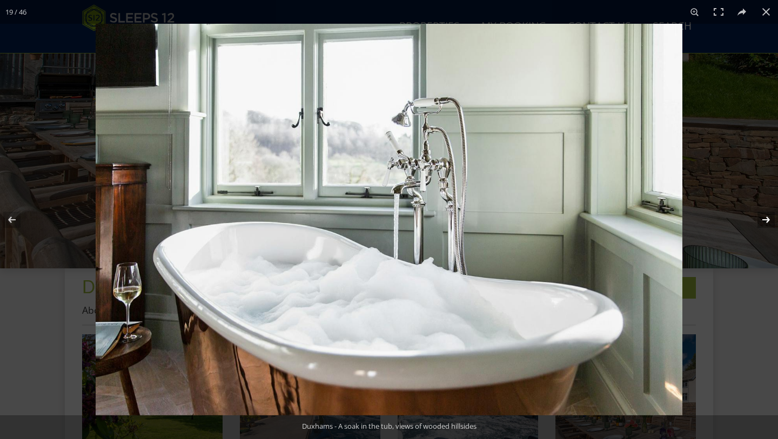
click at [766, 220] on button at bounding box center [759, 220] width 38 height 54
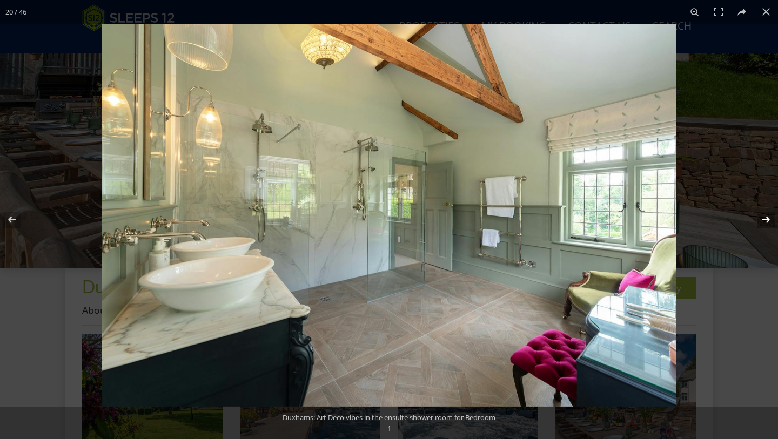
click at [766, 220] on button at bounding box center [759, 220] width 38 height 54
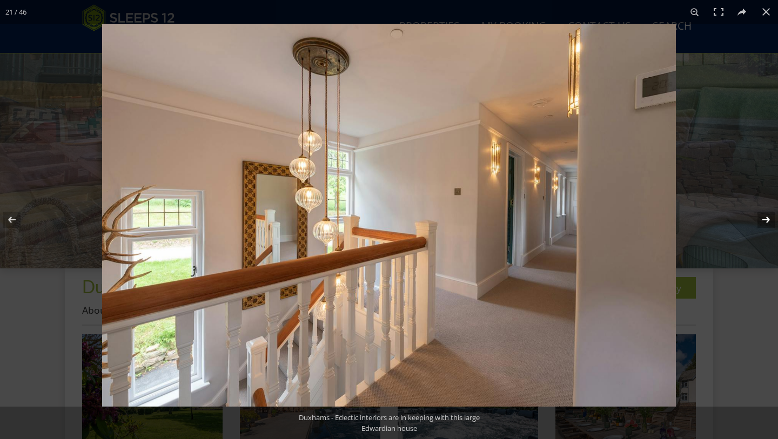
click at [766, 220] on button at bounding box center [759, 220] width 38 height 54
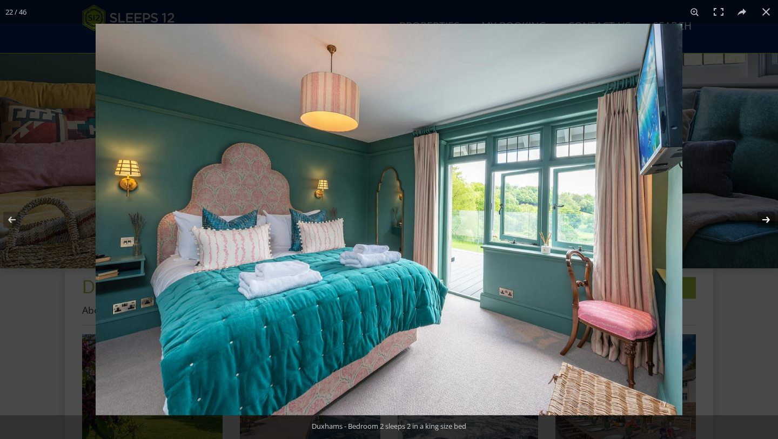
click at [766, 220] on button at bounding box center [759, 220] width 38 height 54
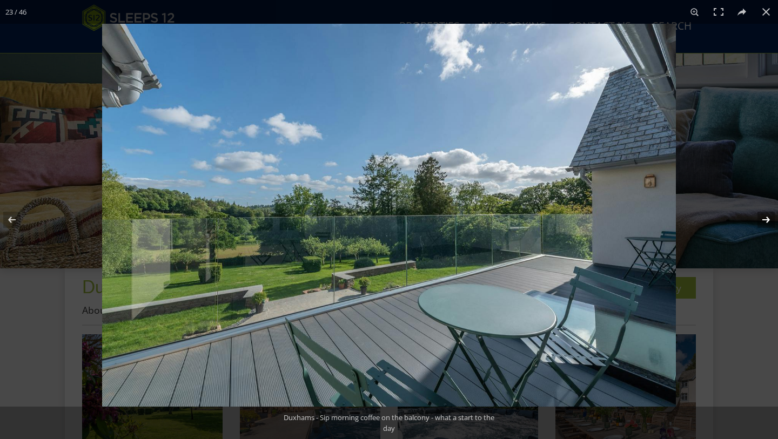
click at [766, 220] on button at bounding box center [759, 220] width 38 height 54
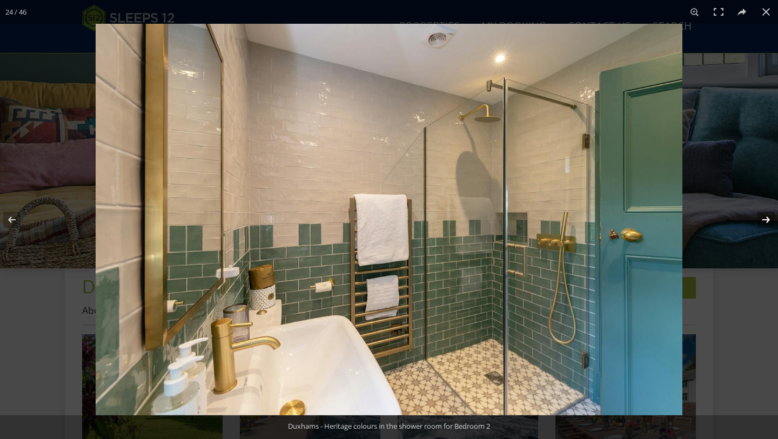
click at [766, 220] on button at bounding box center [759, 220] width 38 height 54
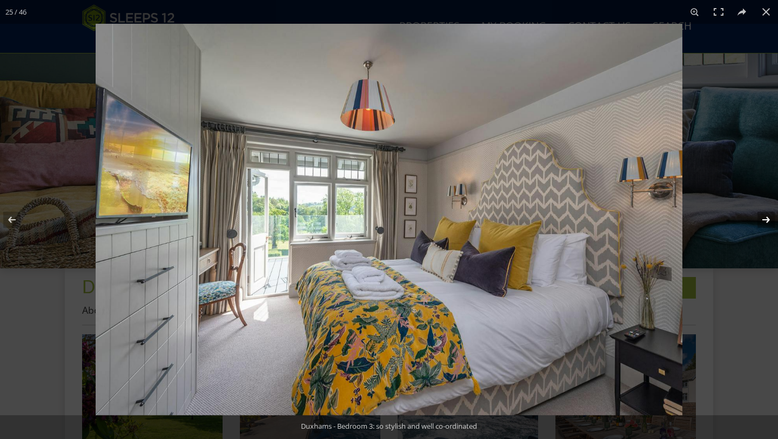
click at [766, 220] on button at bounding box center [759, 220] width 38 height 54
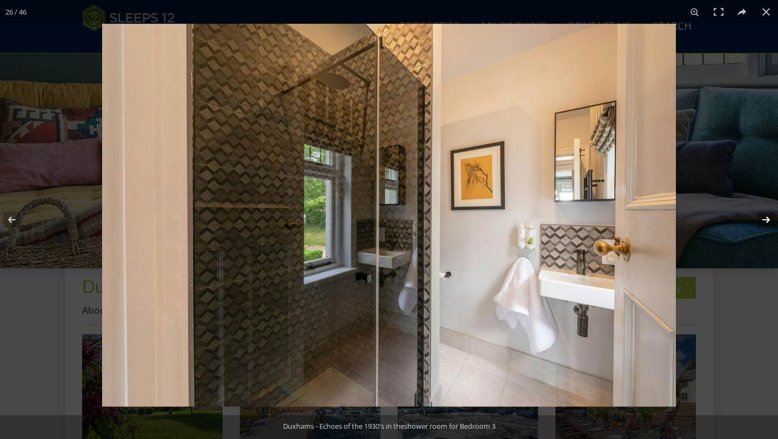
click at [766, 220] on button at bounding box center [759, 220] width 38 height 54
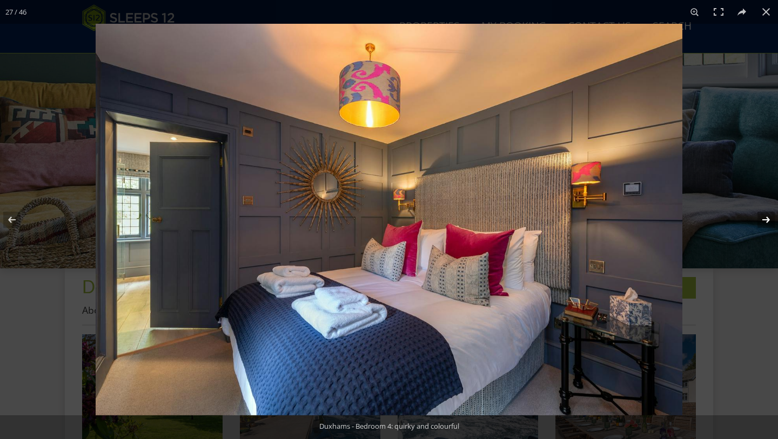
click at [766, 220] on button at bounding box center [759, 220] width 38 height 54
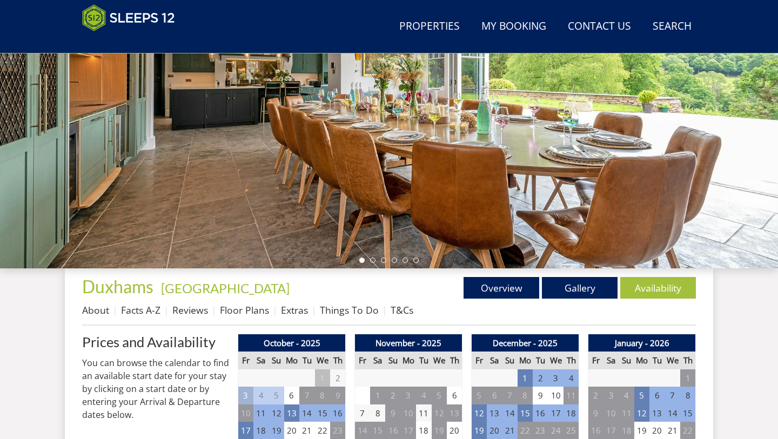
scroll to position [203, 0]
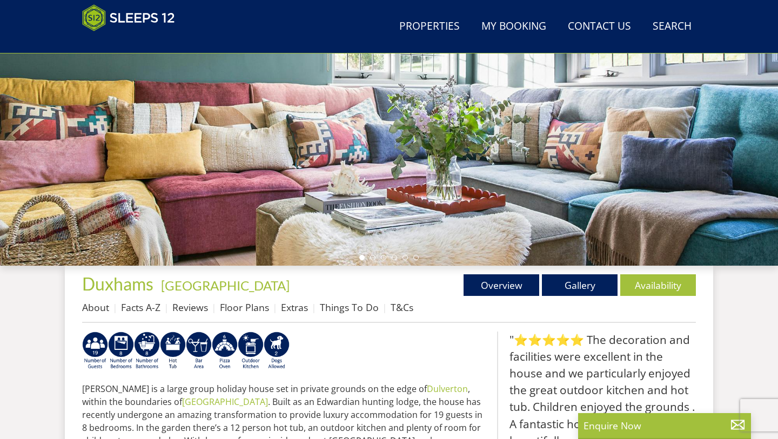
scroll to position [335, 0]
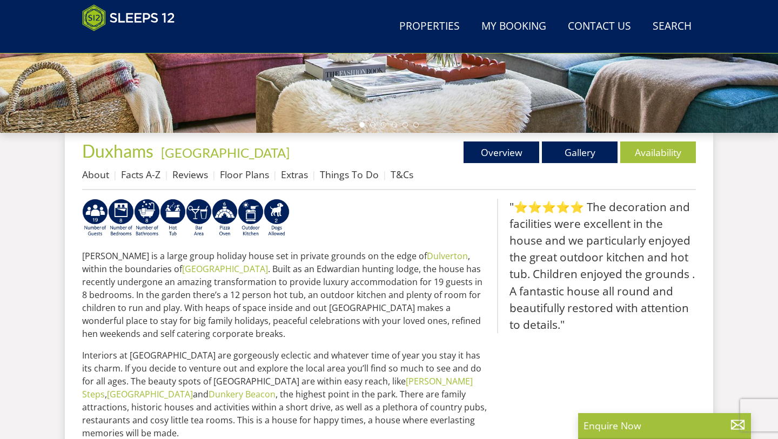
select select "16"
select select "8"
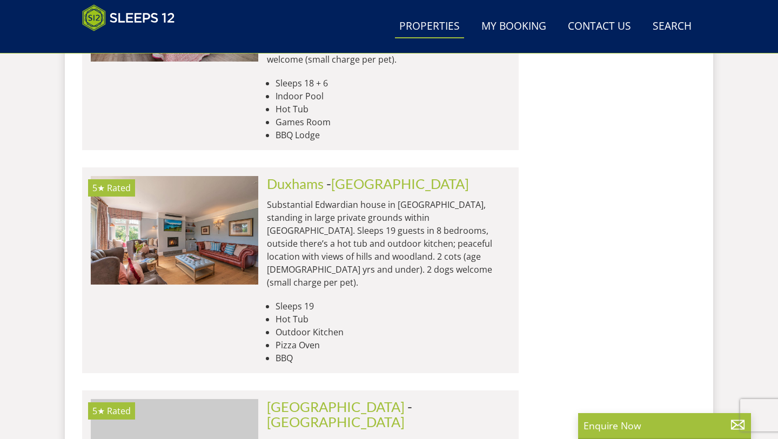
scroll to position [2897, 0]
click at [314, 398] on link "[GEOGRAPHIC_DATA]" at bounding box center [336, 406] width 138 height 16
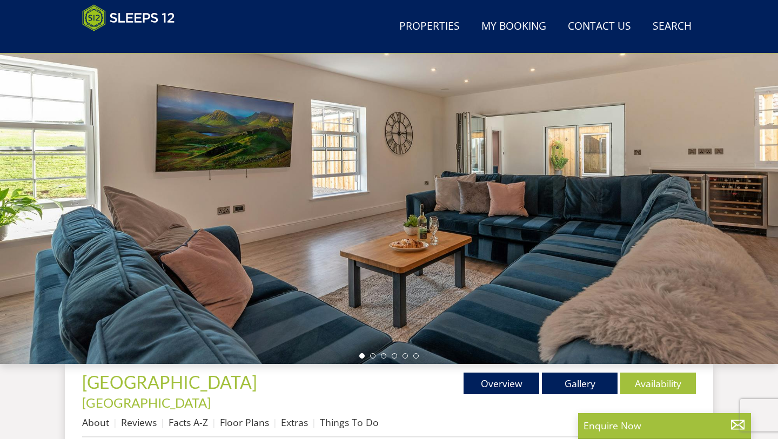
scroll to position [105, 0]
click at [660, 382] on link "Availability" at bounding box center [658, 383] width 76 height 22
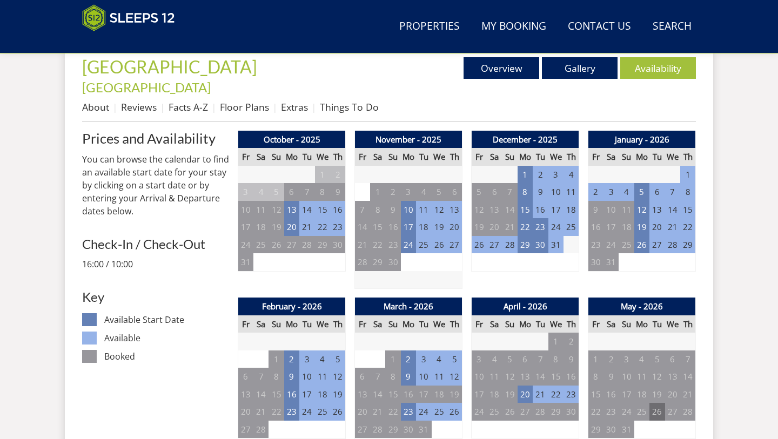
scroll to position [420, 0]
click at [409, 236] on td "24" at bounding box center [408, 245] width 15 height 18
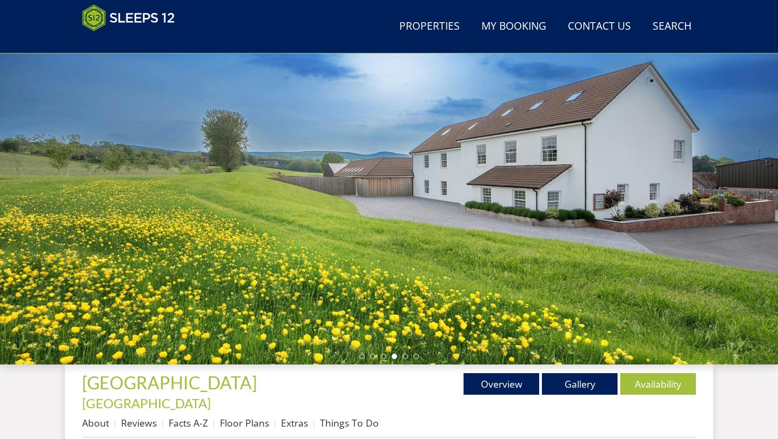
scroll to position [117, 0]
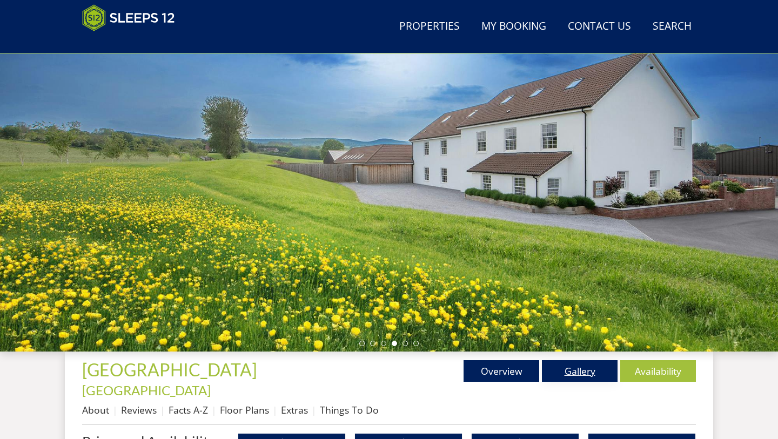
click at [576, 372] on link "Gallery" at bounding box center [580, 371] width 76 height 22
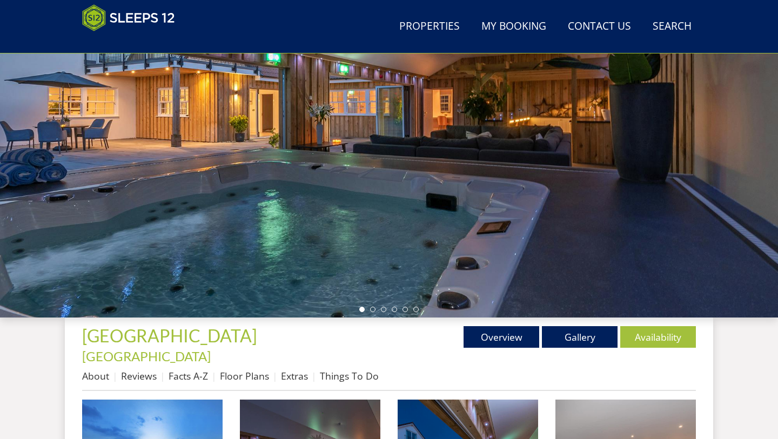
scroll to position [156, 0]
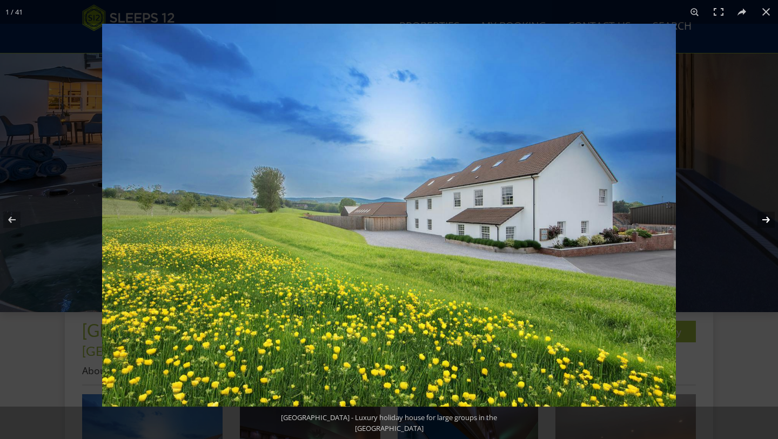
click at [768, 217] on button at bounding box center [759, 220] width 38 height 54
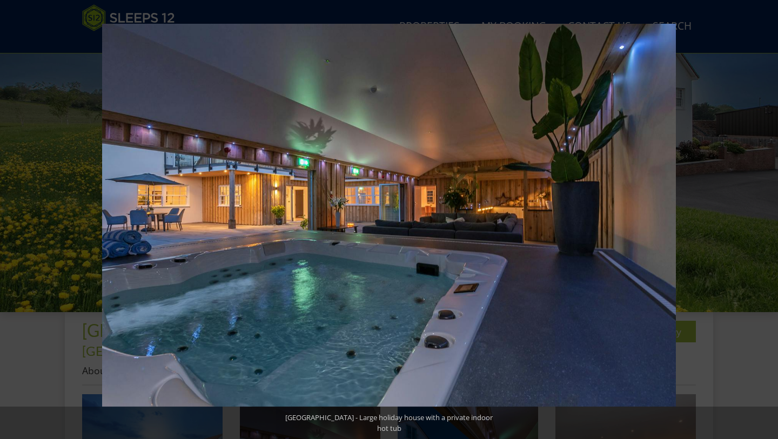
click at [768, 217] on button at bounding box center [759, 220] width 38 height 54
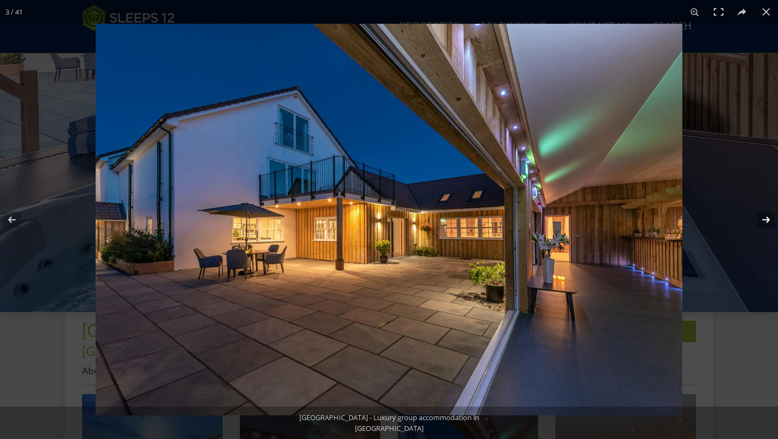
click at [768, 217] on button at bounding box center [759, 220] width 38 height 54
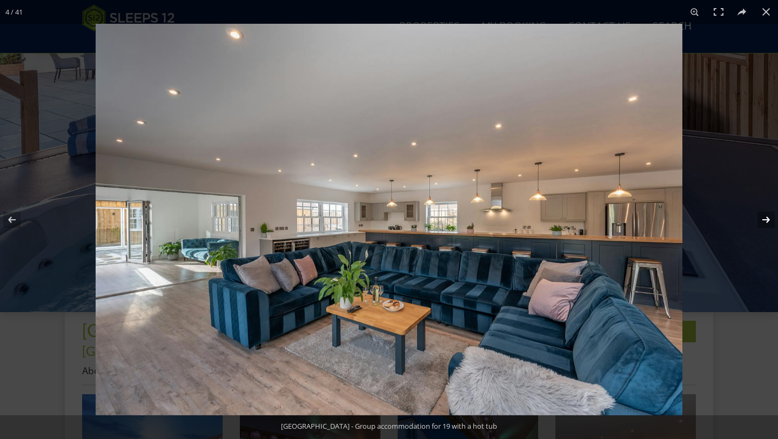
click at [768, 217] on button at bounding box center [759, 220] width 38 height 54
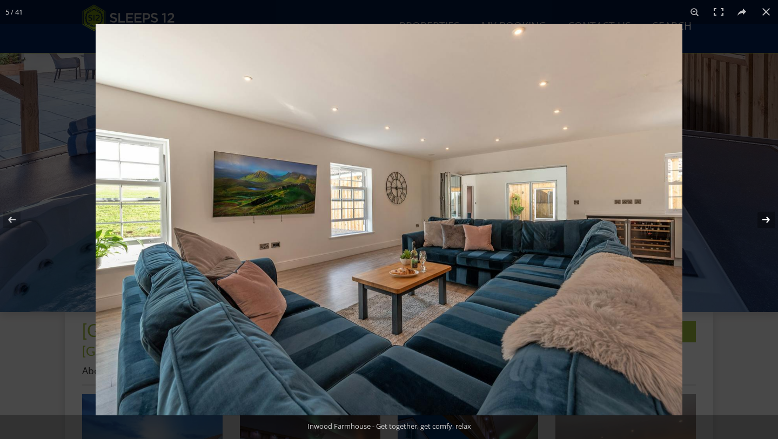
click at [768, 217] on button at bounding box center [759, 220] width 38 height 54
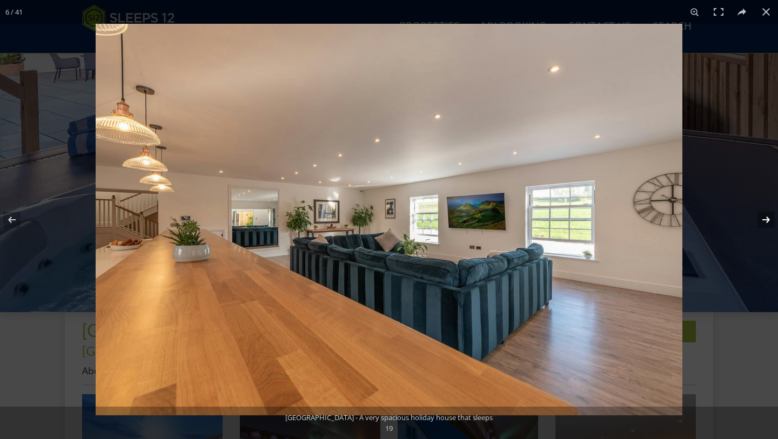
click at [768, 217] on button at bounding box center [759, 220] width 38 height 54
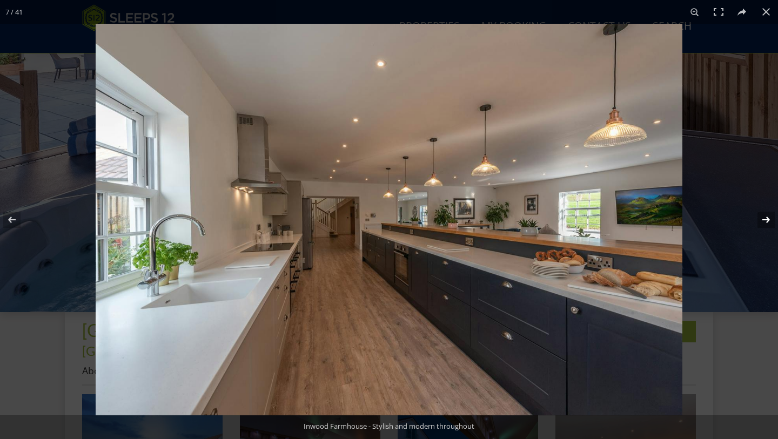
click at [768, 217] on button at bounding box center [759, 220] width 38 height 54
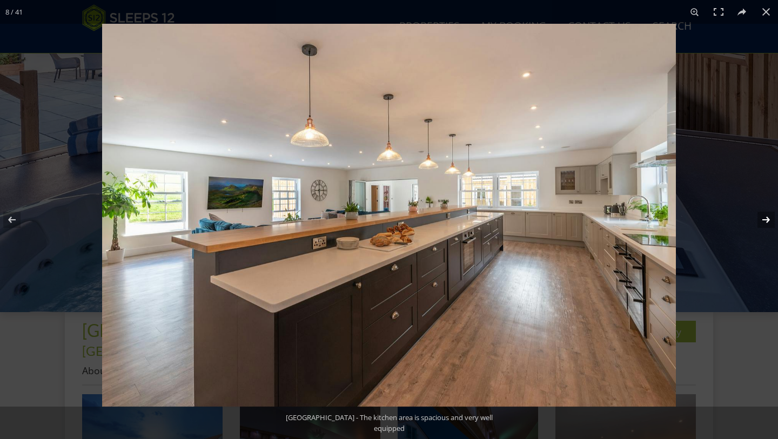
click at [768, 217] on button at bounding box center [759, 220] width 38 height 54
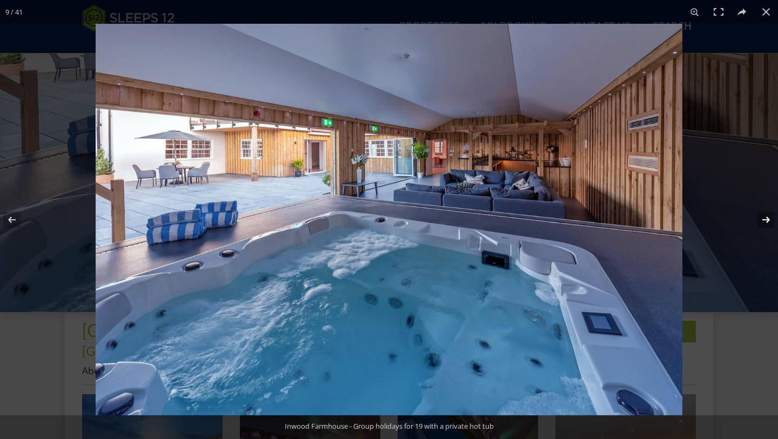
click at [768, 217] on button at bounding box center [759, 220] width 38 height 54
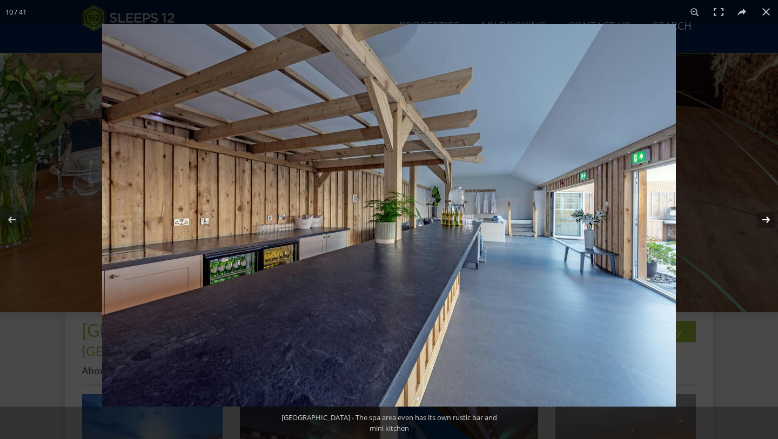
click at [768, 218] on button at bounding box center [759, 220] width 38 height 54
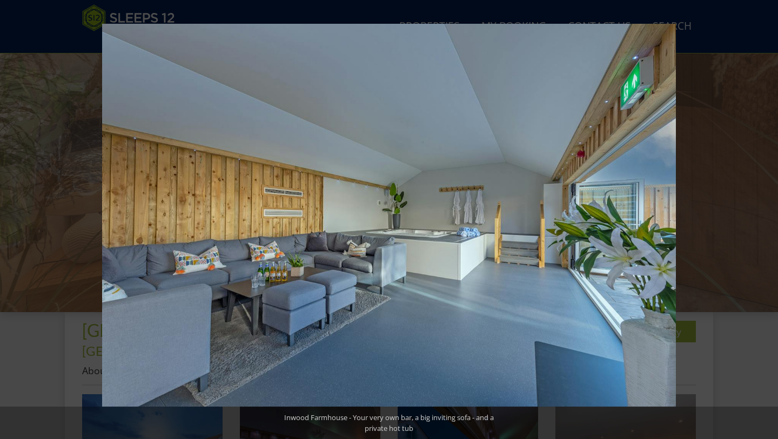
click at [768, 218] on button at bounding box center [759, 220] width 38 height 54
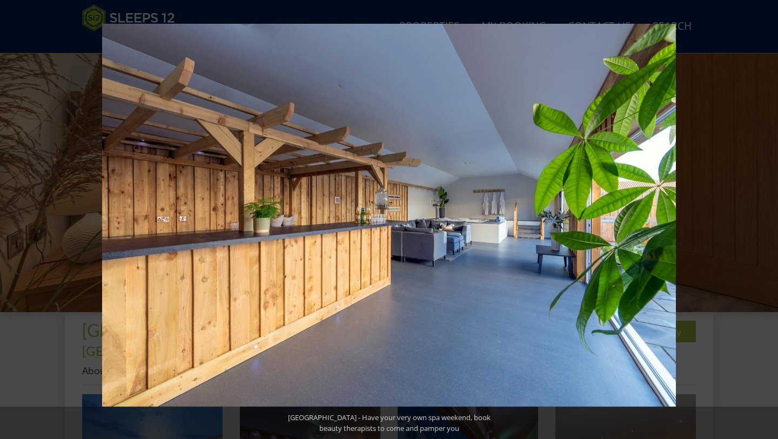
click at [768, 218] on button at bounding box center [759, 220] width 38 height 54
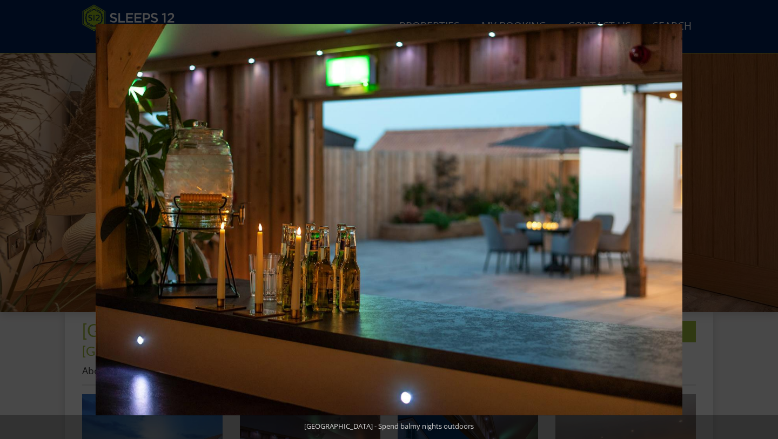
click at [768, 218] on button at bounding box center [759, 220] width 38 height 54
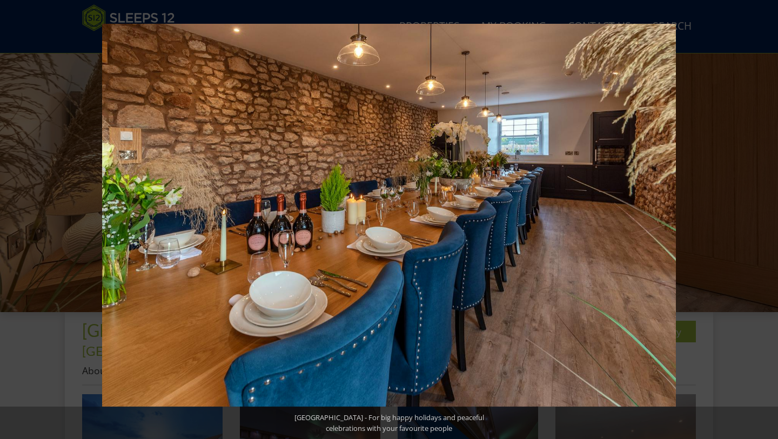
click at [768, 218] on button at bounding box center [759, 220] width 38 height 54
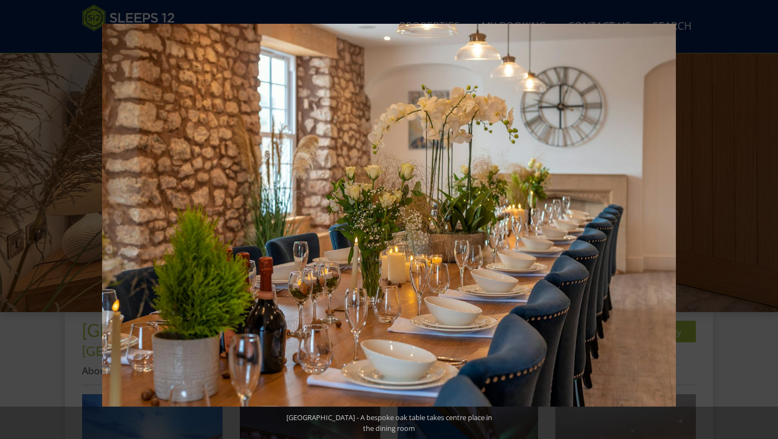
click at [768, 218] on button at bounding box center [759, 220] width 38 height 54
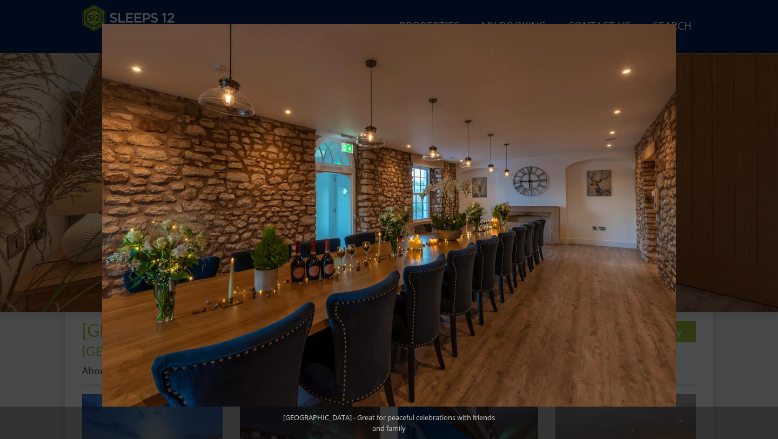
click at [768, 218] on button at bounding box center [759, 220] width 38 height 54
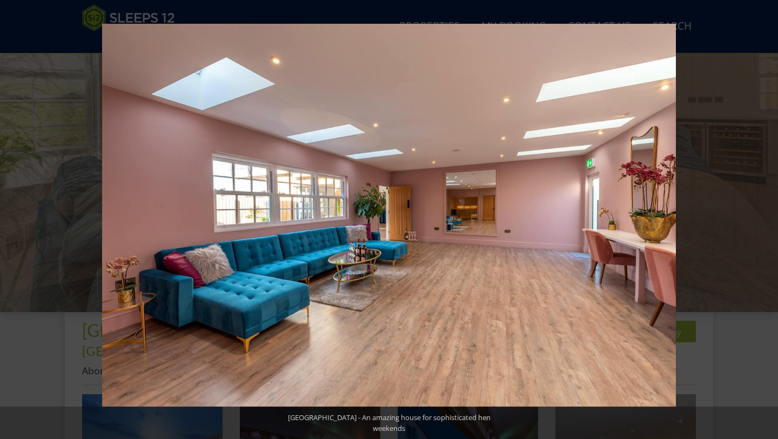
click at [768, 218] on button at bounding box center [759, 220] width 38 height 54
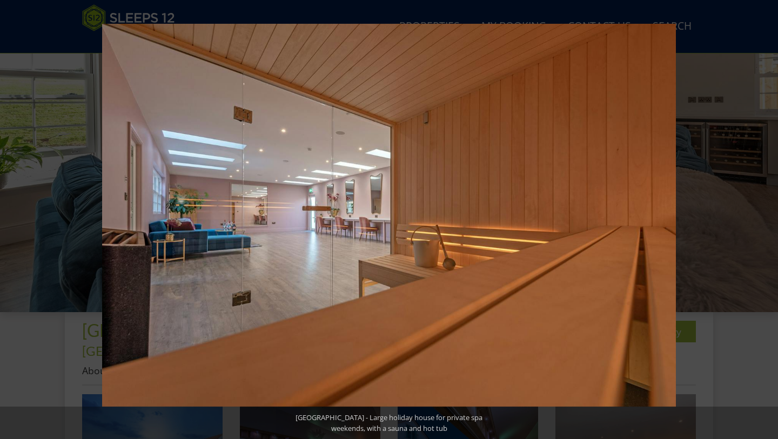
click at [768, 218] on button at bounding box center [759, 220] width 38 height 54
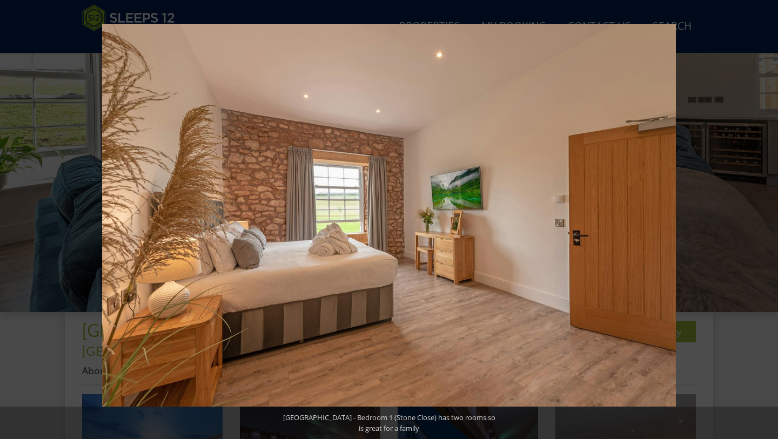
click at [768, 218] on button at bounding box center [759, 220] width 38 height 54
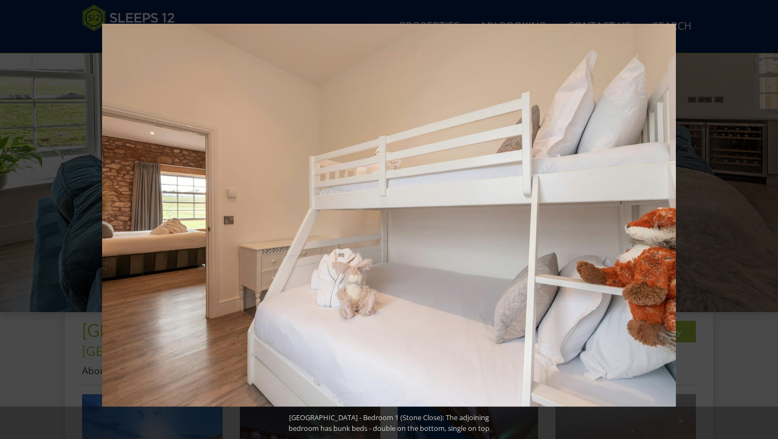
click at [768, 218] on button at bounding box center [759, 220] width 38 height 54
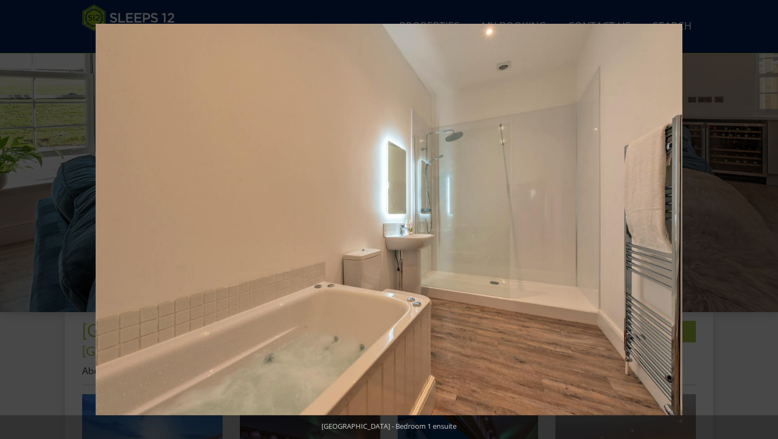
click at [768, 218] on button at bounding box center [759, 220] width 38 height 54
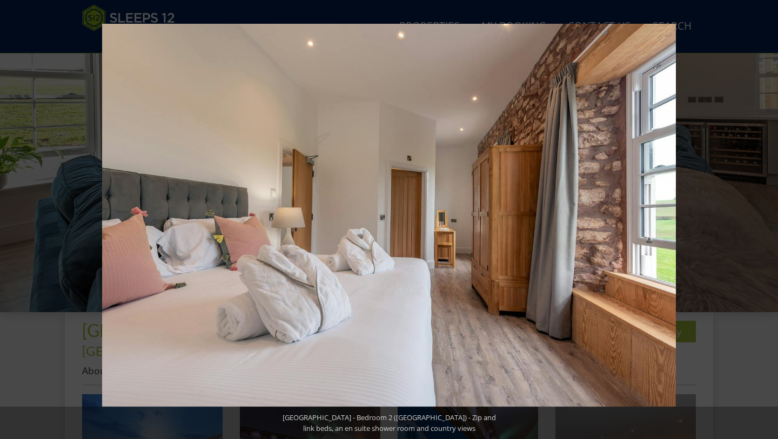
click at [768, 218] on button at bounding box center [759, 220] width 38 height 54
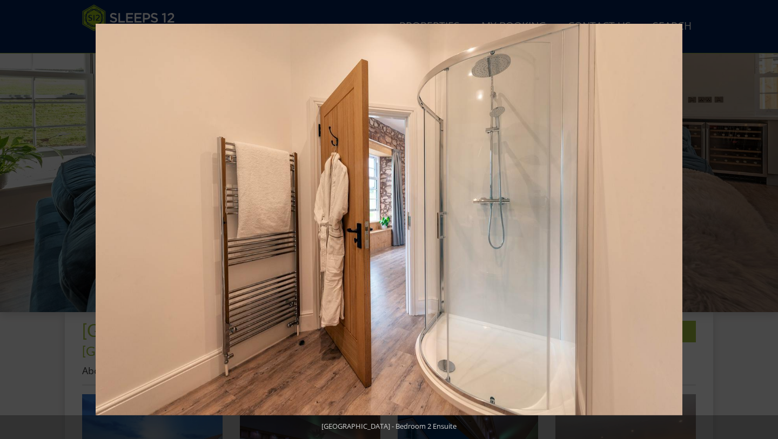
click at [768, 218] on button at bounding box center [759, 220] width 38 height 54
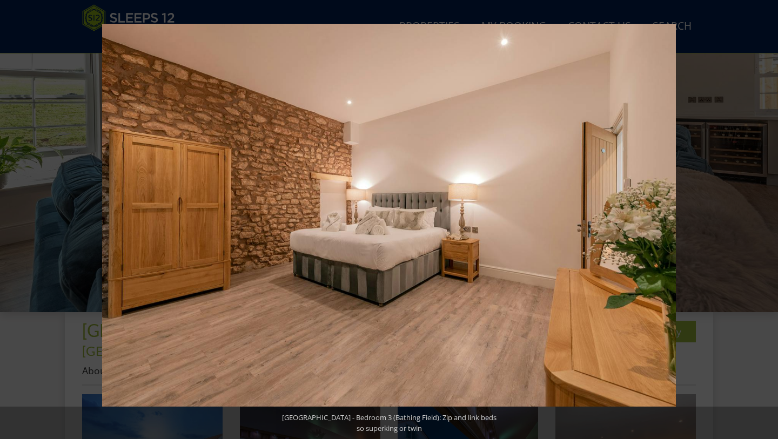
click at [768, 218] on button at bounding box center [759, 220] width 38 height 54
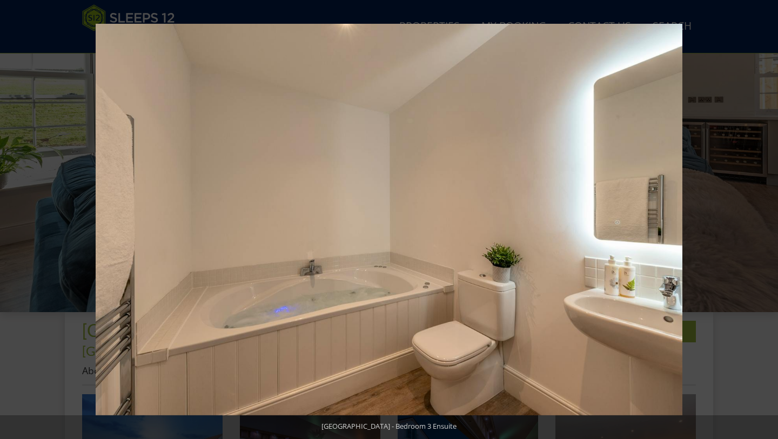
click at [768, 218] on button at bounding box center [759, 220] width 38 height 54
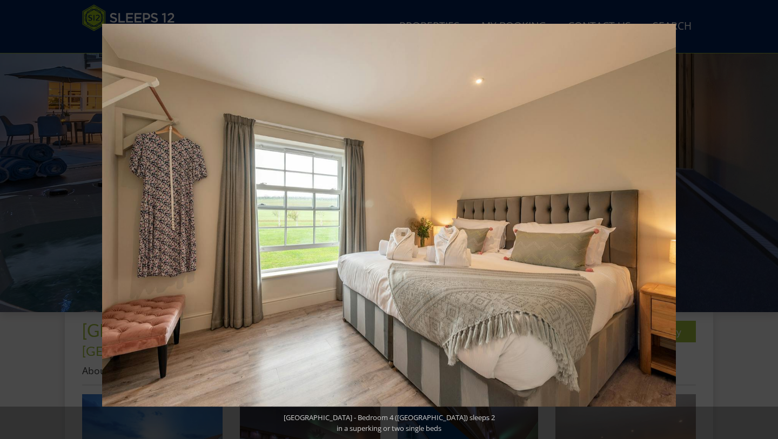
click at [768, 218] on button at bounding box center [759, 220] width 38 height 54
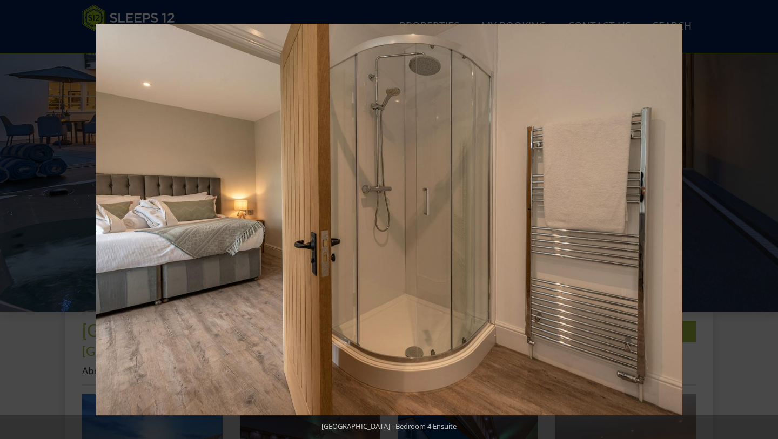
click at [768, 218] on button at bounding box center [759, 220] width 38 height 54
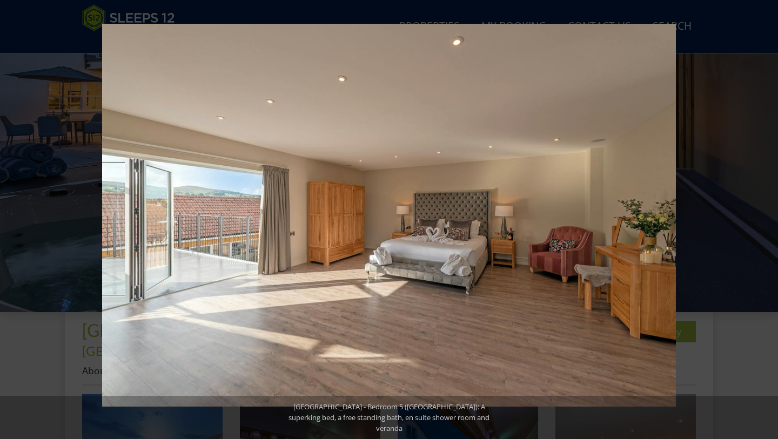
click at [768, 218] on button at bounding box center [759, 220] width 38 height 54
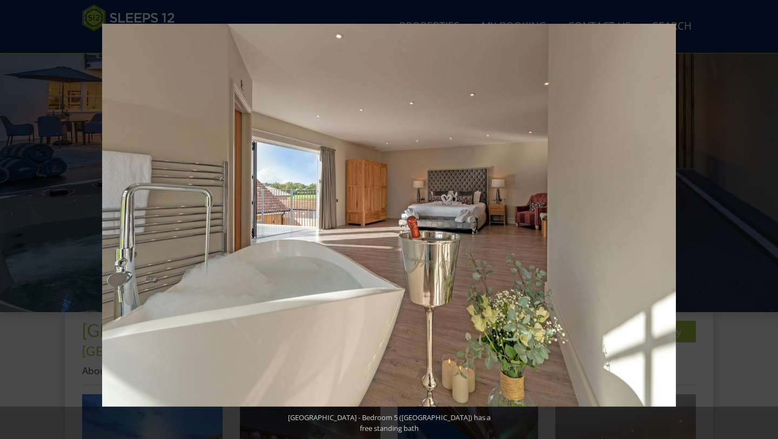
click at [768, 218] on button at bounding box center [759, 220] width 38 height 54
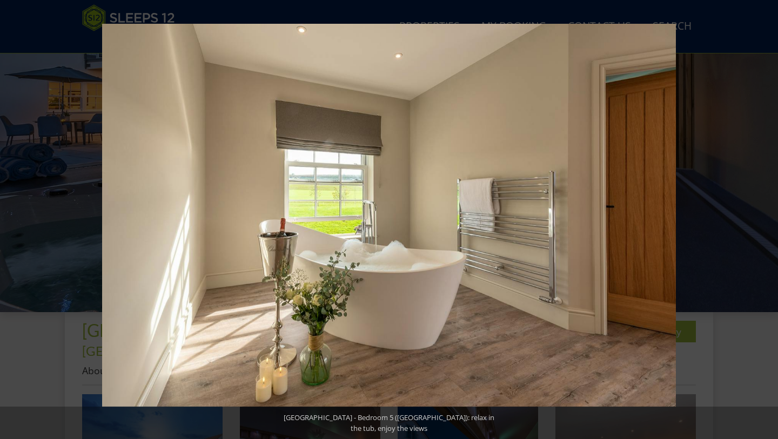
click at [768, 218] on button at bounding box center [759, 220] width 38 height 54
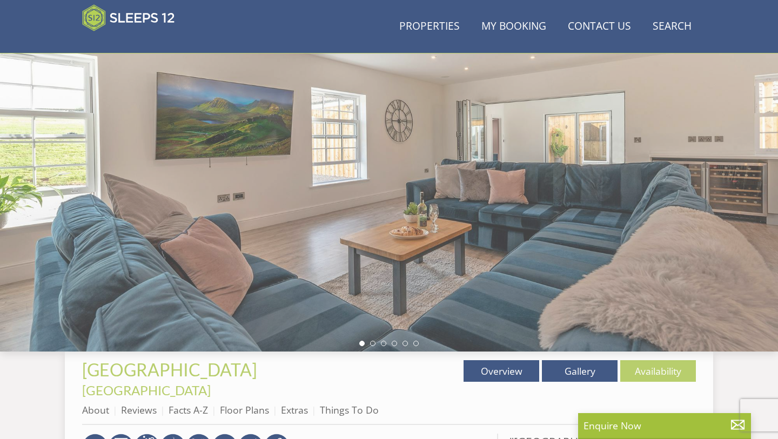
scroll to position [105, 0]
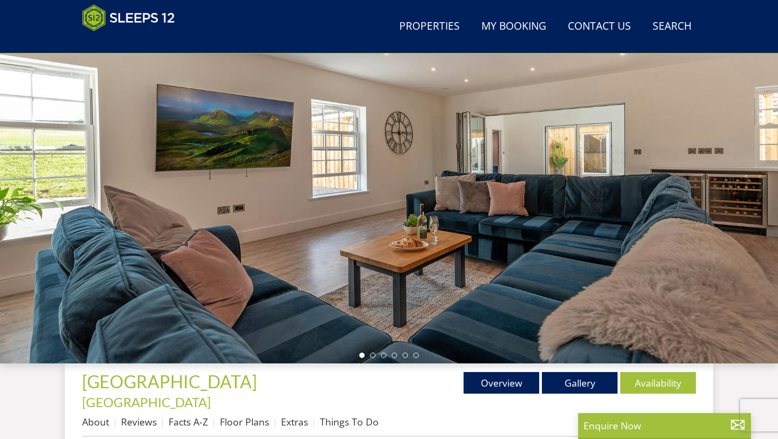
select select "16"
select select "8"
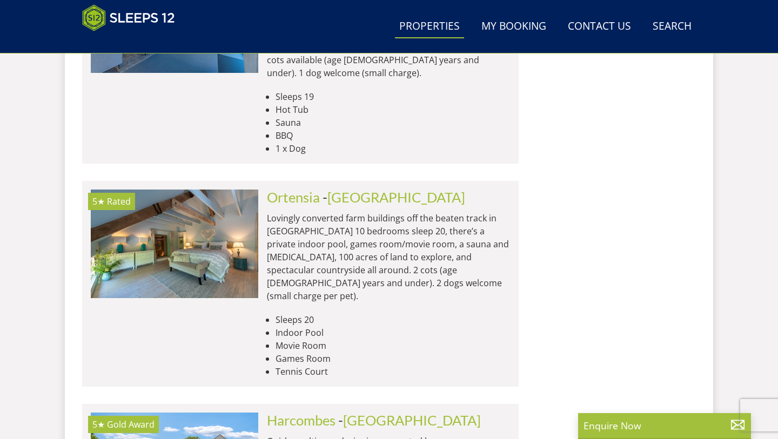
scroll to position [3335, 0]
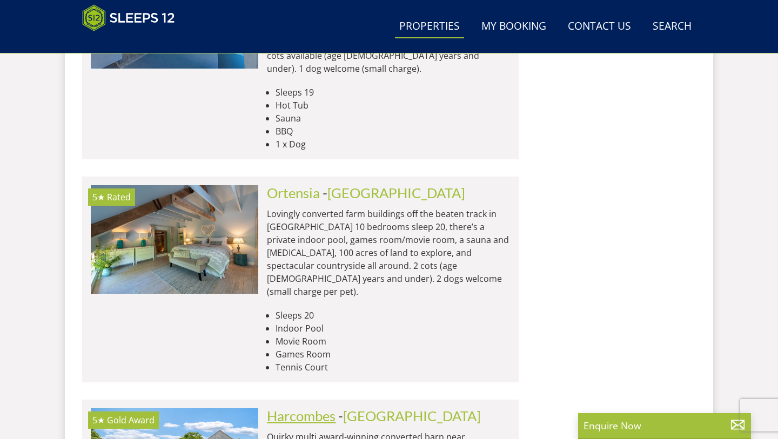
click at [304, 408] on link "Harcombes" at bounding box center [301, 416] width 69 height 16
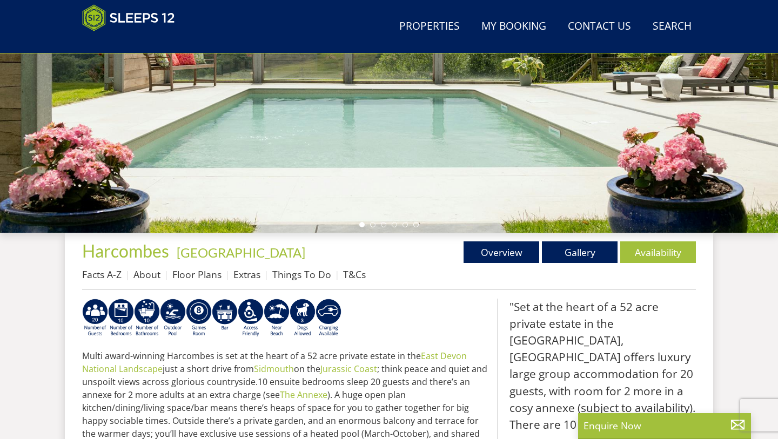
scroll to position [238, 0]
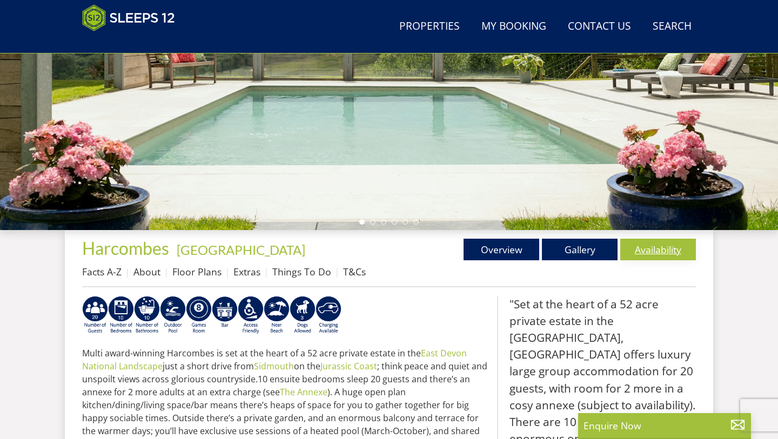
click at [651, 250] on link "Availability" at bounding box center [658, 250] width 76 height 22
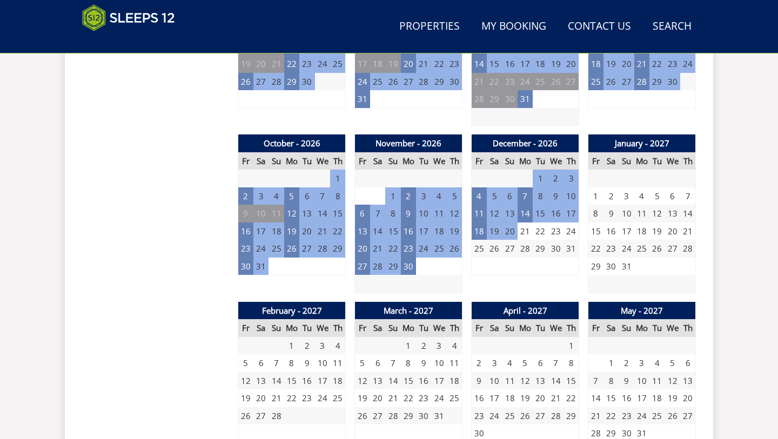
scroll to position [901, 0]
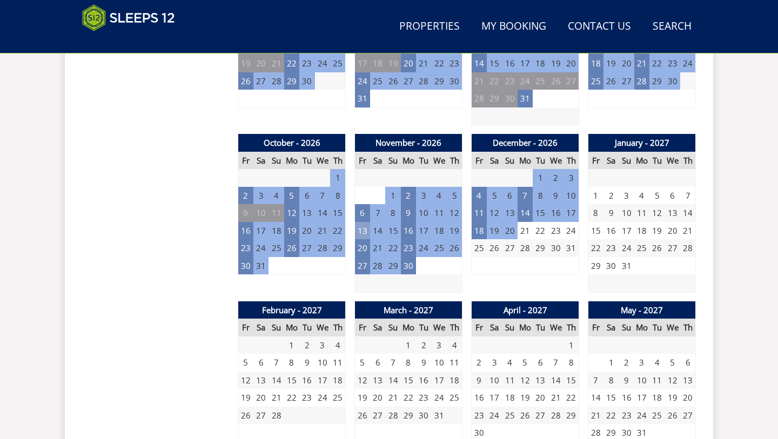
click at [365, 222] on td "13" at bounding box center [362, 231] width 15 height 18
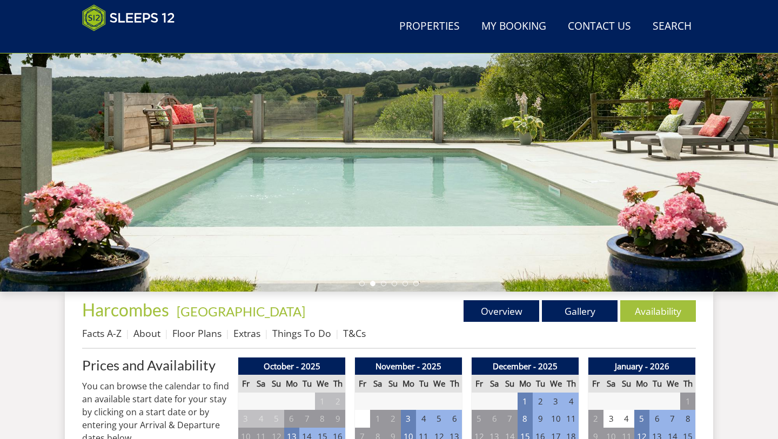
scroll to position [170, 0]
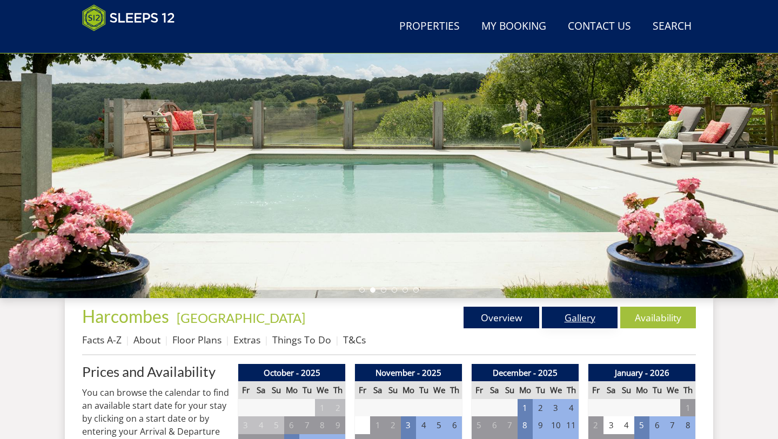
click at [589, 314] on link "Gallery" at bounding box center [580, 318] width 76 height 22
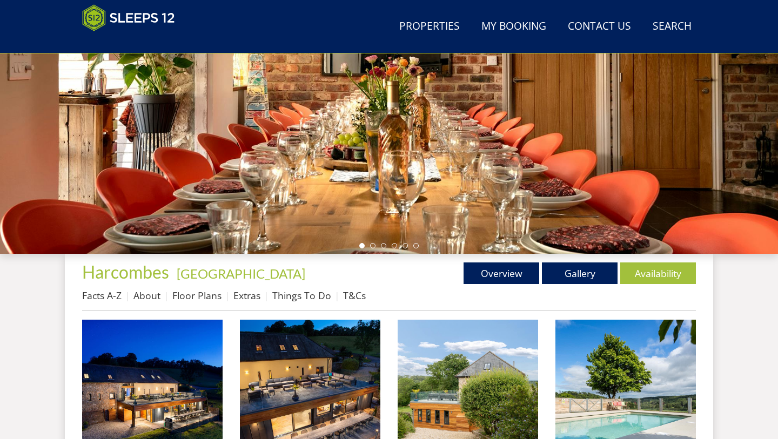
scroll to position [216, 0]
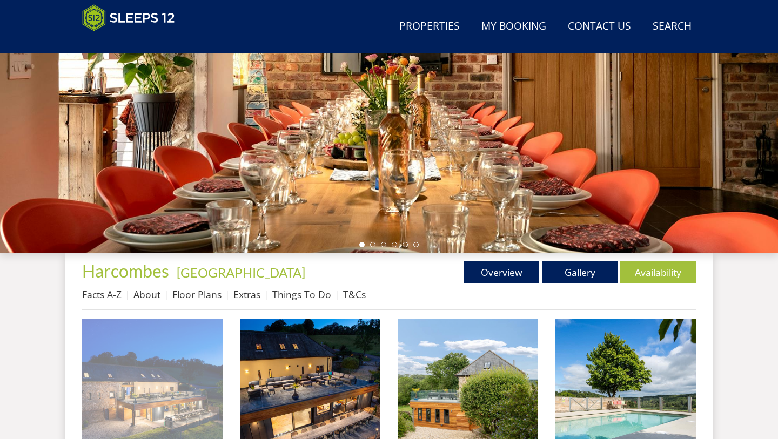
click at [178, 362] on img at bounding box center [152, 389] width 140 height 140
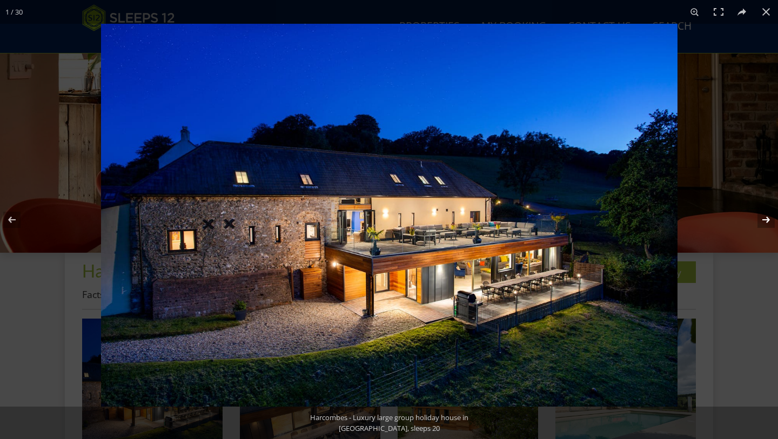
click at [766, 217] on button at bounding box center [759, 220] width 38 height 54
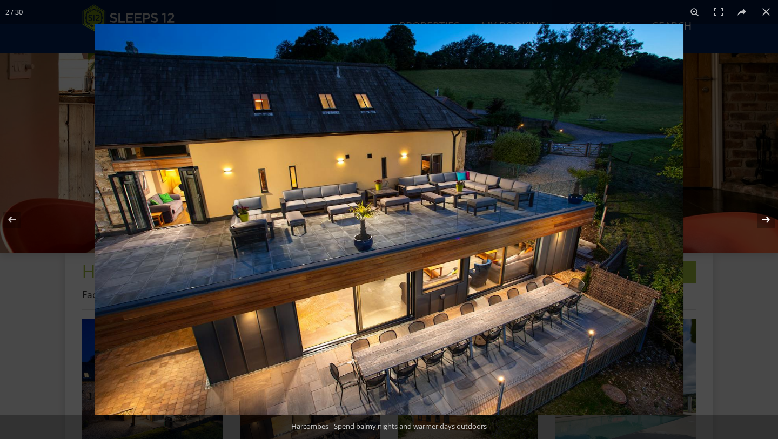
click at [766, 217] on button at bounding box center [759, 220] width 38 height 54
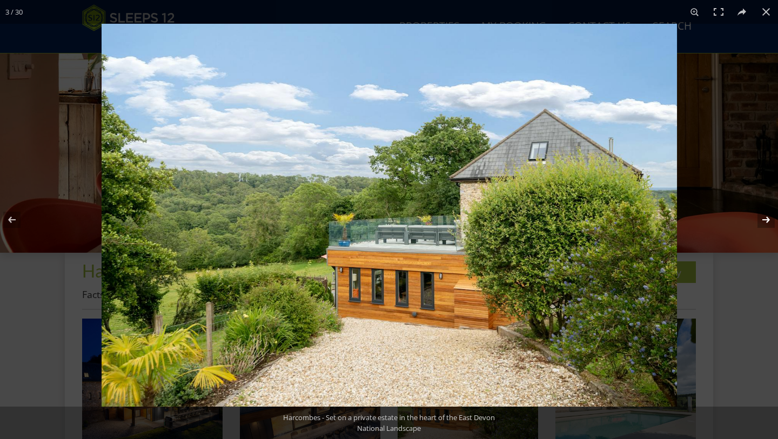
click at [766, 217] on button at bounding box center [759, 220] width 38 height 54
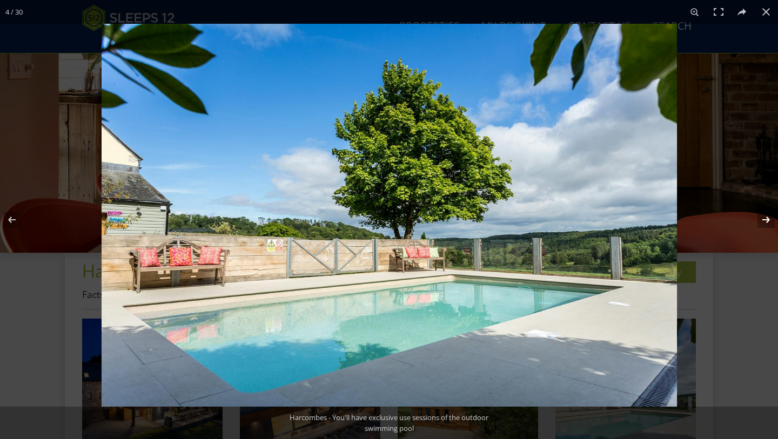
click at [766, 217] on button at bounding box center [759, 220] width 38 height 54
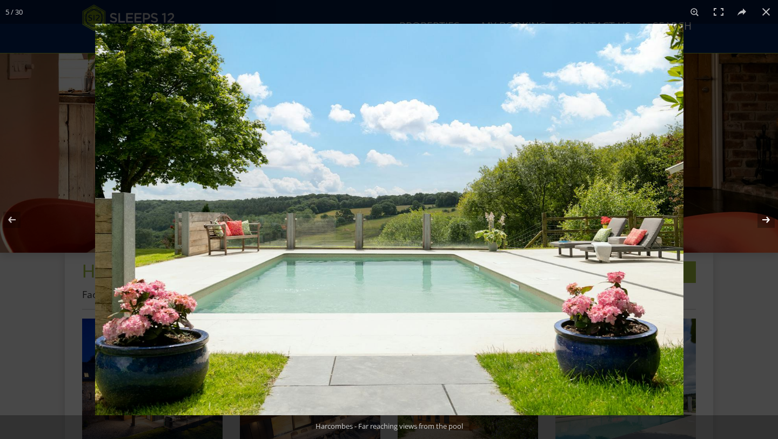
click at [766, 217] on button at bounding box center [759, 220] width 38 height 54
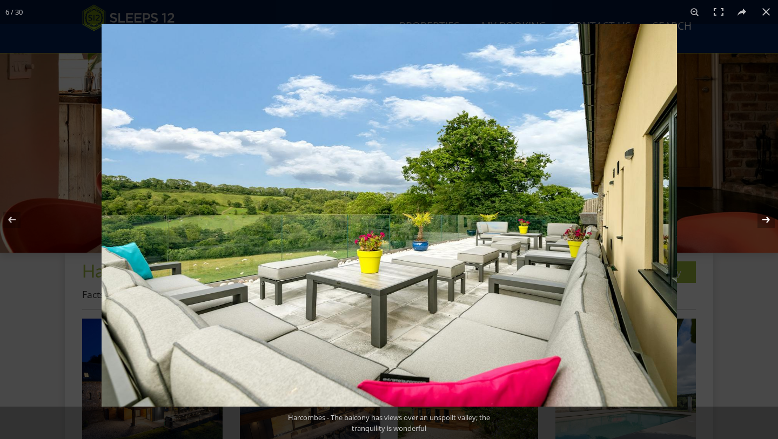
click at [766, 217] on button at bounding box center [759, 220] width 38 height 54
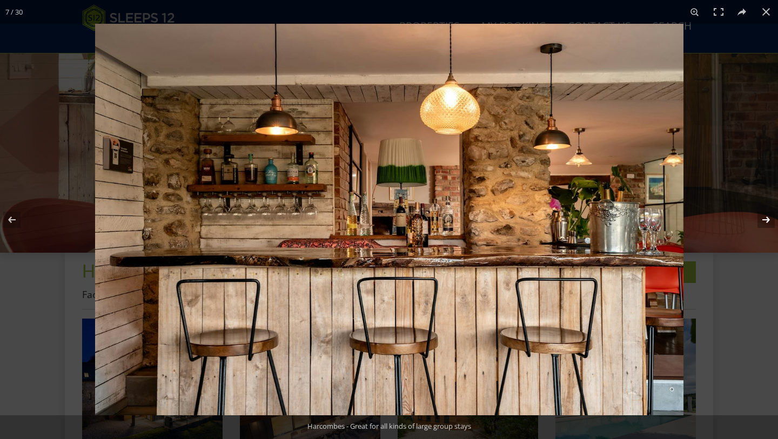
click at [766, 217] on button at bounding box center [759, 220] width 38 height 54
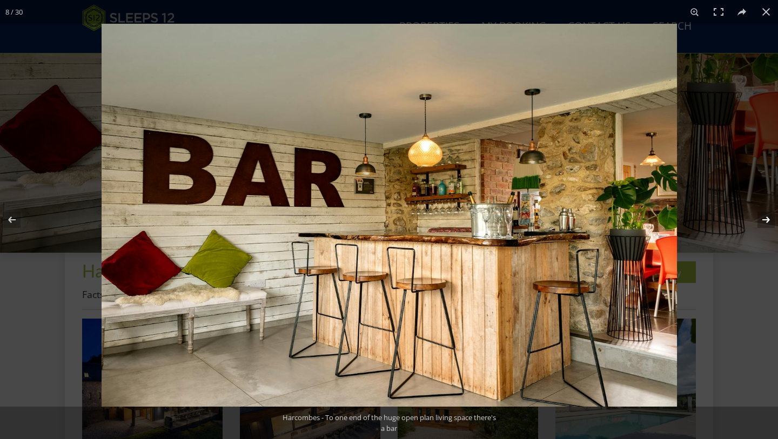
click at [766, 217] on button at bounding box center [759, 220] width 38 height 54
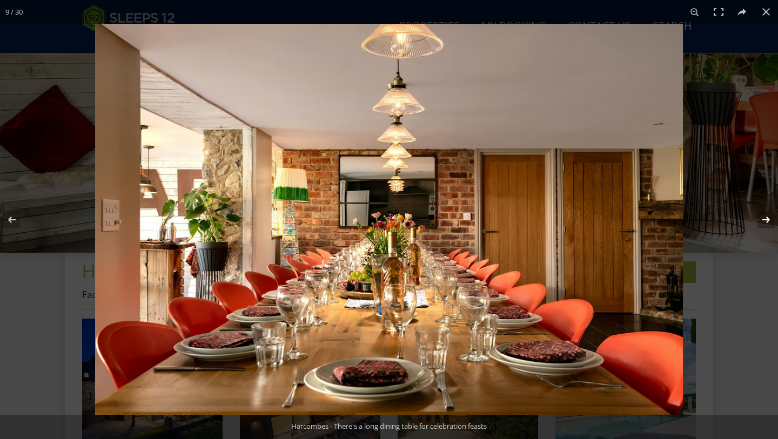
click at [766, 217] on button at bounding box center [759, 220] width 38 height 54
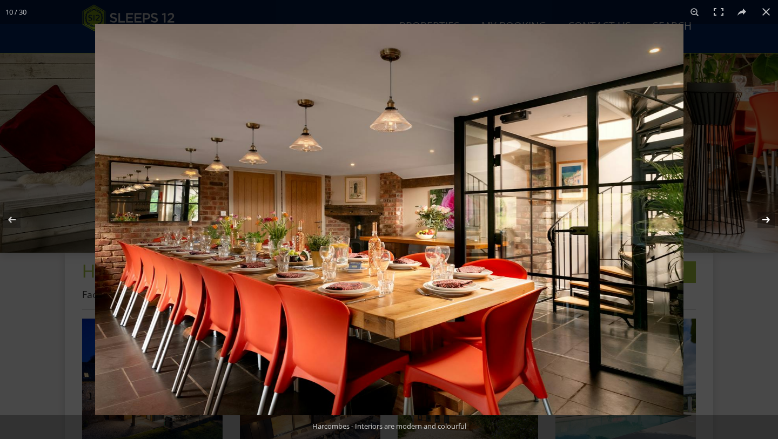
click at [766, 217] on button at bounding box center [759, 220] width 38 height 54
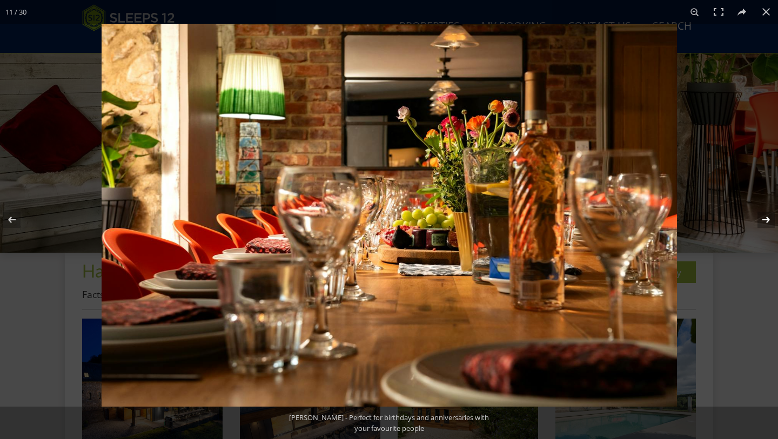
click at [766, 217] on button at bounding box center [759, 220] width 38 height 54
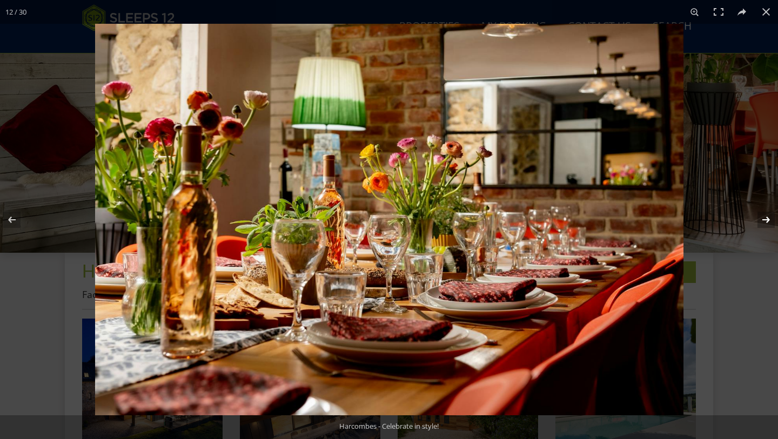
click at [766, 217] on button at bounding box center [759, 220] width 38 height 54
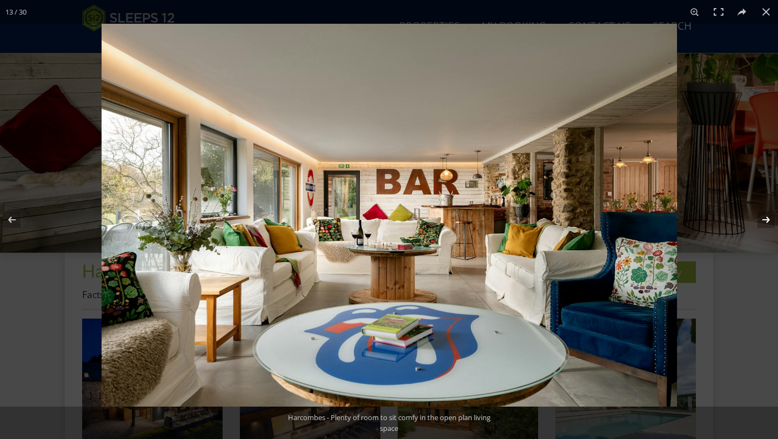
click at [766, 217] on button at bounding box center [759, 220] width 38 height 54
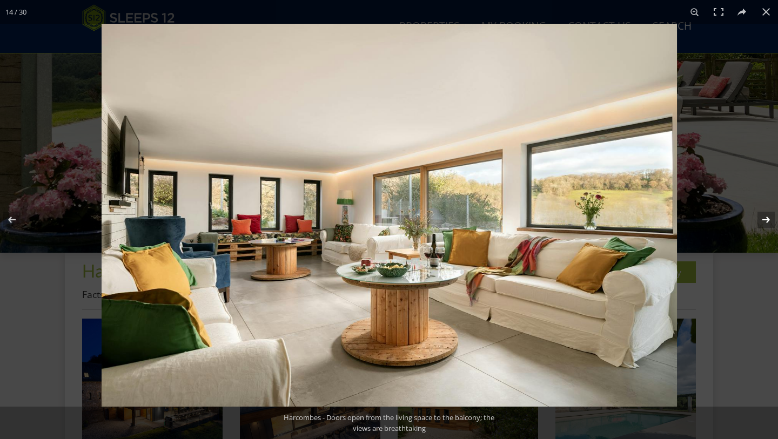
click at [766, 217] on button at bounding box center [759, 220] width 38 height 54
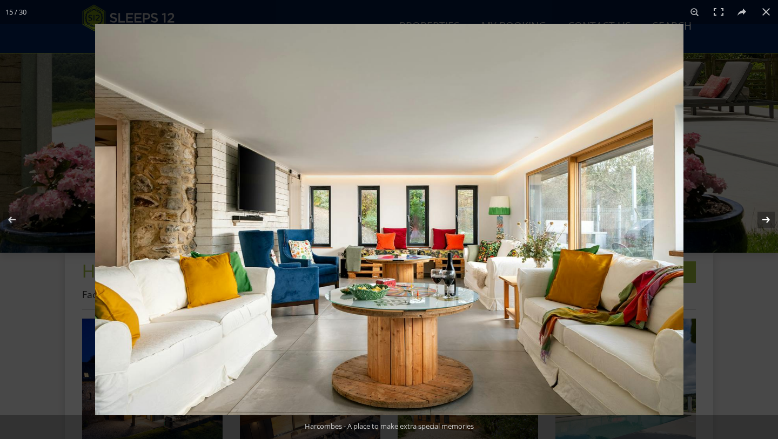
click at [766, 217] on button at bounding box center [759, 220] width 38 height 54
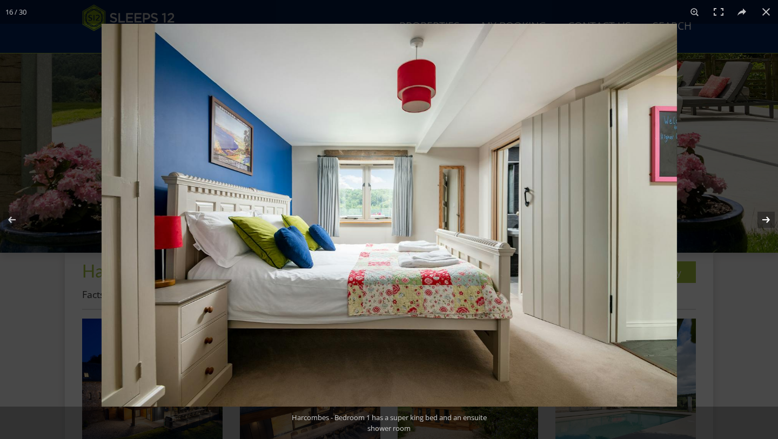
click at [766, 217] on button at bounding box center [759, 220] width 38 height 54
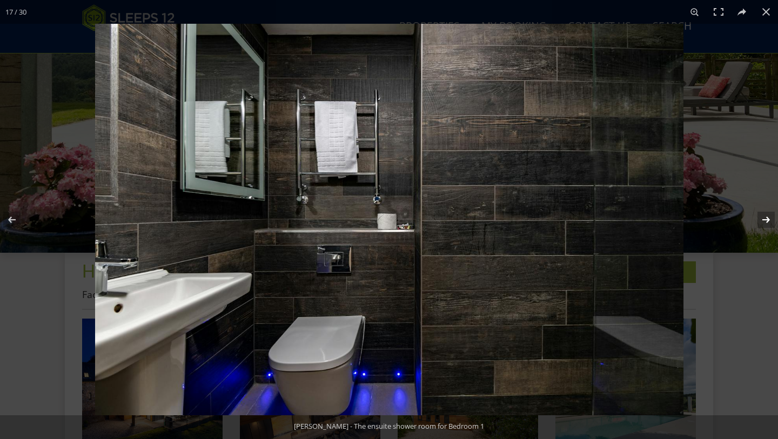
click at [766, 217] on button at bounding box center [759, 220] width 38 height 54
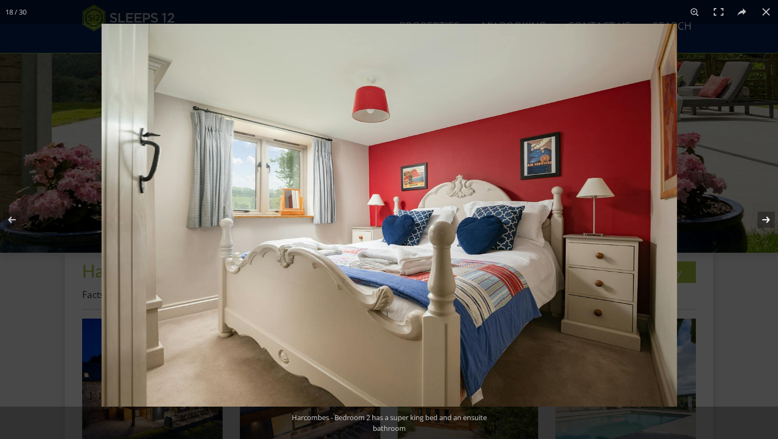
click at [766, 217] on button at bounding box center [759, 220] width 38 height 54
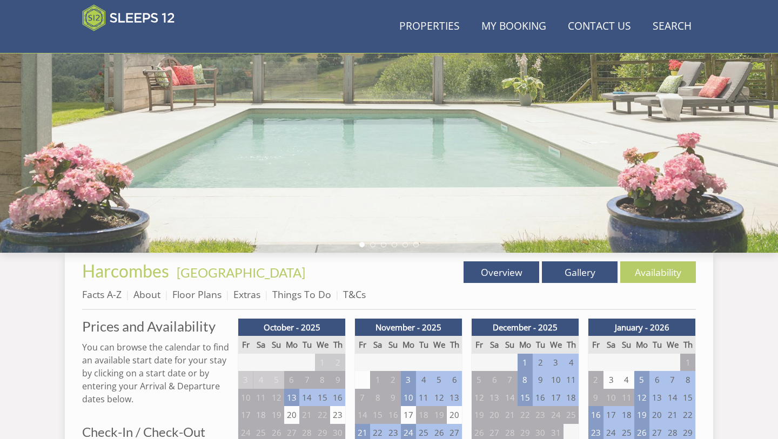
scroll to position [170, 0]
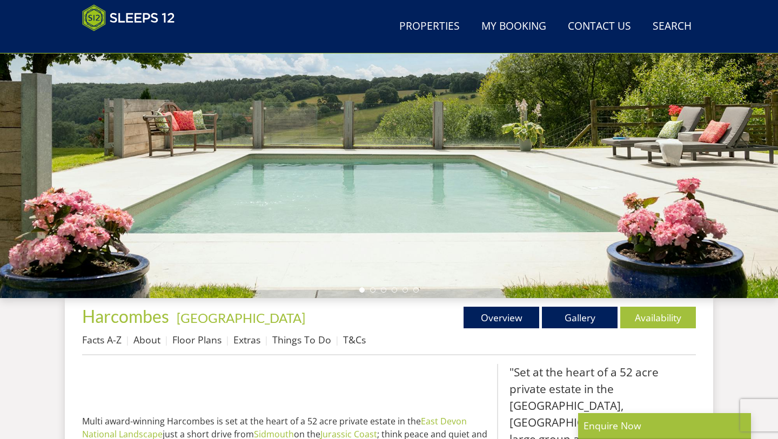
scroll to position [238, 0]
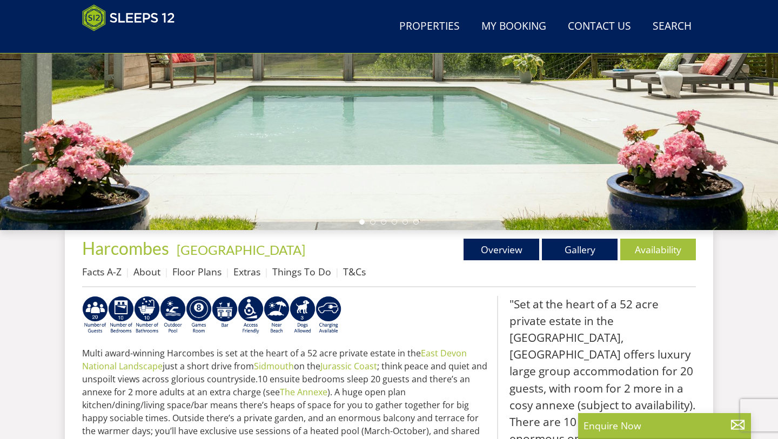
select select "16"
select select "8"
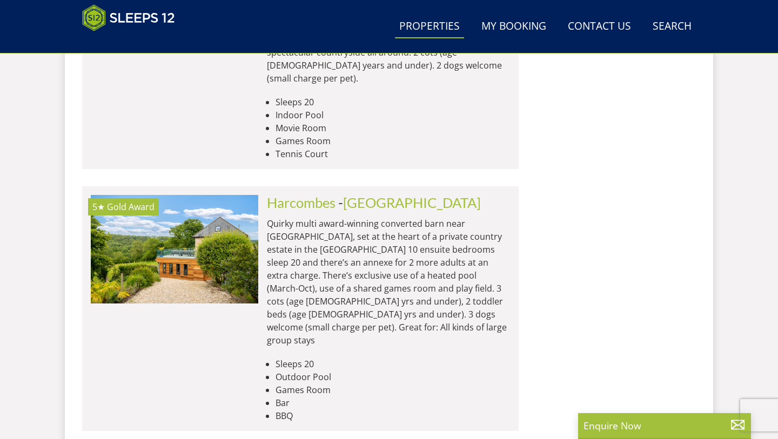
scroll to position [0, 6203]
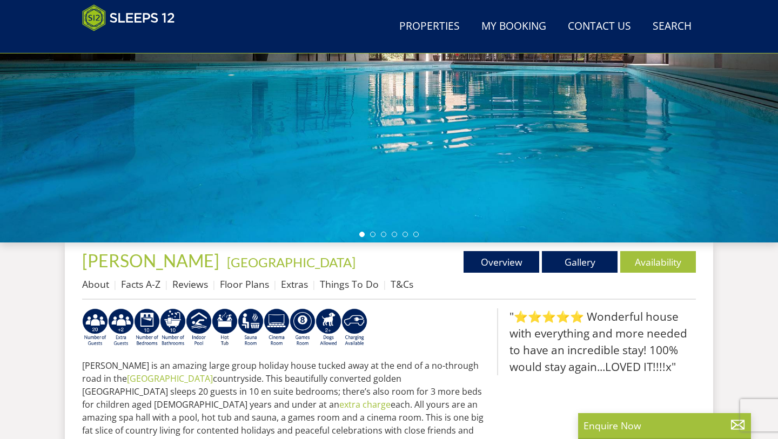
scroll to position [275, 0]
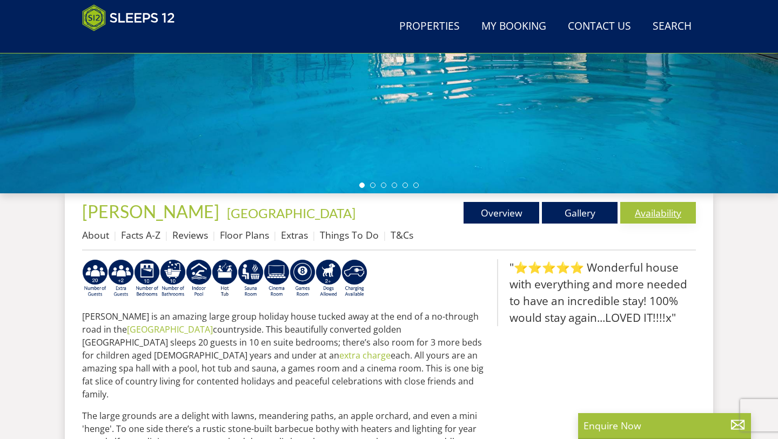
click at [663, 214] on link "Availability" at bounding box center [658, 213] width 76 height 22
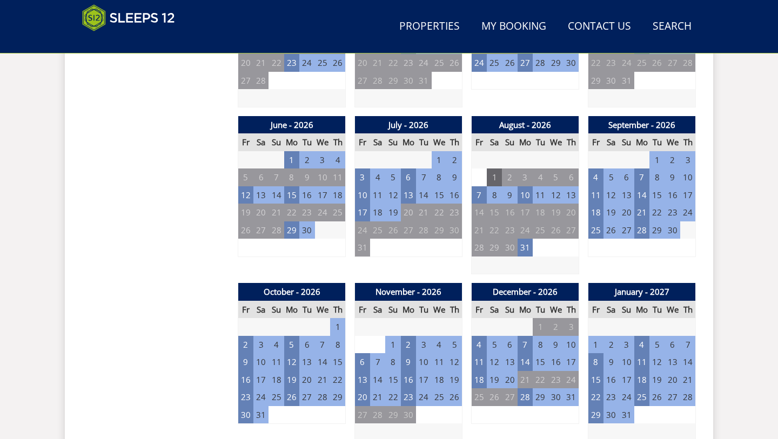
scroll to position [768, 0]
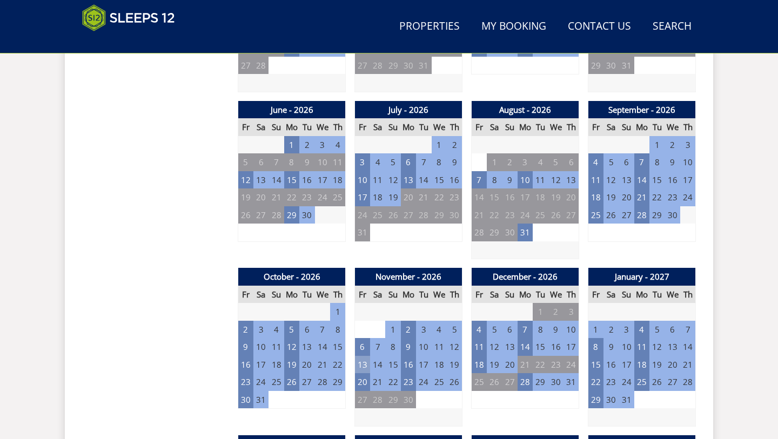
click at [362, 356] on td "13" at bounding box center [362, 365] width 15 height 18
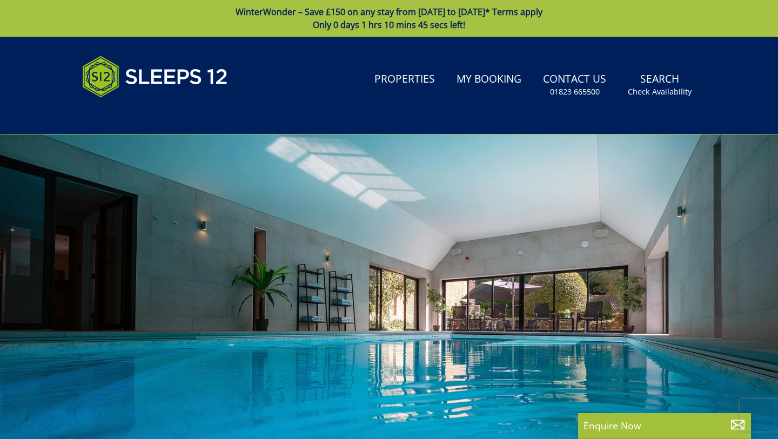
select select "16"
select select "8"
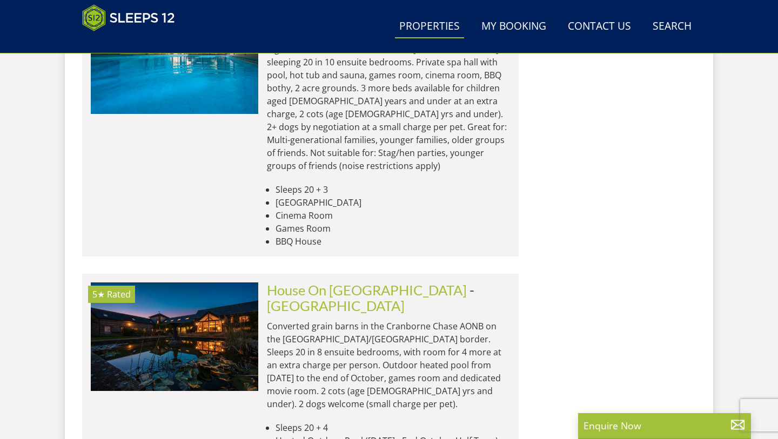
scroll to position [0, 335]
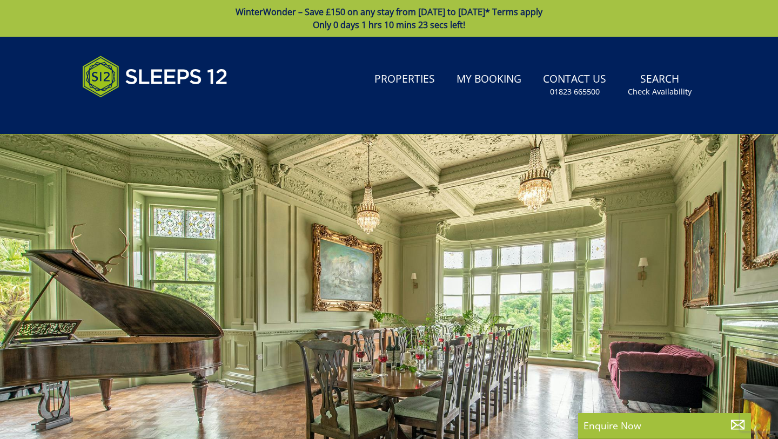
select select "16"
select select "8"
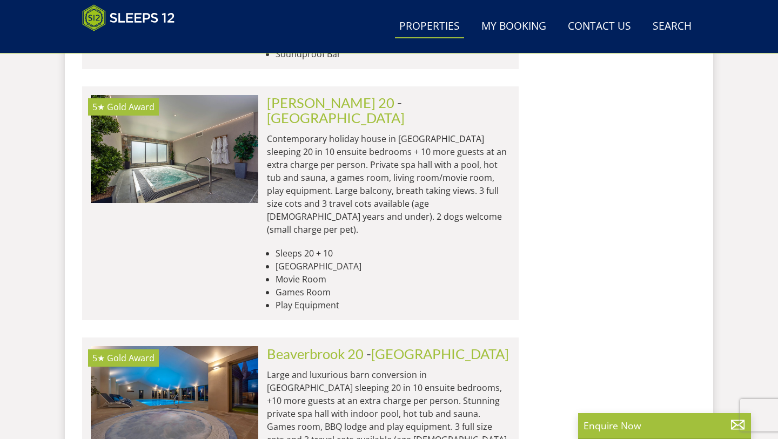
scroll to position [4702, 0]
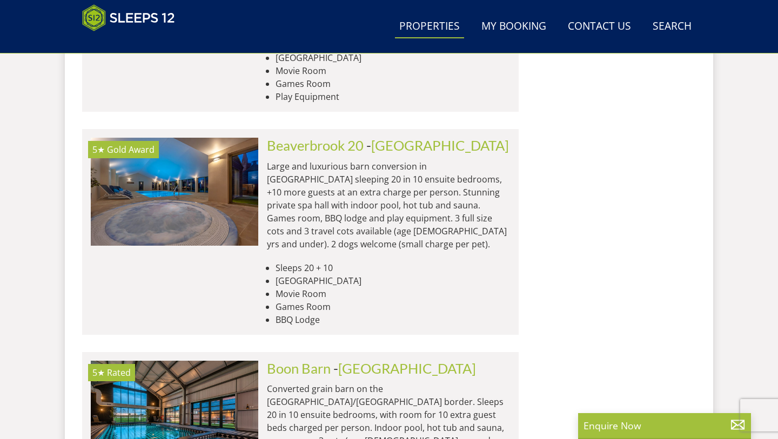
scroll to position [4887, 0]
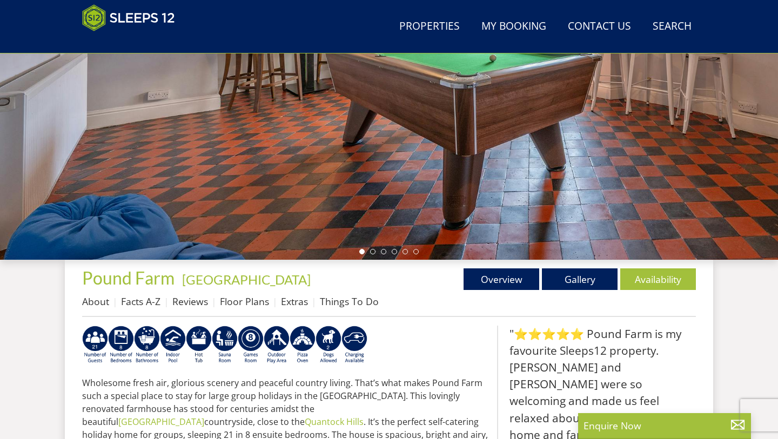
scroll to position [224, 0]
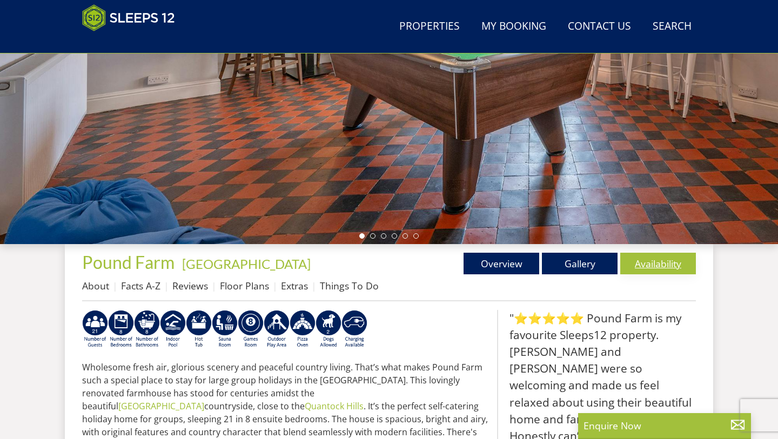
click at [653, 266] on link "Availability" at bounding box center [658, 264] width 76 height 22
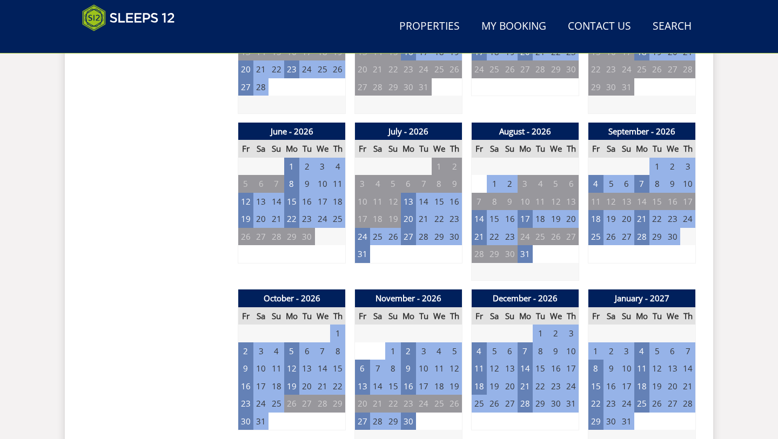
scroll to position [769, 0]
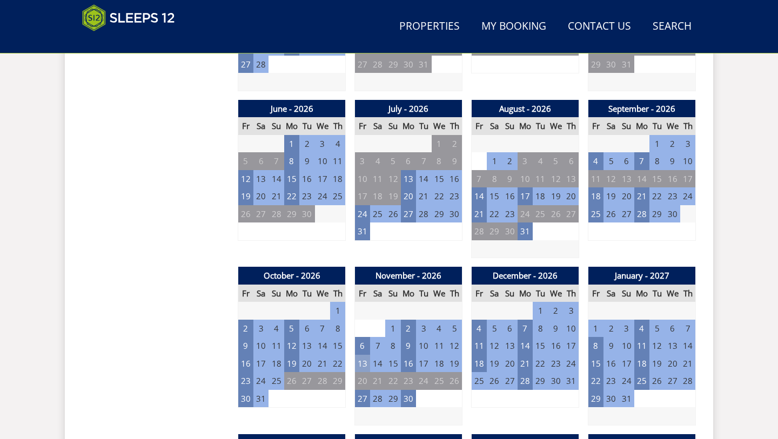
click at [364, 355] on td "13" at bounding box center [362, 364] width 15 height 18
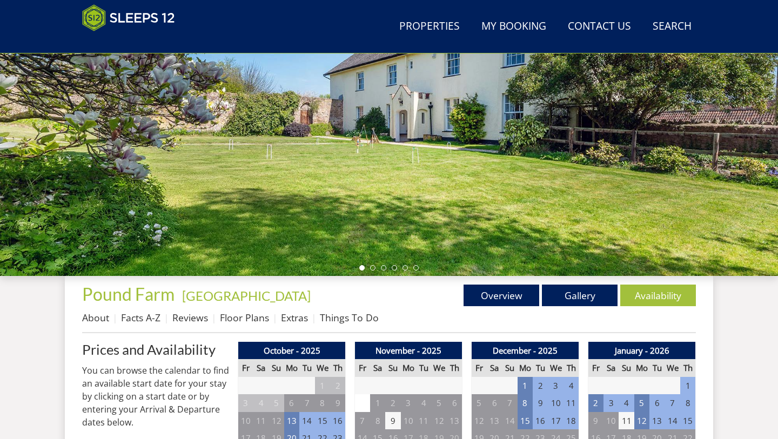
scroll to position [190, 0]
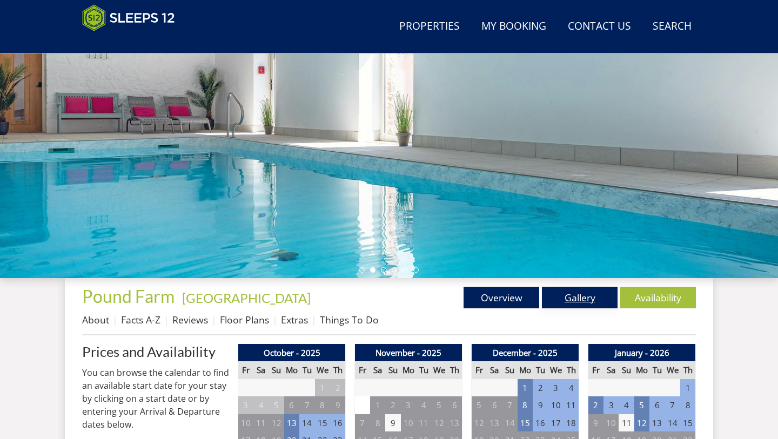
click at [580, 301] on link "Gallery" at bounding box center [580, 298] width 76 height 22
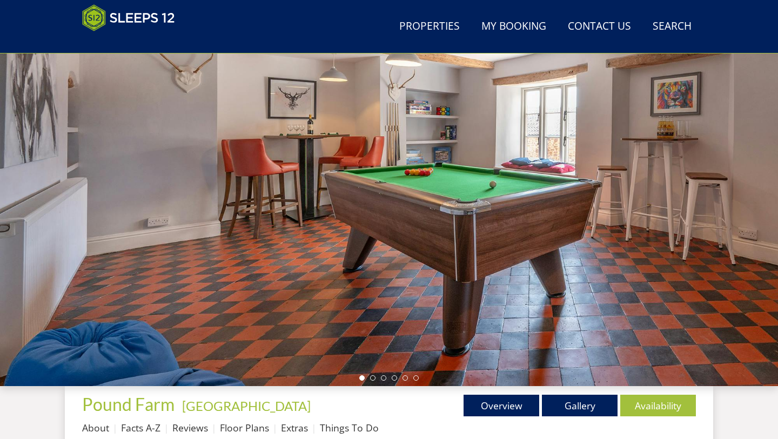
scroll to position [132, 0]
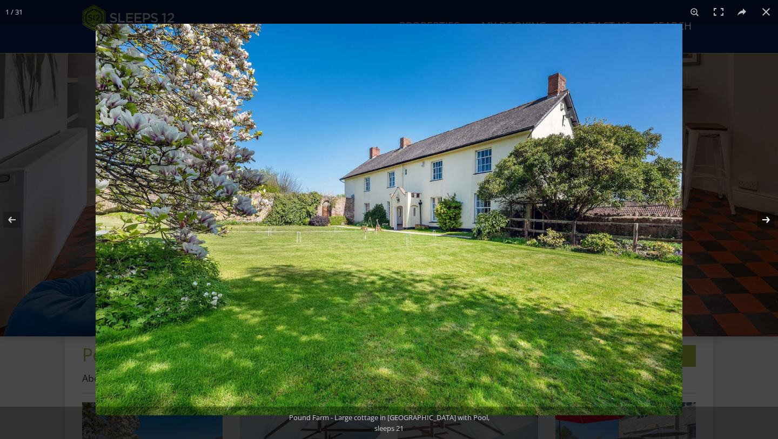
click at [767, 218] on button at bounding box center [759, 220] width 38 height 54
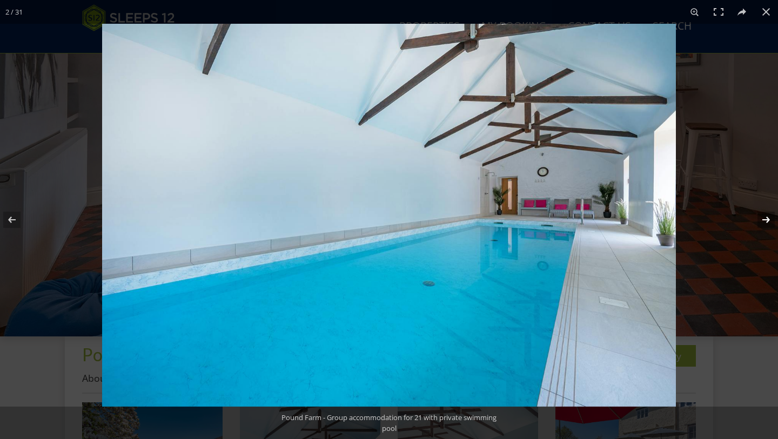
click at [767, 218] on button at bounding box center [759, 220] width 38 height 54
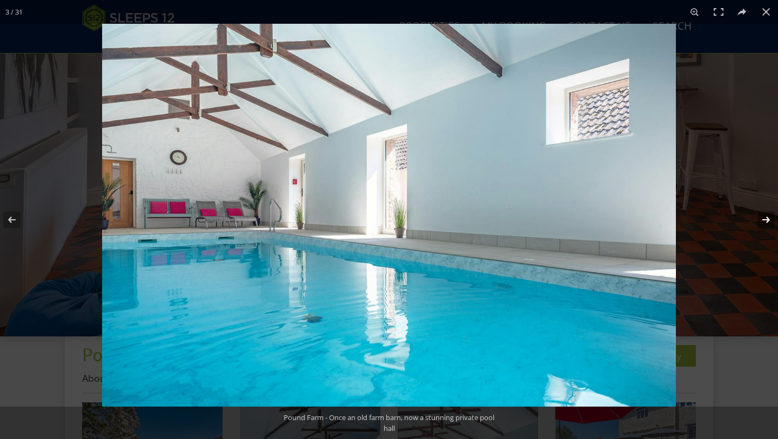
click at [767, 218] on button at bounding box center [759, 220] width 38 height 54
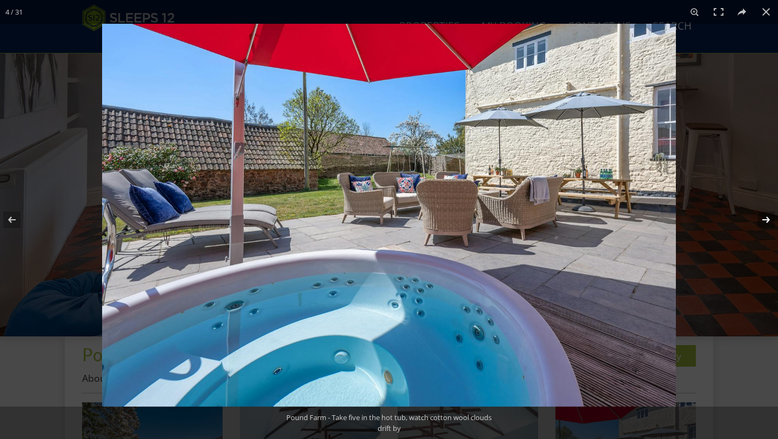
click at [767, 219] on button at bounding box center [759, 220] width 38 height 54
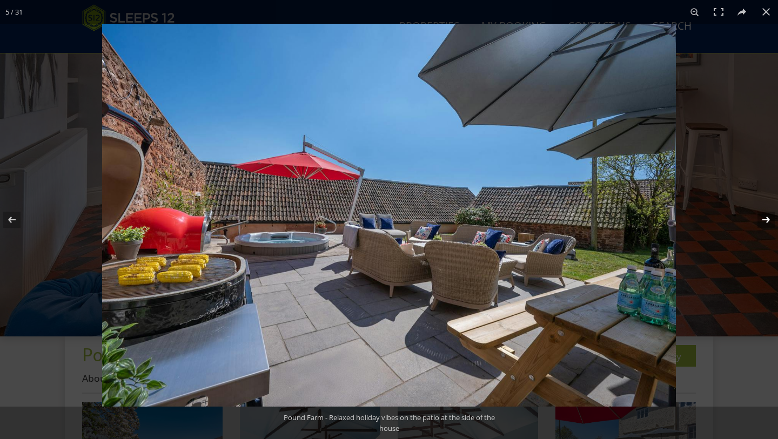
click at [767, 219] on button at bounding box center [759, 220] width 38 height 54
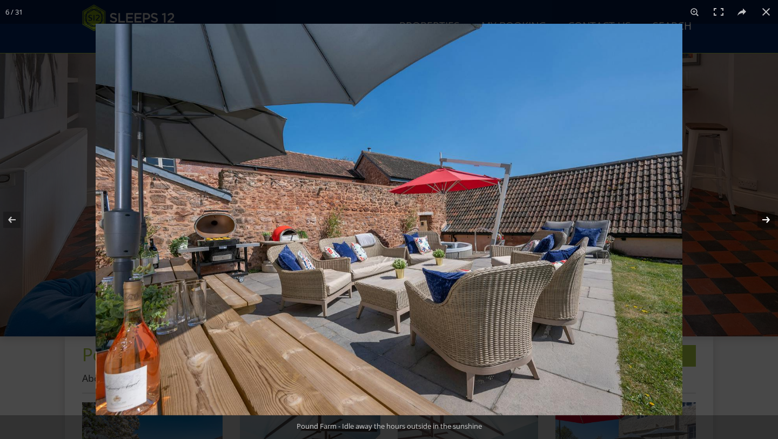
click at [767, 220] on button at bounding box center [759, 220] width 38 height 54
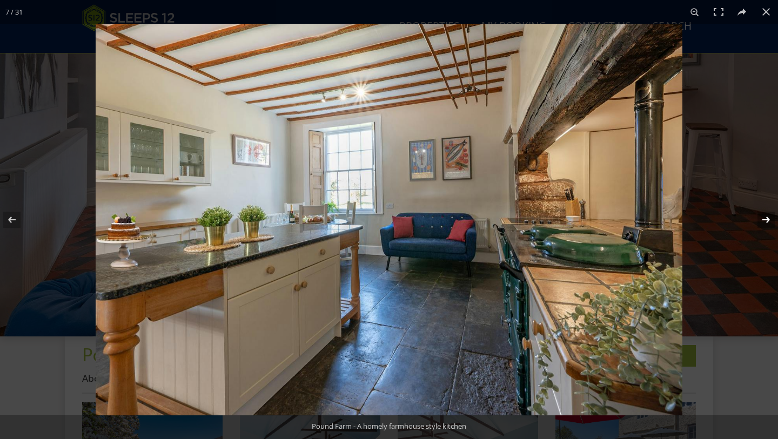
click at [766, 220] on button at bounding box center [759, 220] width 38 height 54
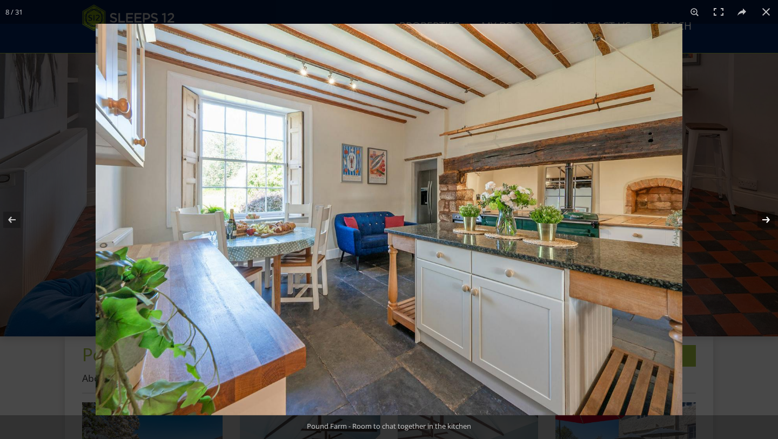
click at [766, 220] on button at bounding box center [759, 220] width 38 height 54
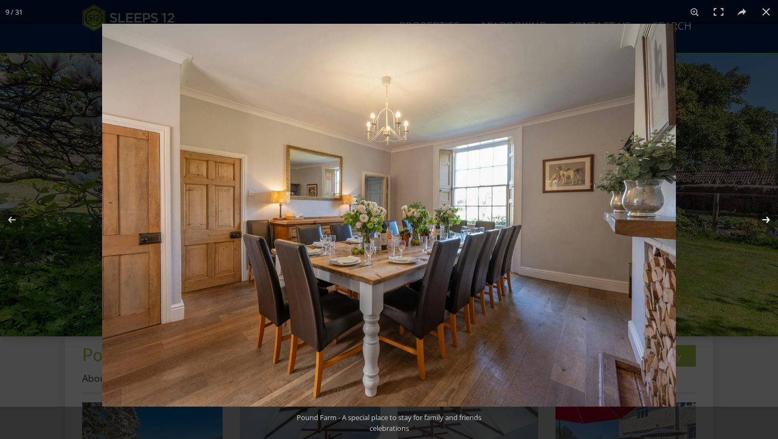
click at [766, 221] on button at bounding box center [759, 220] width 38 height 54
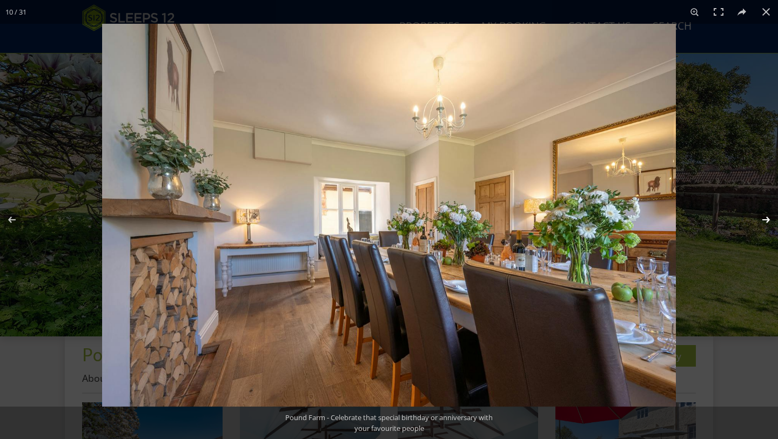
click at [766, 221] on button at bounding box center [759, 220] width 38 height 54
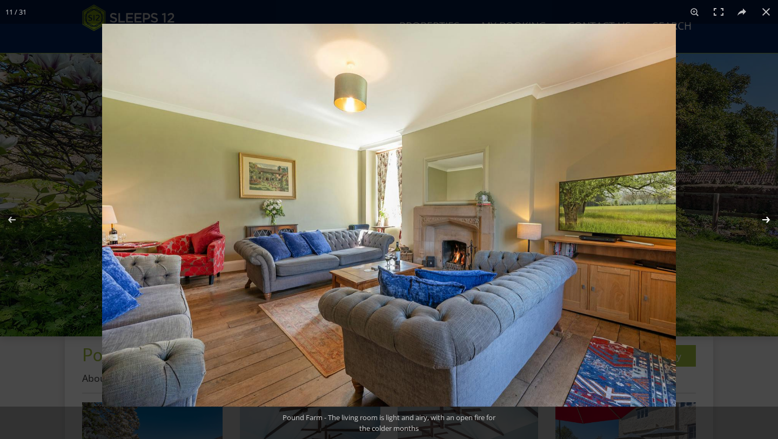
click at [766, 221] on button at bounding box center [759, 220] width 38 height 54
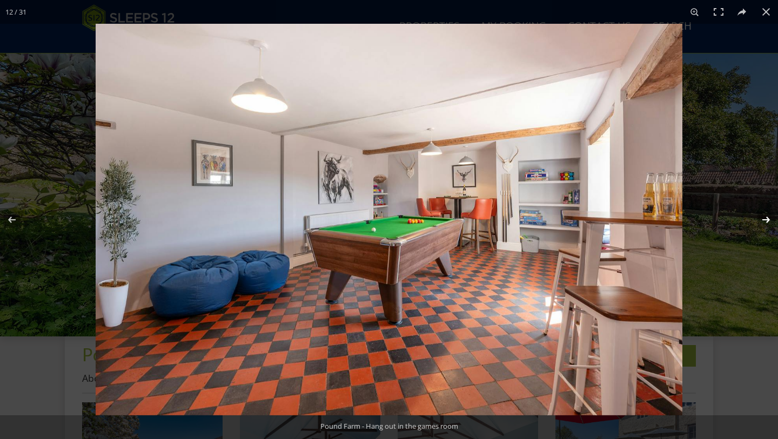
click at [766, 222] on button at bounding box center [759, 220] width 38 height 54
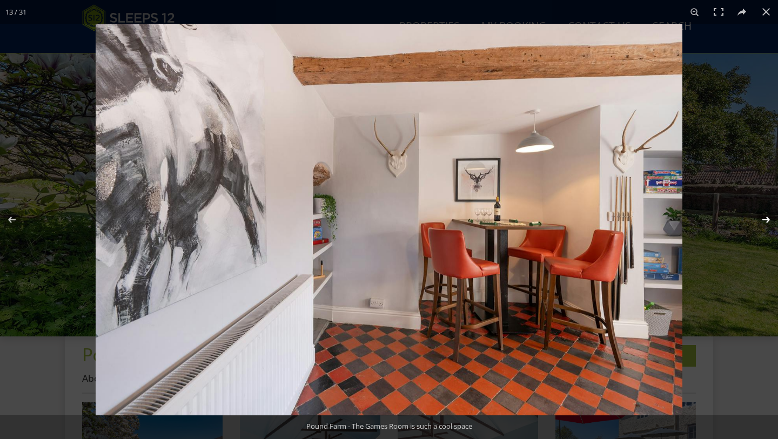
click at [766, 222] on button at bounding box center [759, 220] width 38 height 54
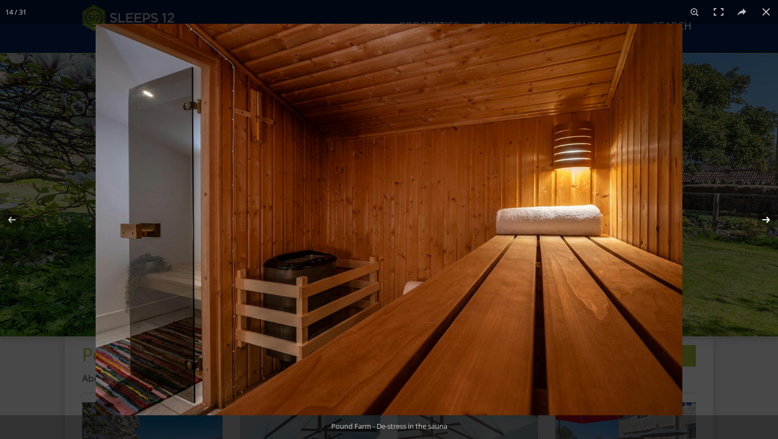
click at [766, 223] on button at bounding box center [759, 220] width 38 height 54
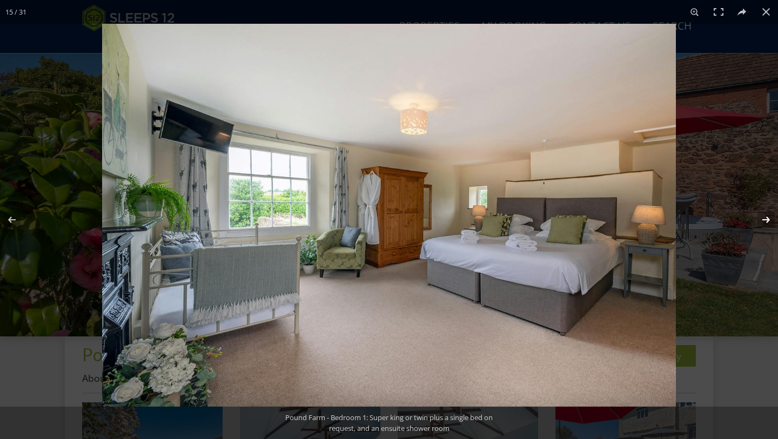
click at [766, 223] on button at bounding box center [759, 220] width 38 height 54
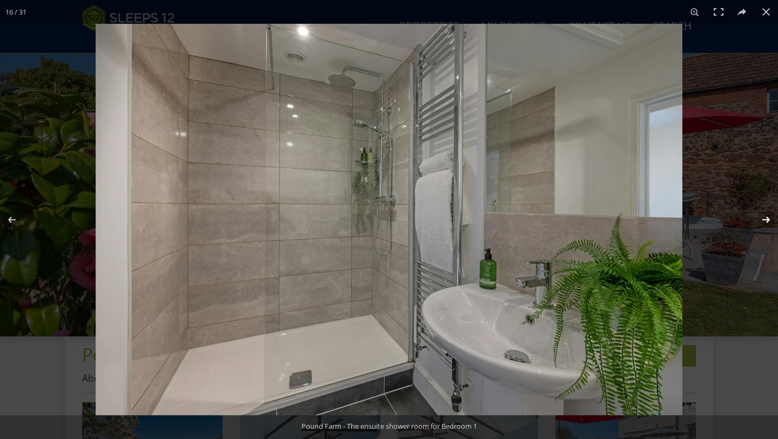
click at [767, 225] on button at bounding box center [759, 220] width 38 height 54
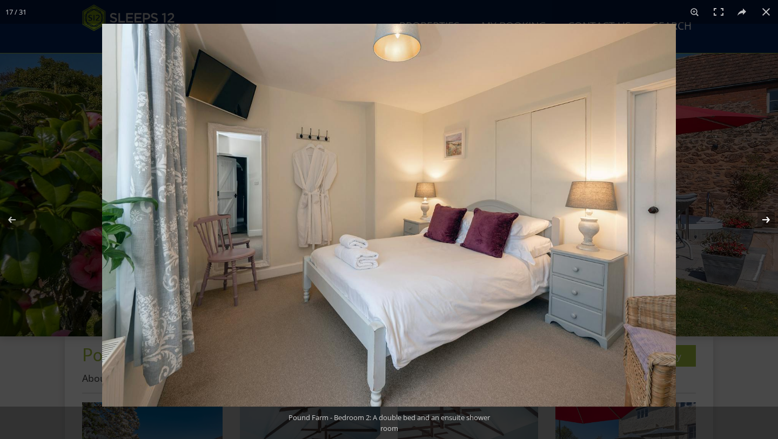
click at [767, 225] on button at bounding box center [759, 220] width 38 height 54
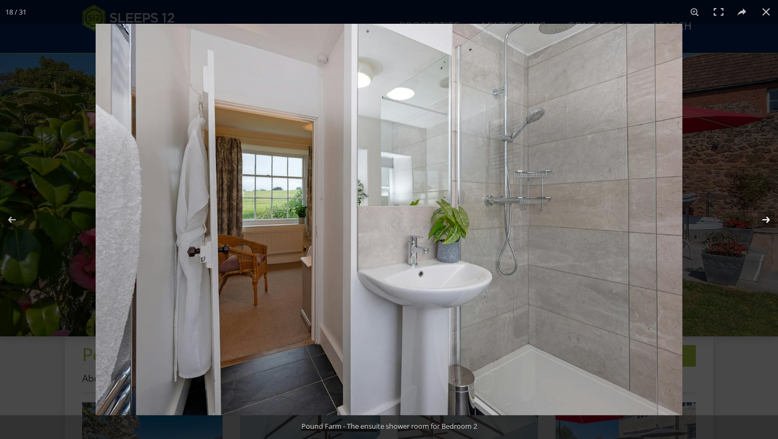
click at [767, 225] on button at bounding box center [759, 220] width 38 height 54
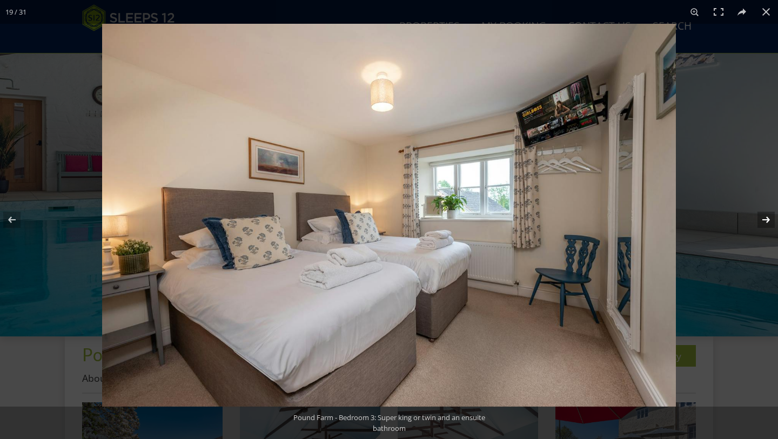
click at [767, 224] on button at bounding box center [759, 220] width 38 height 54
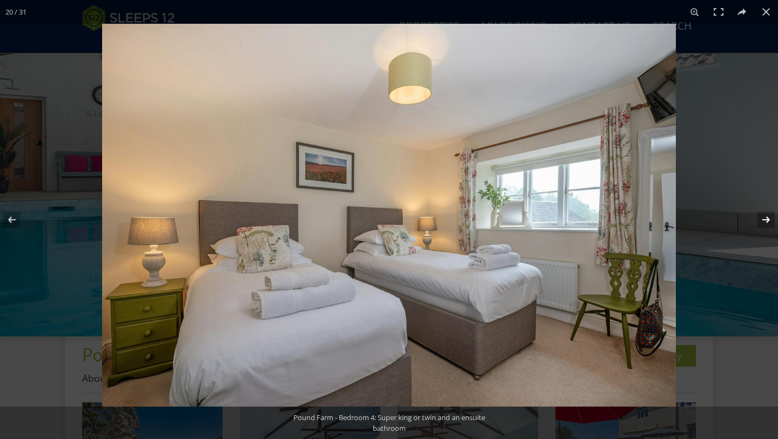
click at [767, 224] on button at bounding box center [759, 220] width 38 height 54
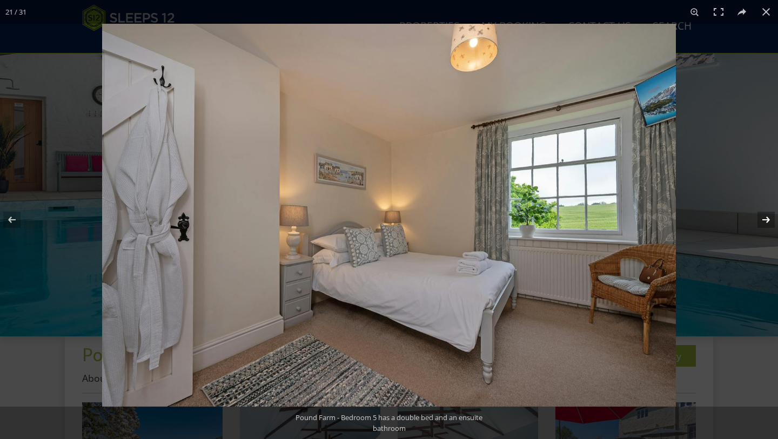
click at [767, 224] on button at bounding box center [759, 220] width 38 height 54
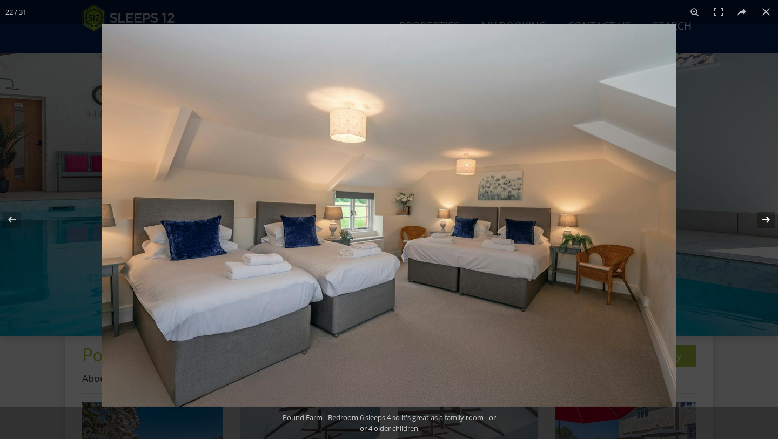
click at [767, 224] on button at bounding box center [759, 220] width 38 height 54
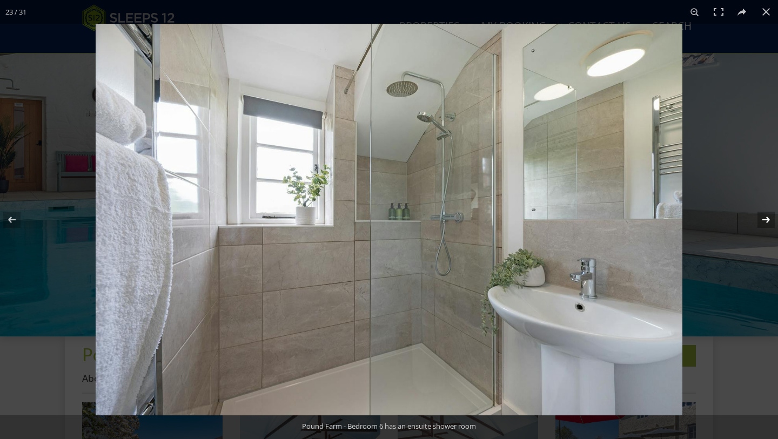
click at [767, 224] on button at bounding box center [759, 220] width 38 height 54
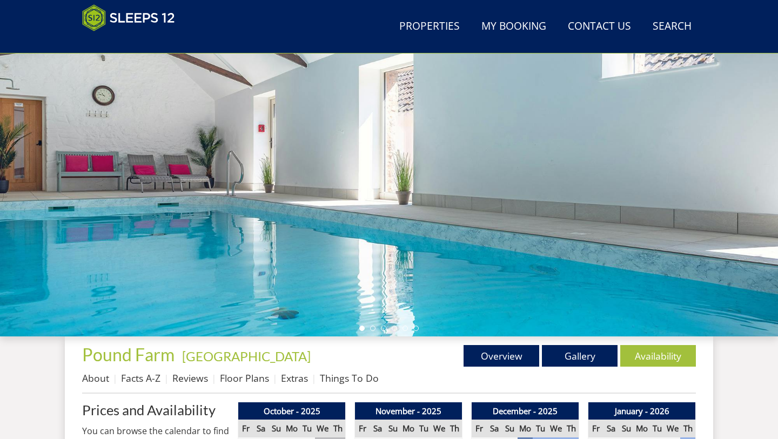
scroll to position [191, 0]
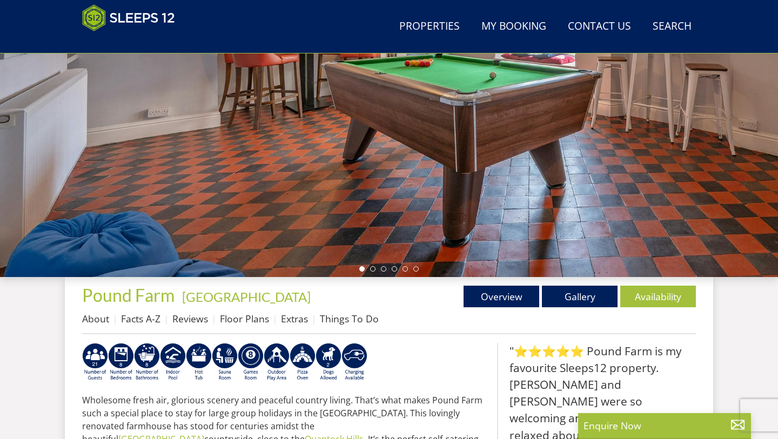
scroll to position [224, 0]
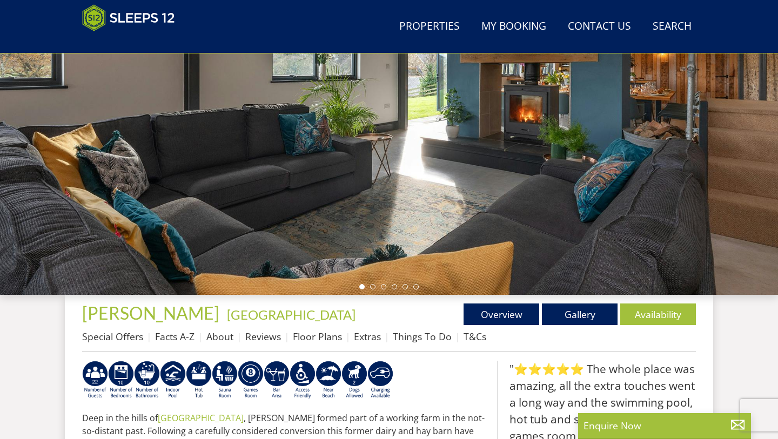
scroll to position [177, 0]
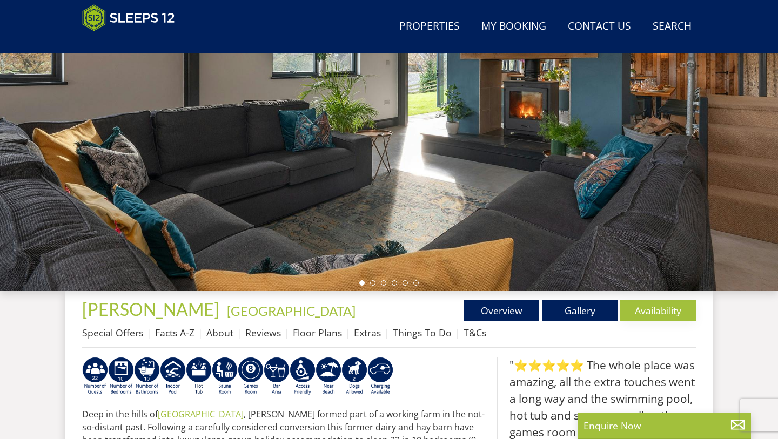
click at [663, 314] on link "Availability" at bounding box center [658, 311] width 76 height 22
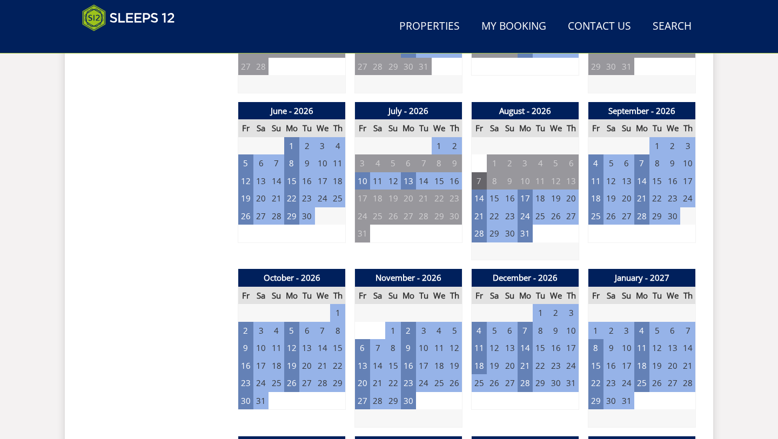
scroll to position [781, 0]
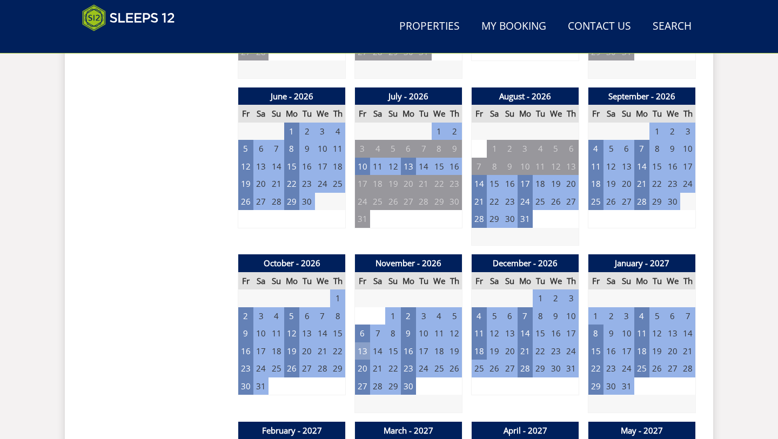
click at [365, 344] on td "13" at bounding box center [362, 351] width 15 height 18
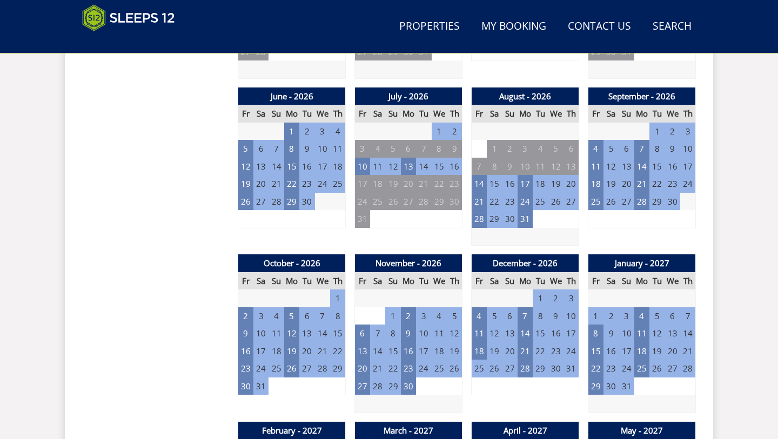
scroll to position [782, 0]
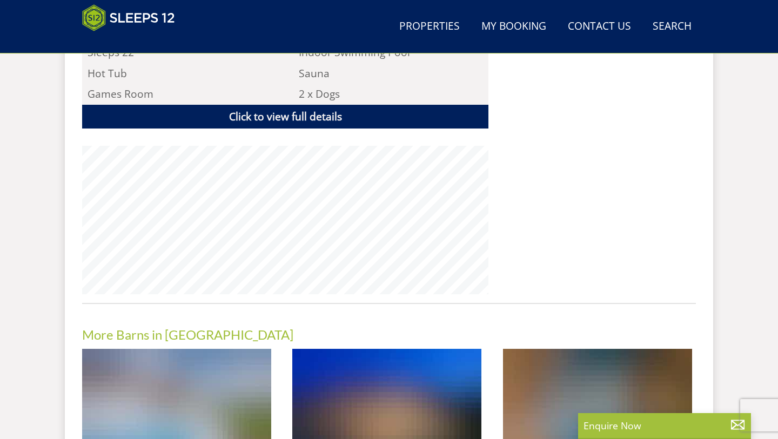
scroll to position [177, 0]
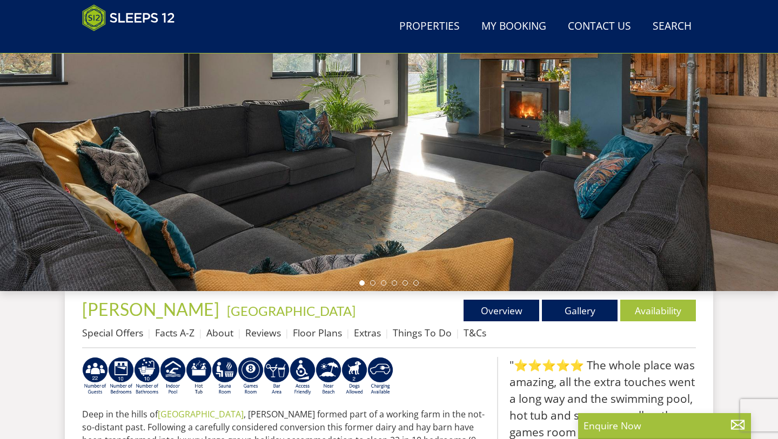
select select "16"
select select "8"
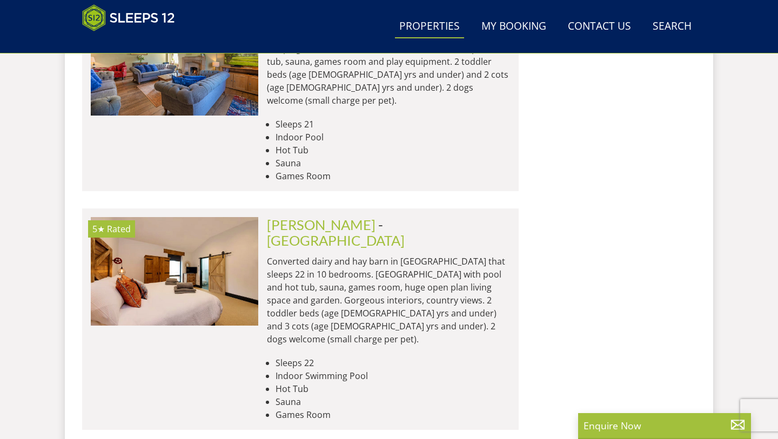
scroll to position [5450, 0]
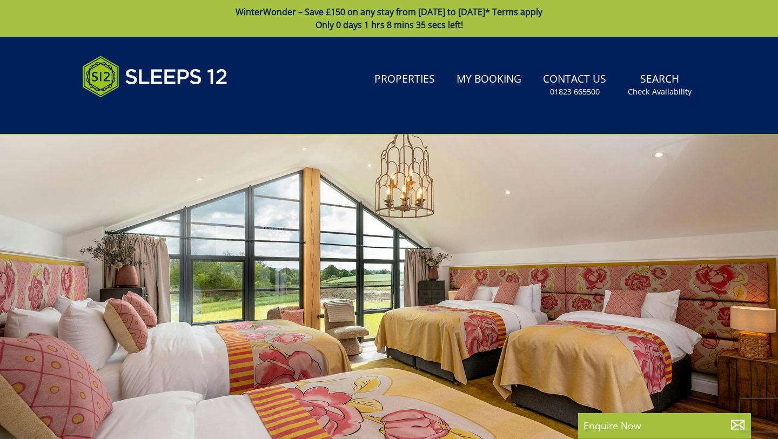
select select "16"
select select "8"
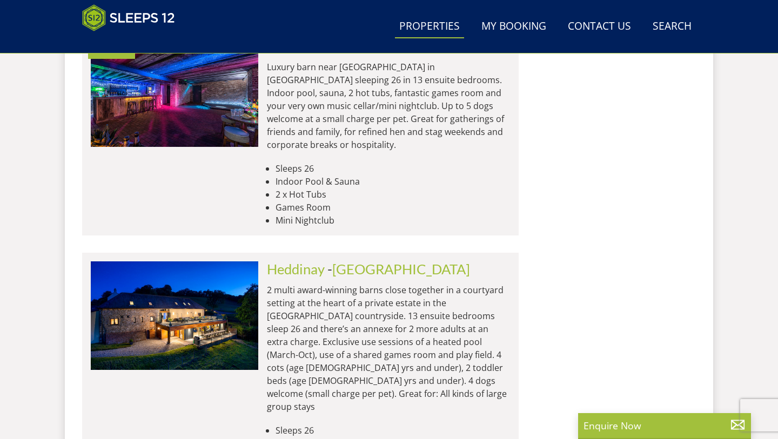
scroll to position [6736, 0]
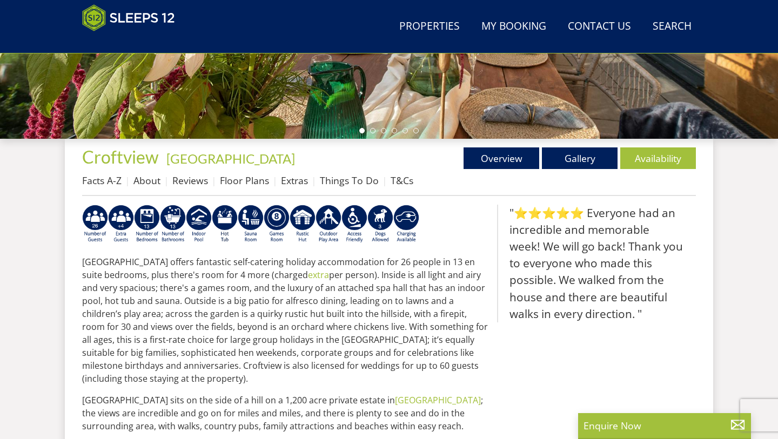
scroll to position [339, 0]
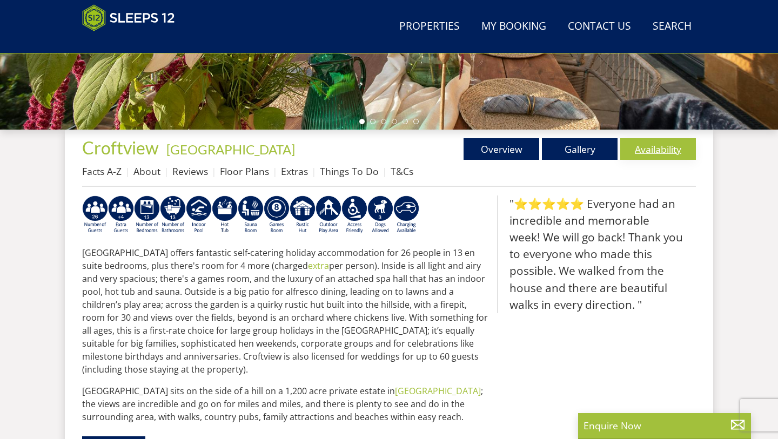
click at [664, 149] on link "Availability" at bounding box center [658, 149] width 76 height 22
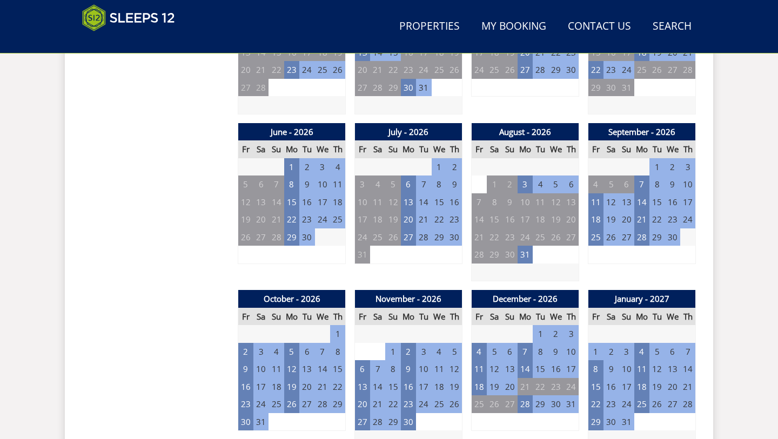
scroll to position [748, 0]
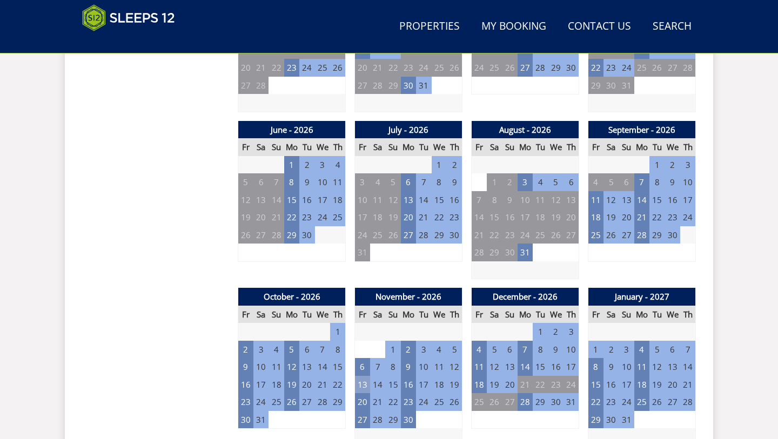
click at [363, 376] on td "13" at bounding box center [362, 385] width 15 height 18
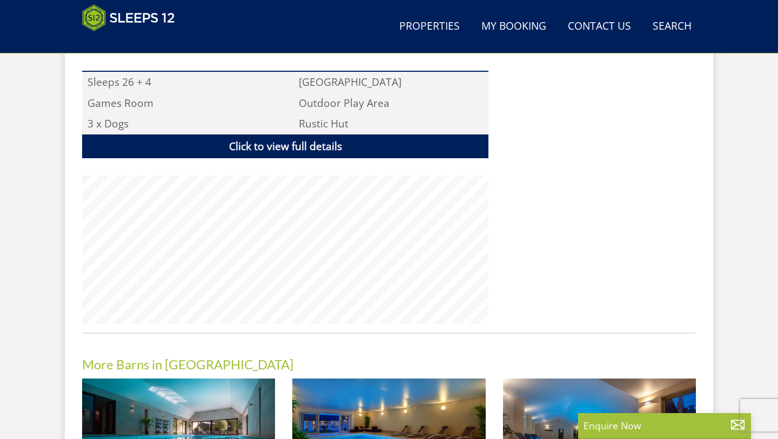
select select "16"
select select "8"
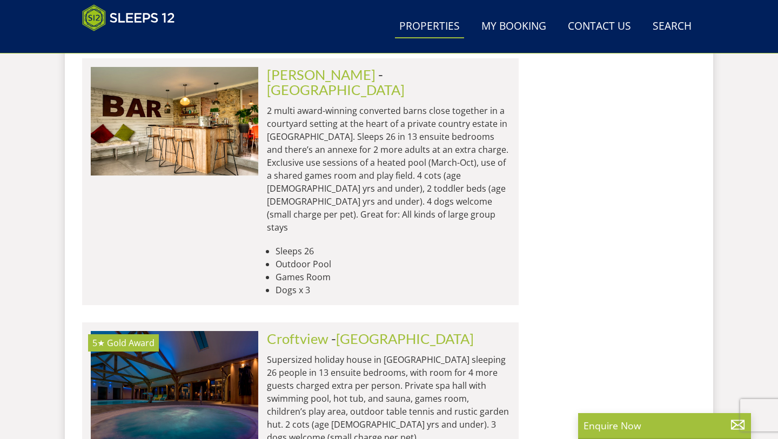
scroll to position [0, 1509]
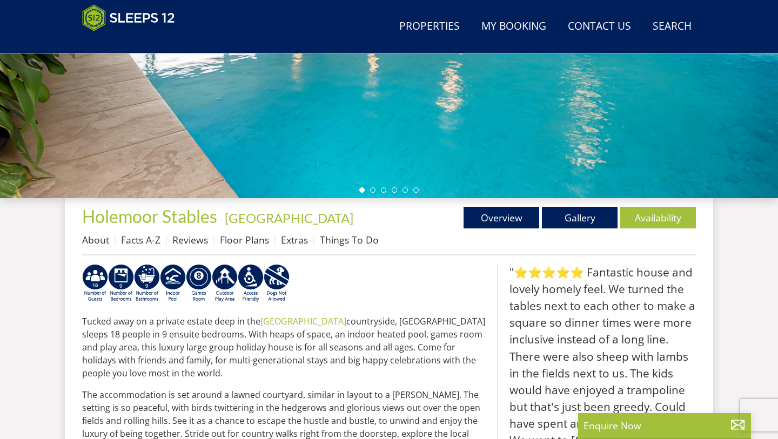
scroll to position [297, 0]
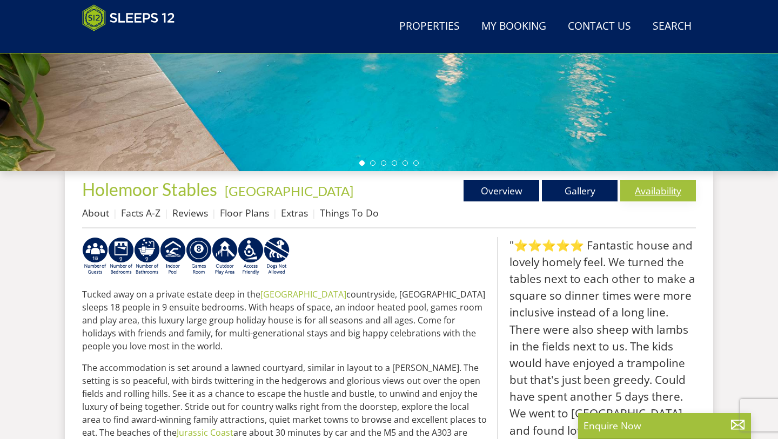
click at [653, 193] on link "Availability" at bounding box center [658, 191] width 76 height 22
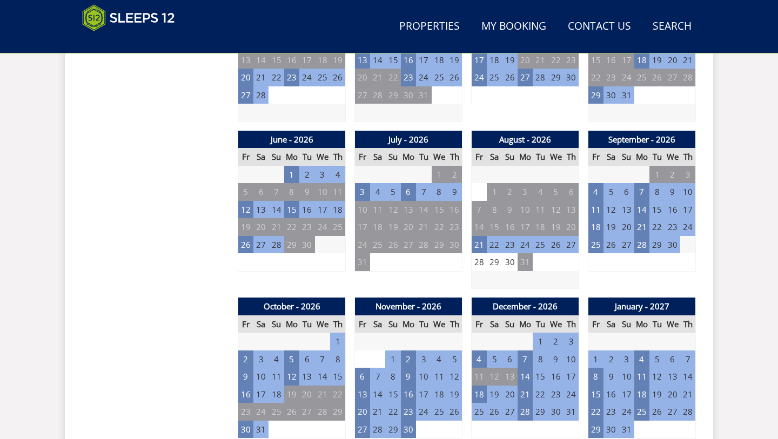
scroll to position [736, 0]
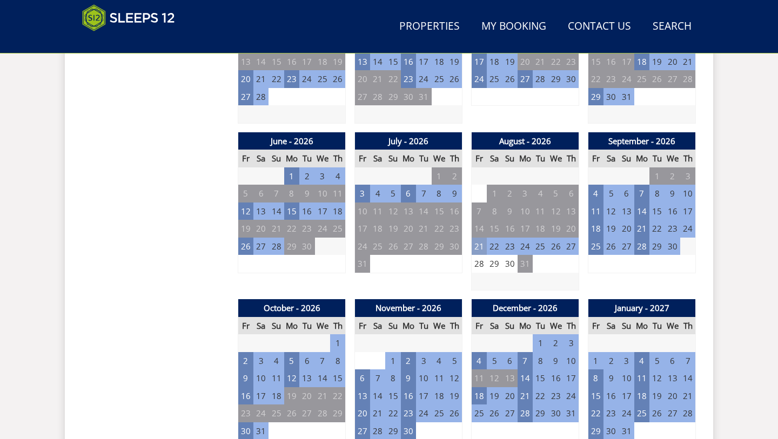
click at [480, 239] on td "21" at bounding box center [479, 247] width 15 height 18
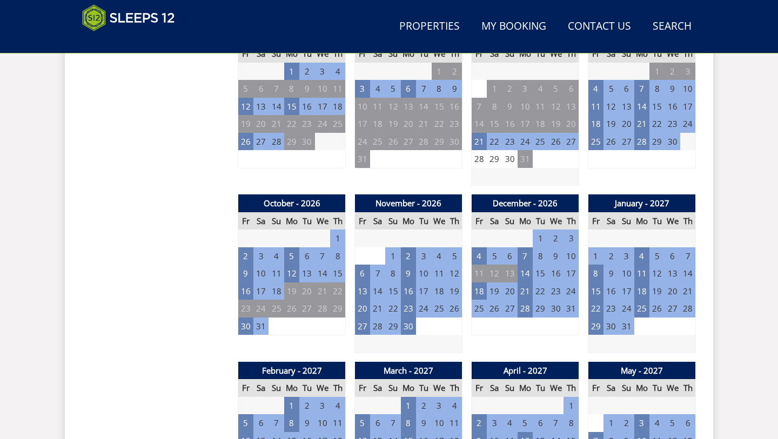
scroll to position [845, 0]
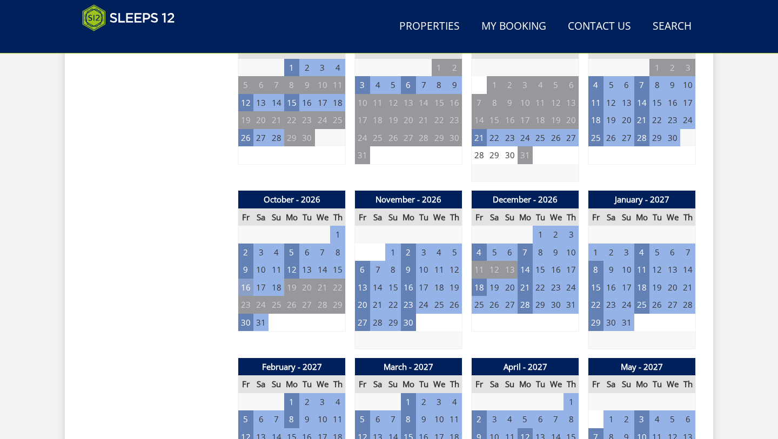
click at [246, 280] on td "16" at bounding box center [245, 288] width 15 height 18
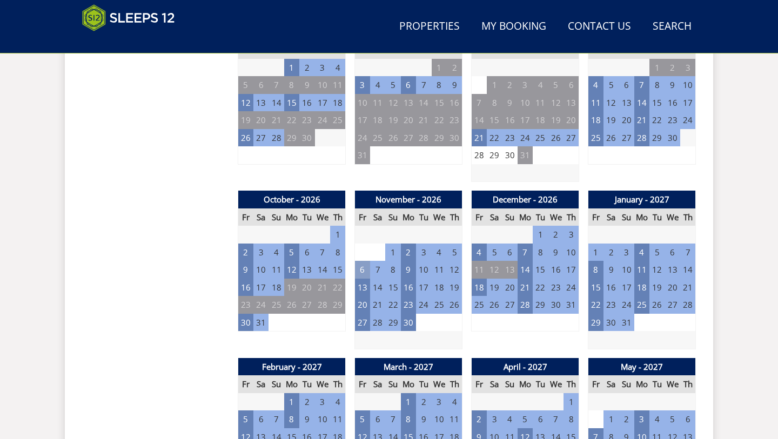
click at [364, 264] on td "6" at bounding box center [362, 270] width 15 height 18
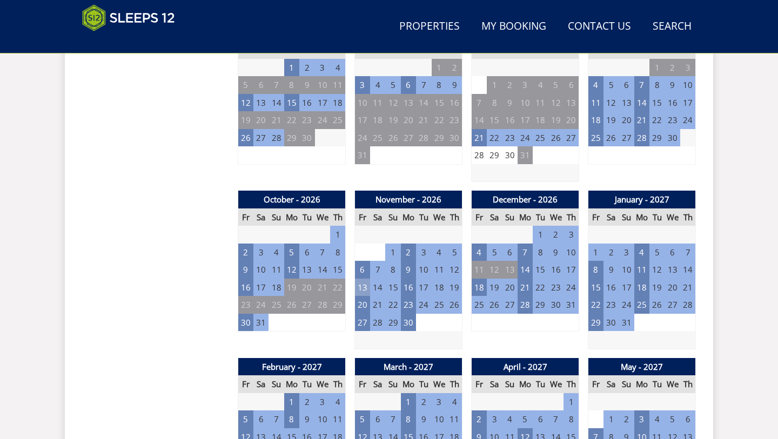
click at [362, 279] on td "13" at bounding box center [362, 288] width 15 height 18
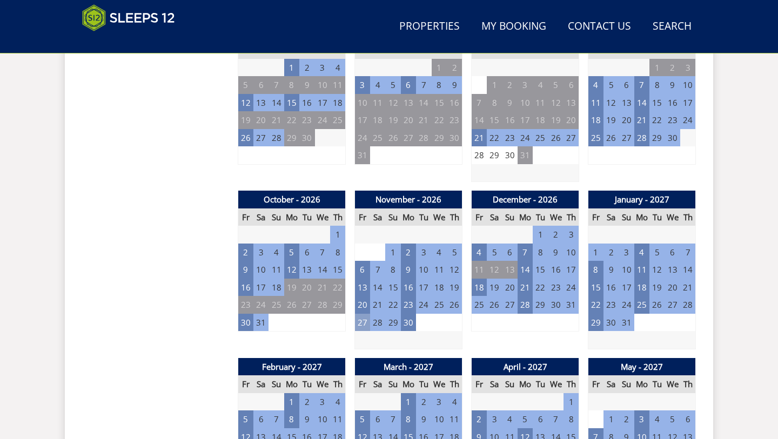
click at [364, 314] on td "27" at bounding box center [362, 323] width 15 height 18
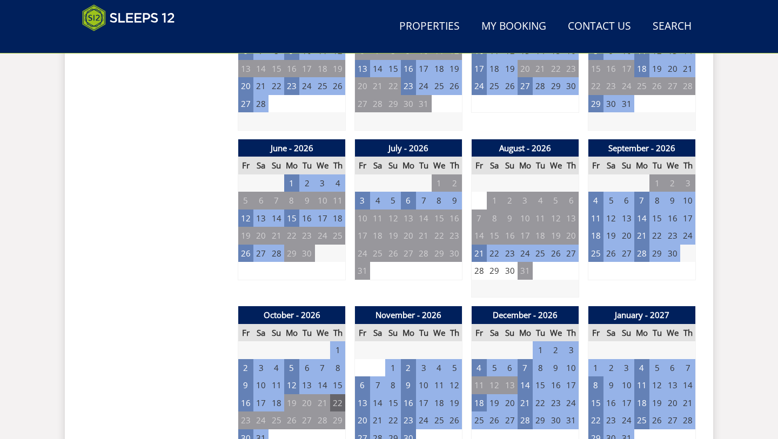
scroll to position [728, 0]
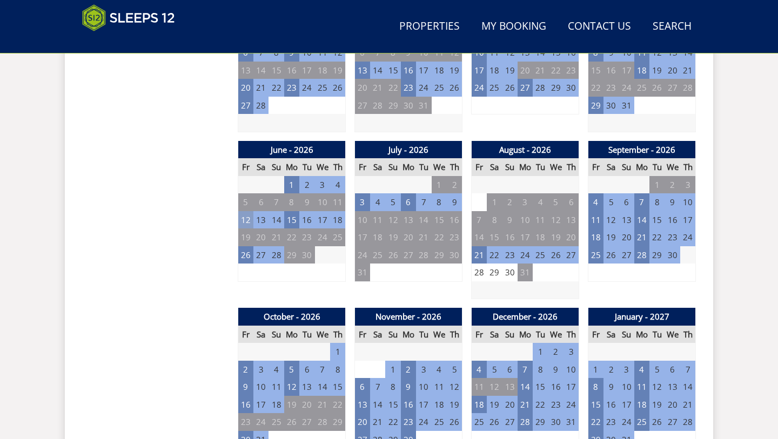
click at [246, 212] on td "12" at bounding box center [245, 220] width 15 height 18
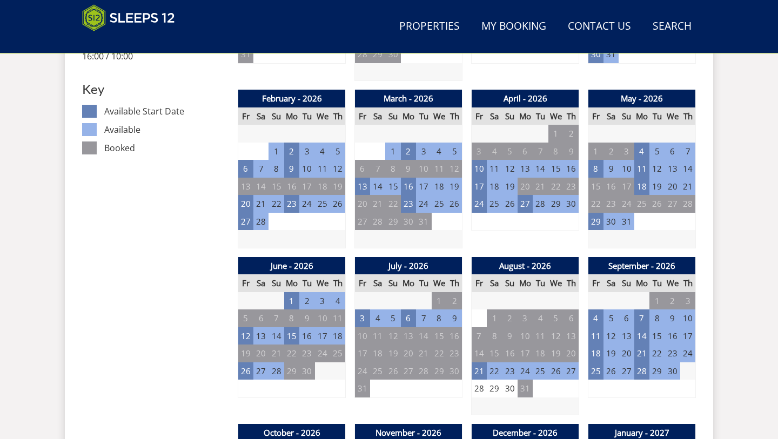
scroll to position [610, 0]
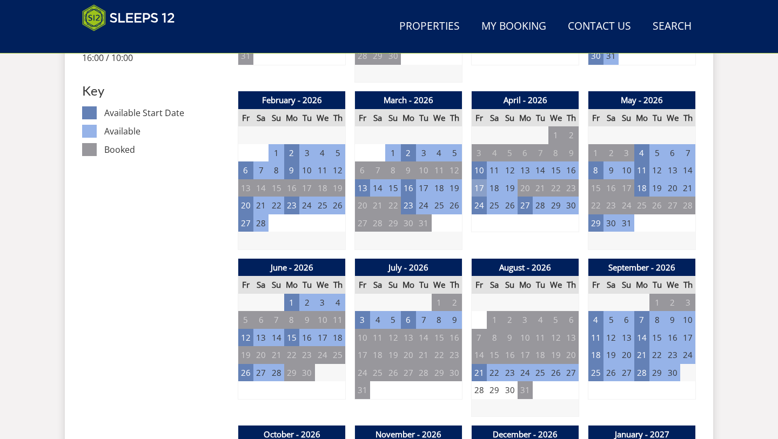
click at [480, 184] on td "17" at bounding box center [479, 188] width 15 height 18
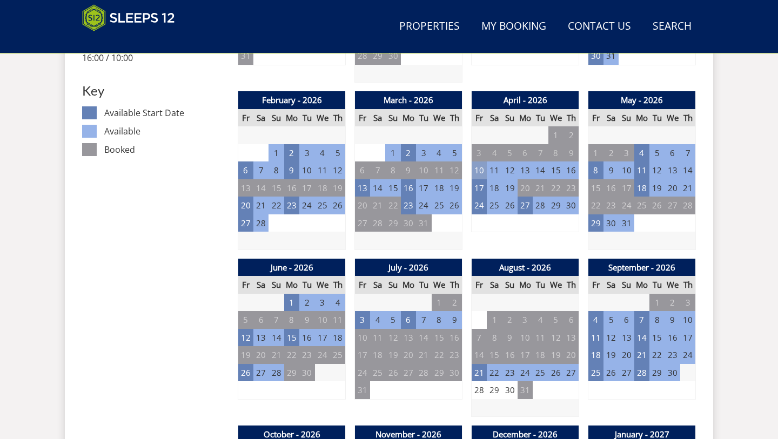
click at [480, 166] on td "10" at bounding box center [479, 170] width 15 height 18
click at [478, 203] on td "24" at bounding box center [479, 206] width 15 height 18
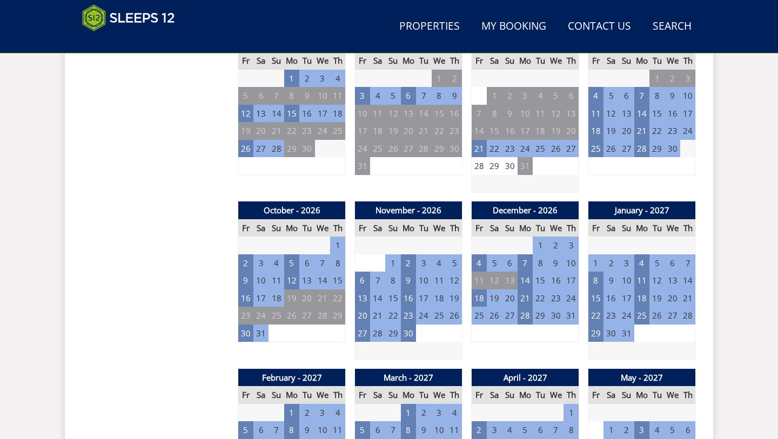
scroll to position [834, 0]
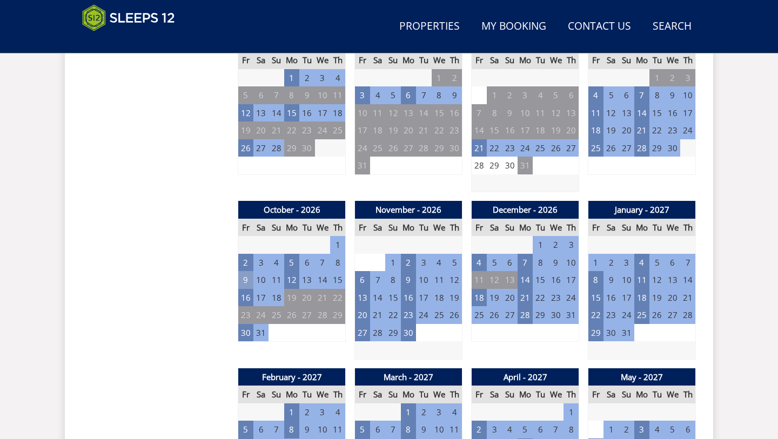
click at [248, 272] on td "9" at bounding box center [245, 280] width 15 height 18
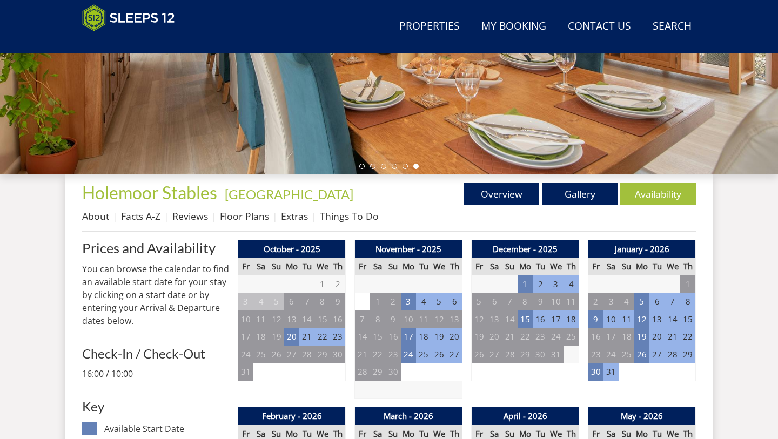
scroll to position [293, 0]
